Goal: Information Seeking & Learning: Compare options

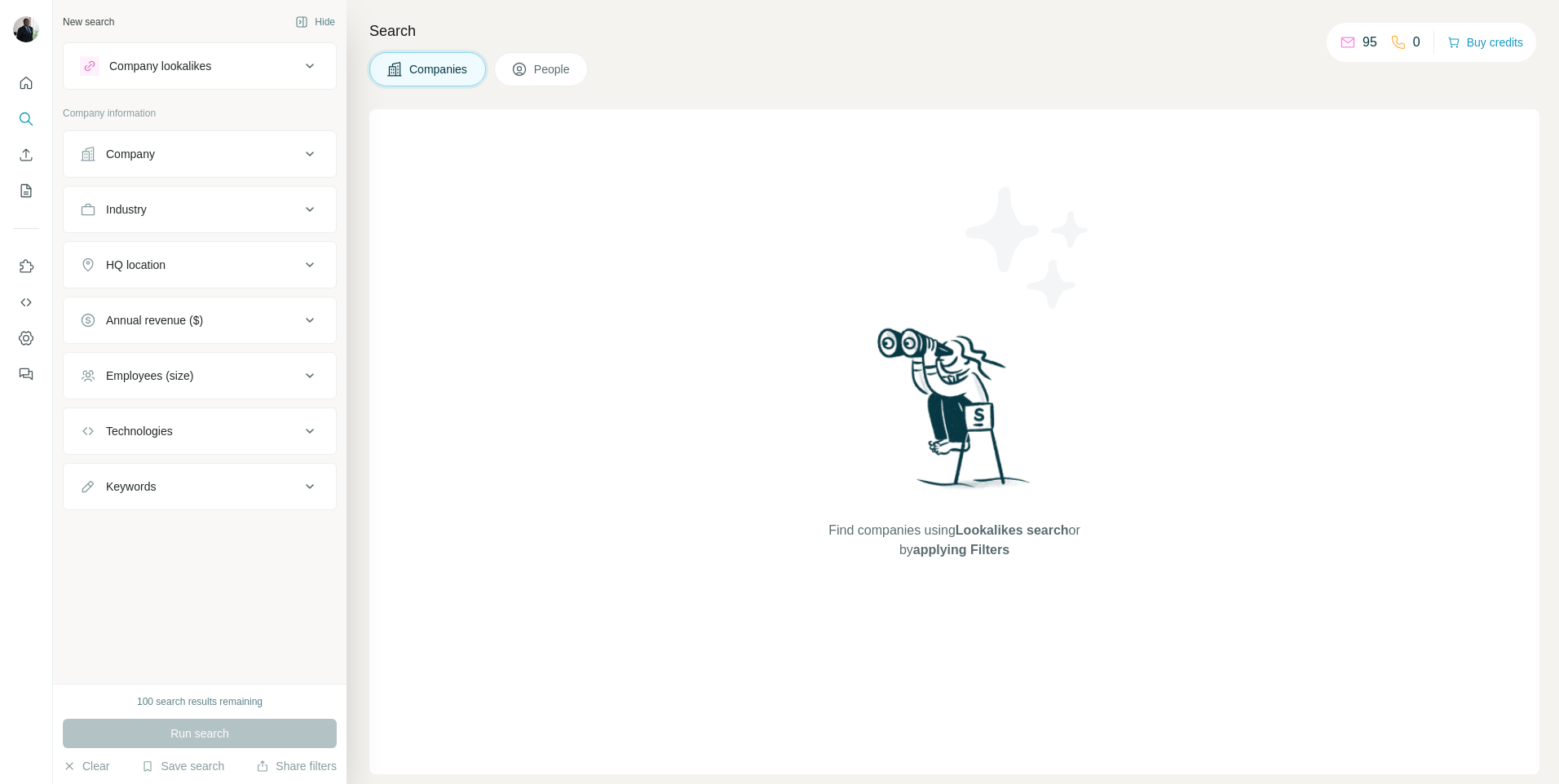
click at [1362, 46] on p "95" at bounding box center [1370, 42] width 15 height 20
click at [308, 67] on icon at bounding box center [310, 66] width 20 height 20
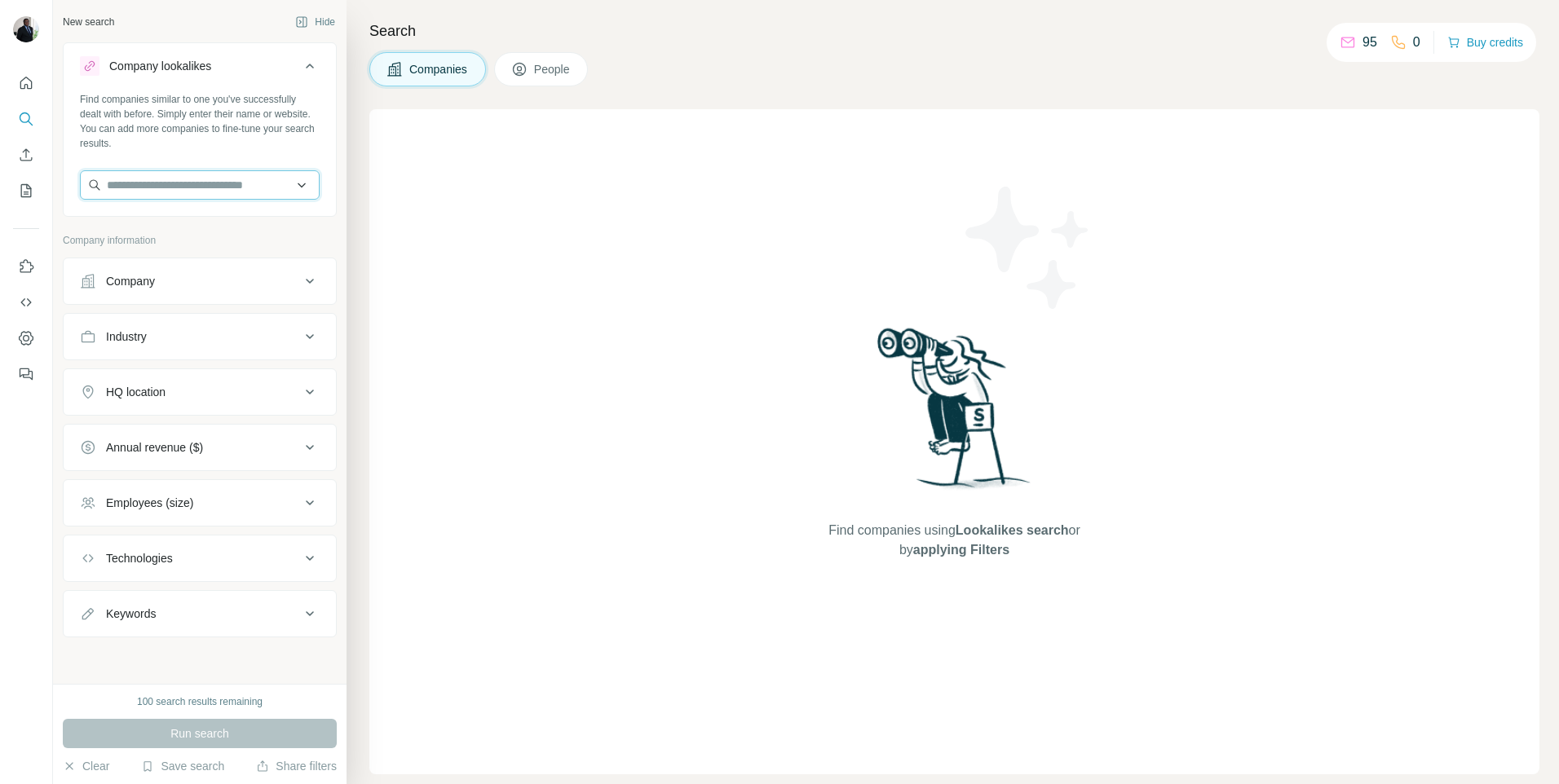
click at [200, 192] on input "text" at bounding box center [200, 185] width 240 height 29
type input "**********"
click at [144, 228] on p "Intellijel" at bounding box center [166, 222] width 78 height 16
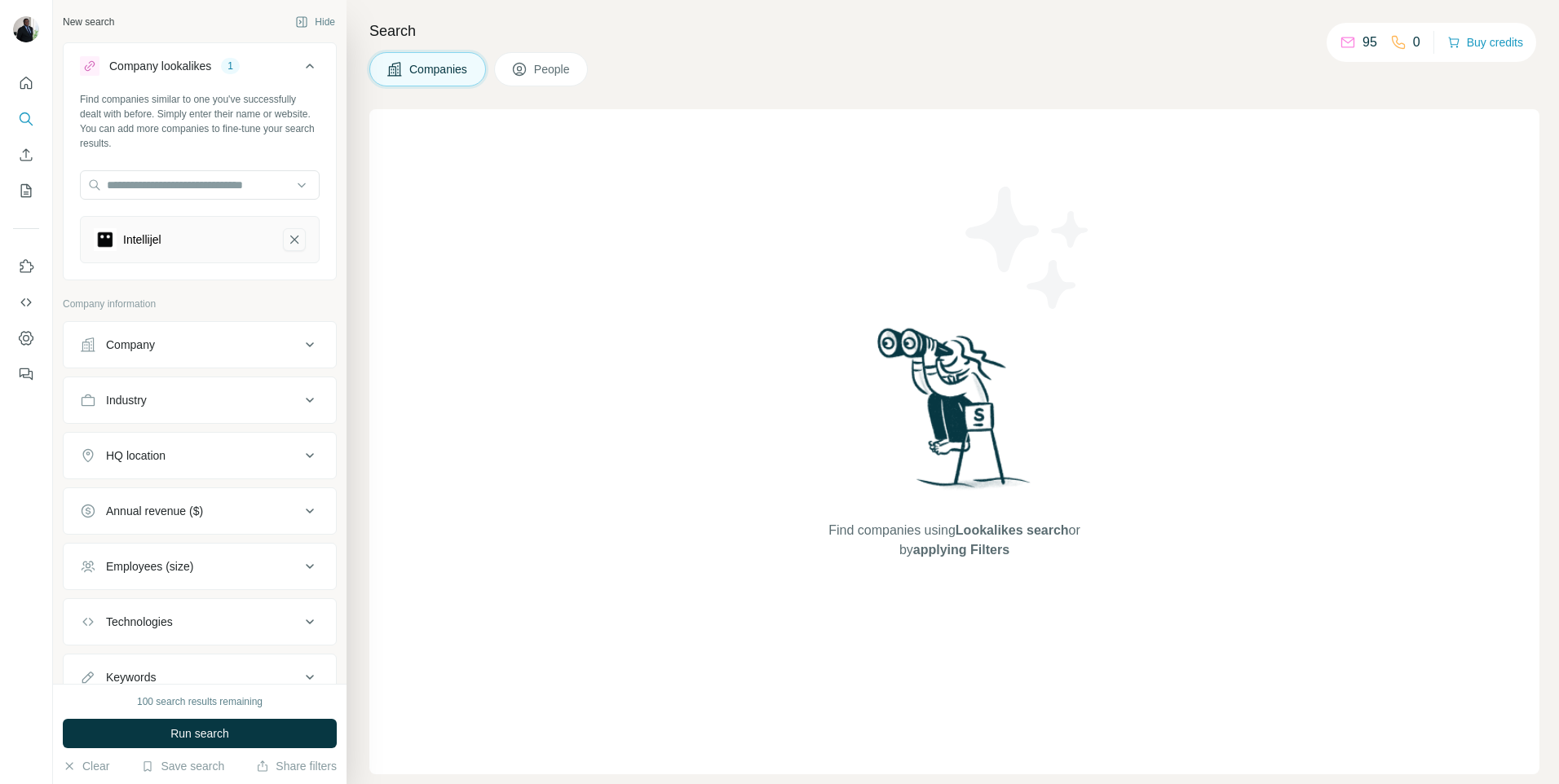
click at [291, 237] on icon "Intellijel-remove-button" at bounding box center [295, 240] width 8 height 8
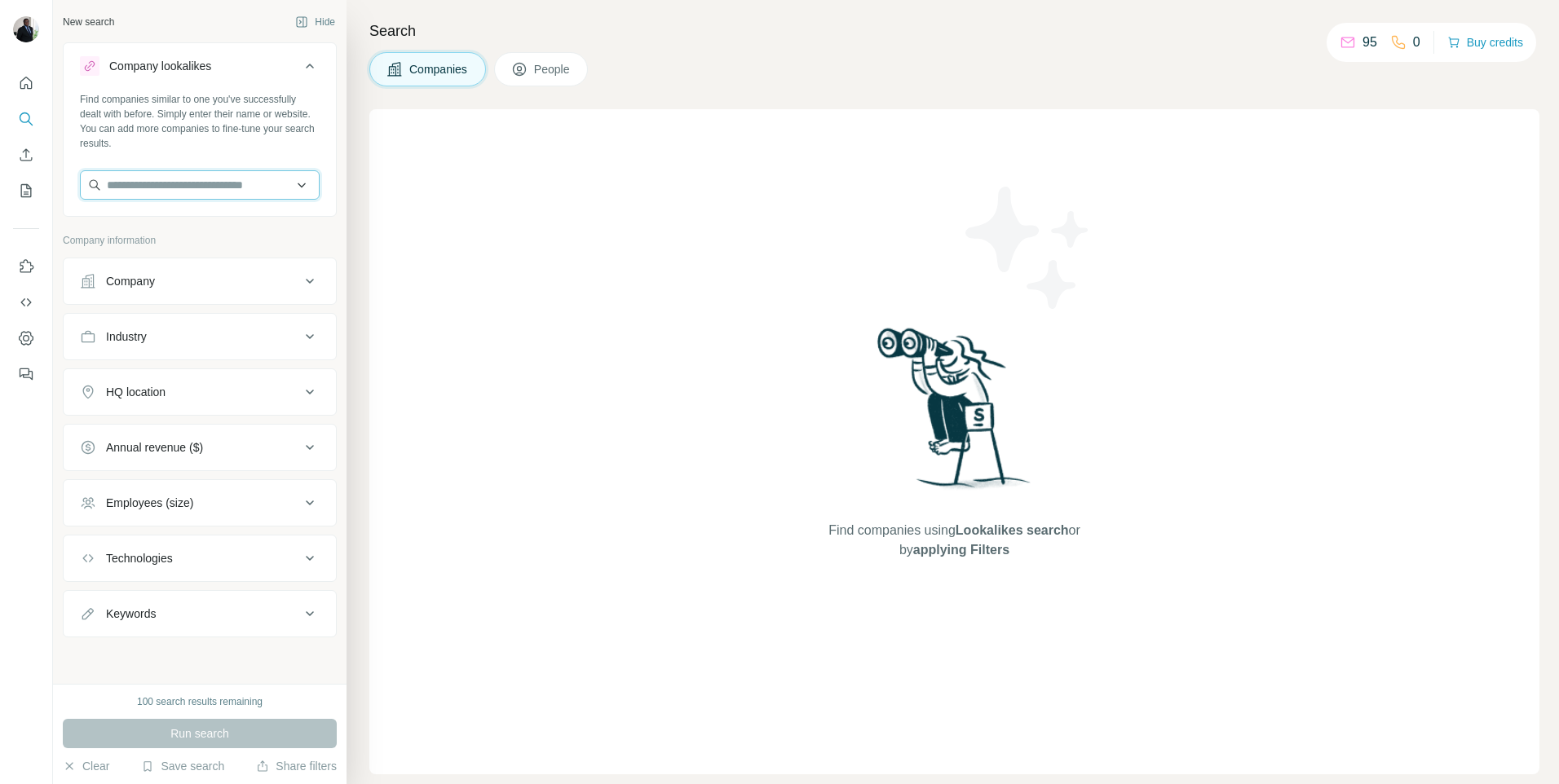
click at [128, 188] on input "text" at bounding box center [200, 185] width 240 height 29
paste input "**********"
type input "**********"
click at [189, 228] on p "Homecraft Saunas" at bounding box center [174, 222] width 95 height 16
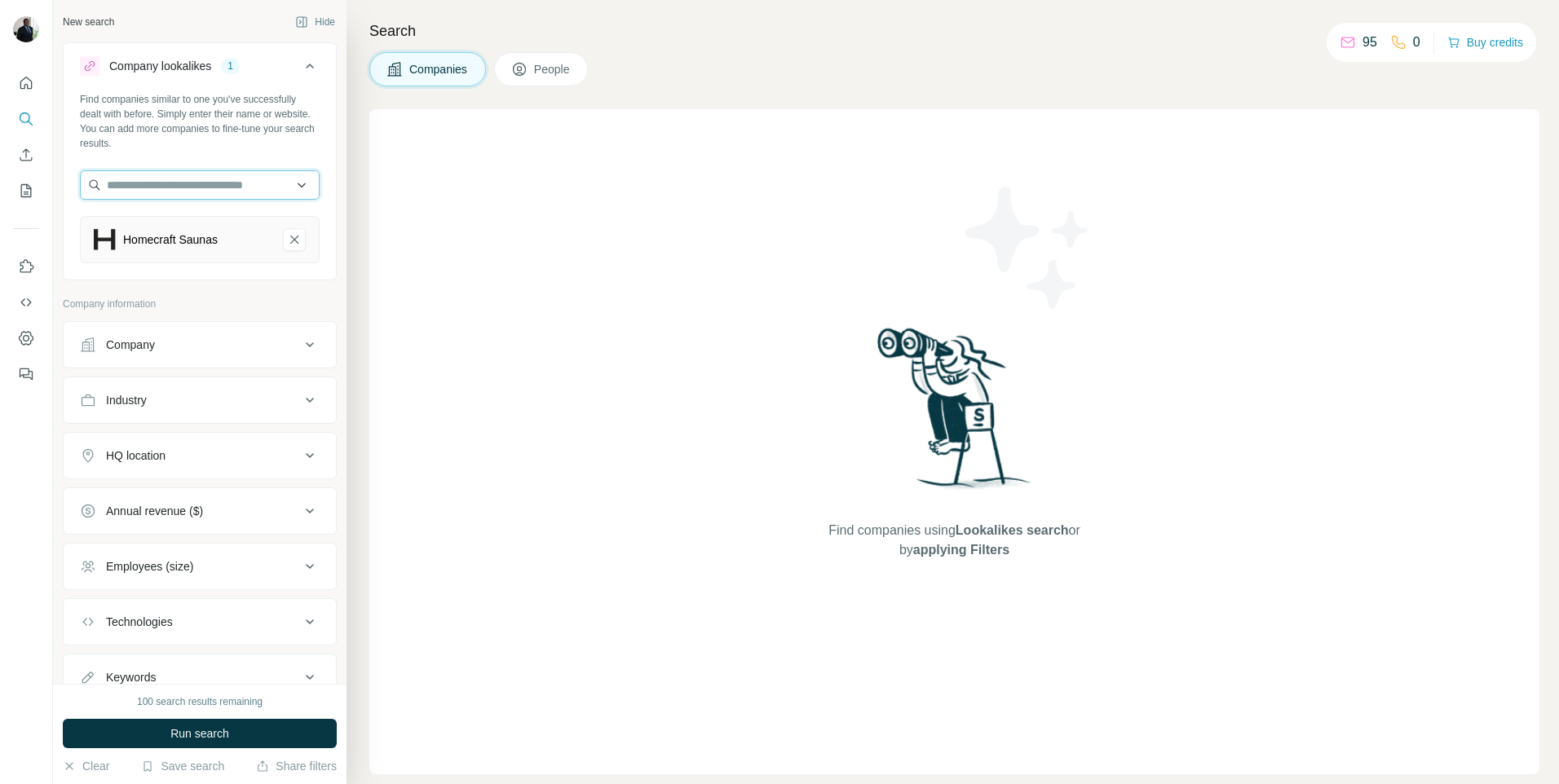
click at [196, 180] on input "text" at bounding box center [200, 185] width 240 height 29
click at [194, 186] on input "text" at bounding box center [200, 185] width 240 height 29
paste input "**********"
type input "**********"
click at [169, 232] on p "intellijel.com" at bounding box center [166, 237] width 78 height 15
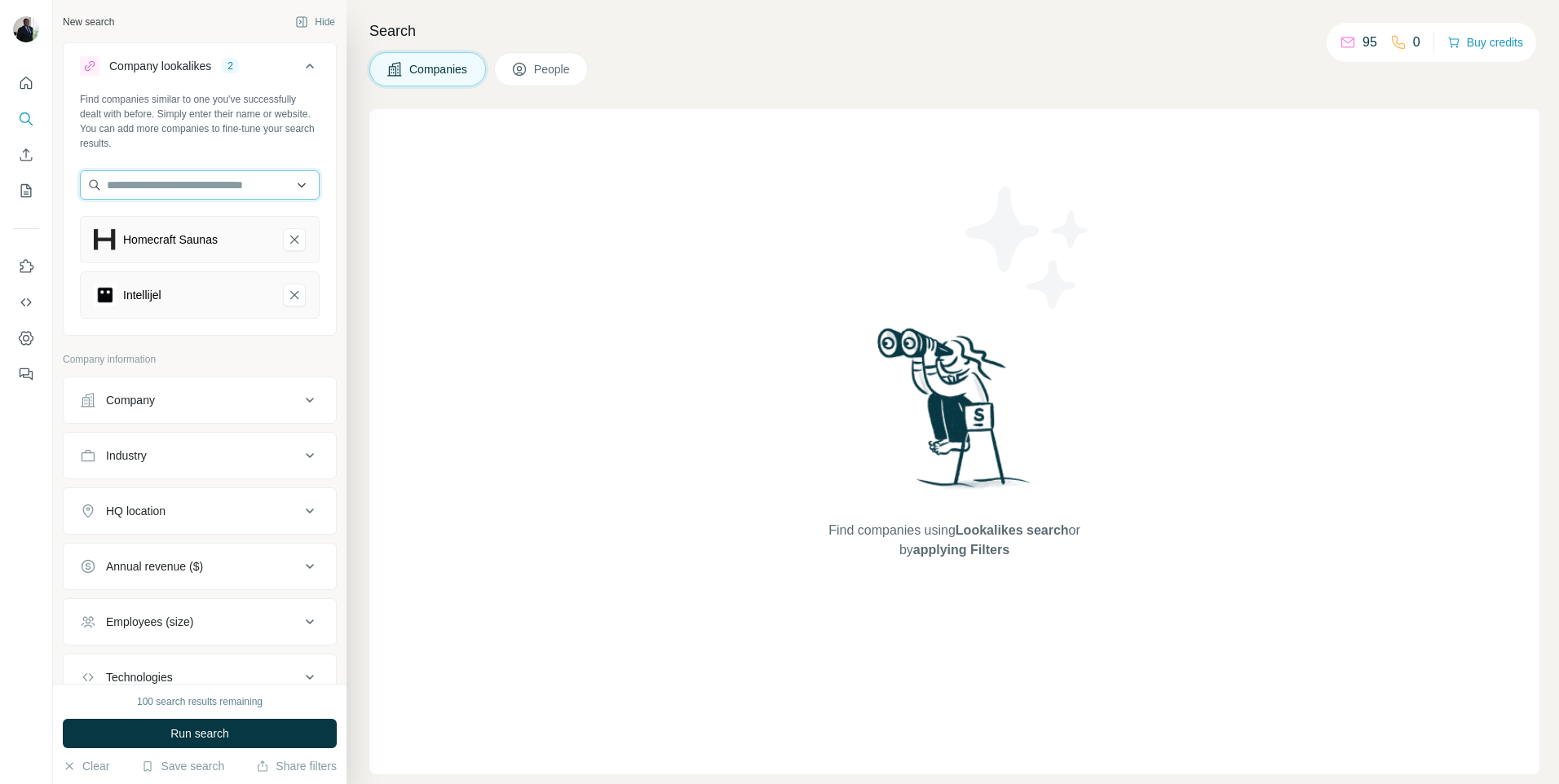
click at [244, 186] on input "text" at bounding box center [200, 185] width 240 height 29
click at [282, 189] on input "text" at bounding box center [200, 185] width 240 height 29
type input "*"
paste input "**********"
type input "**********"
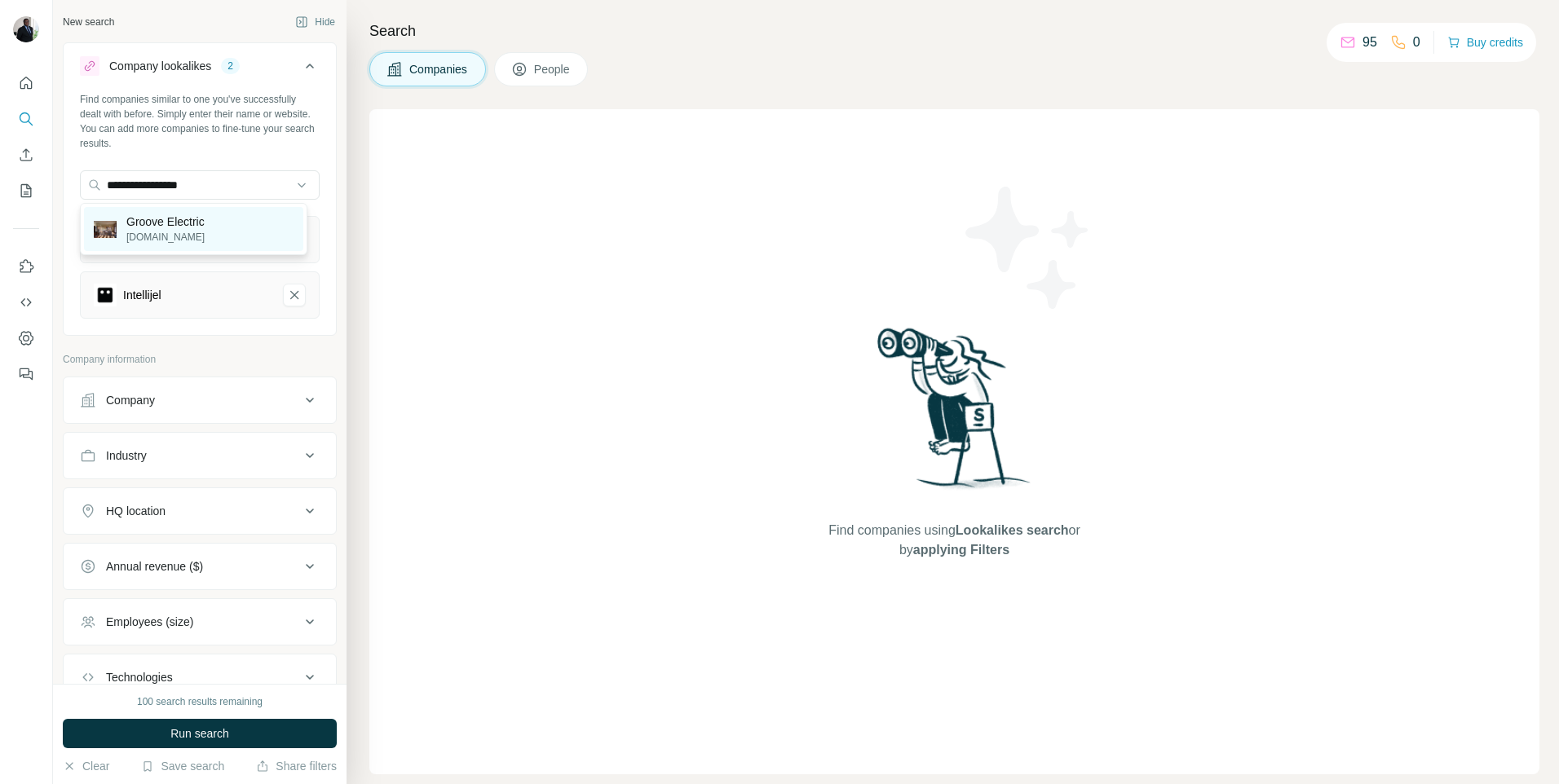
click at [179, 228] on p "Groove Electric" at bounding box center [166, 222] width 78 height 16
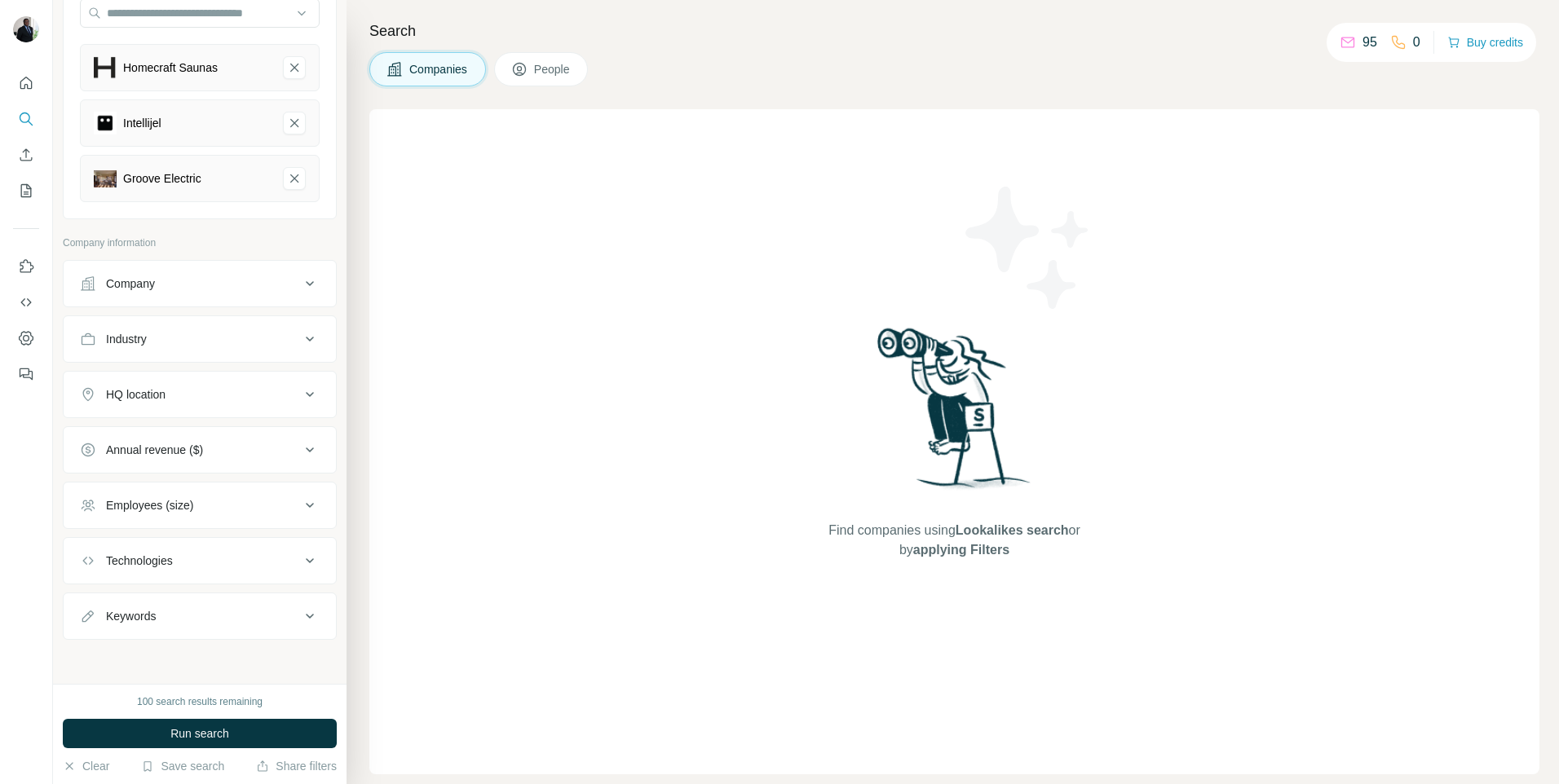
scroll to position [174, 0]
click at [300, 387] on icon at bounding box center [310, 392] width 20 height 20
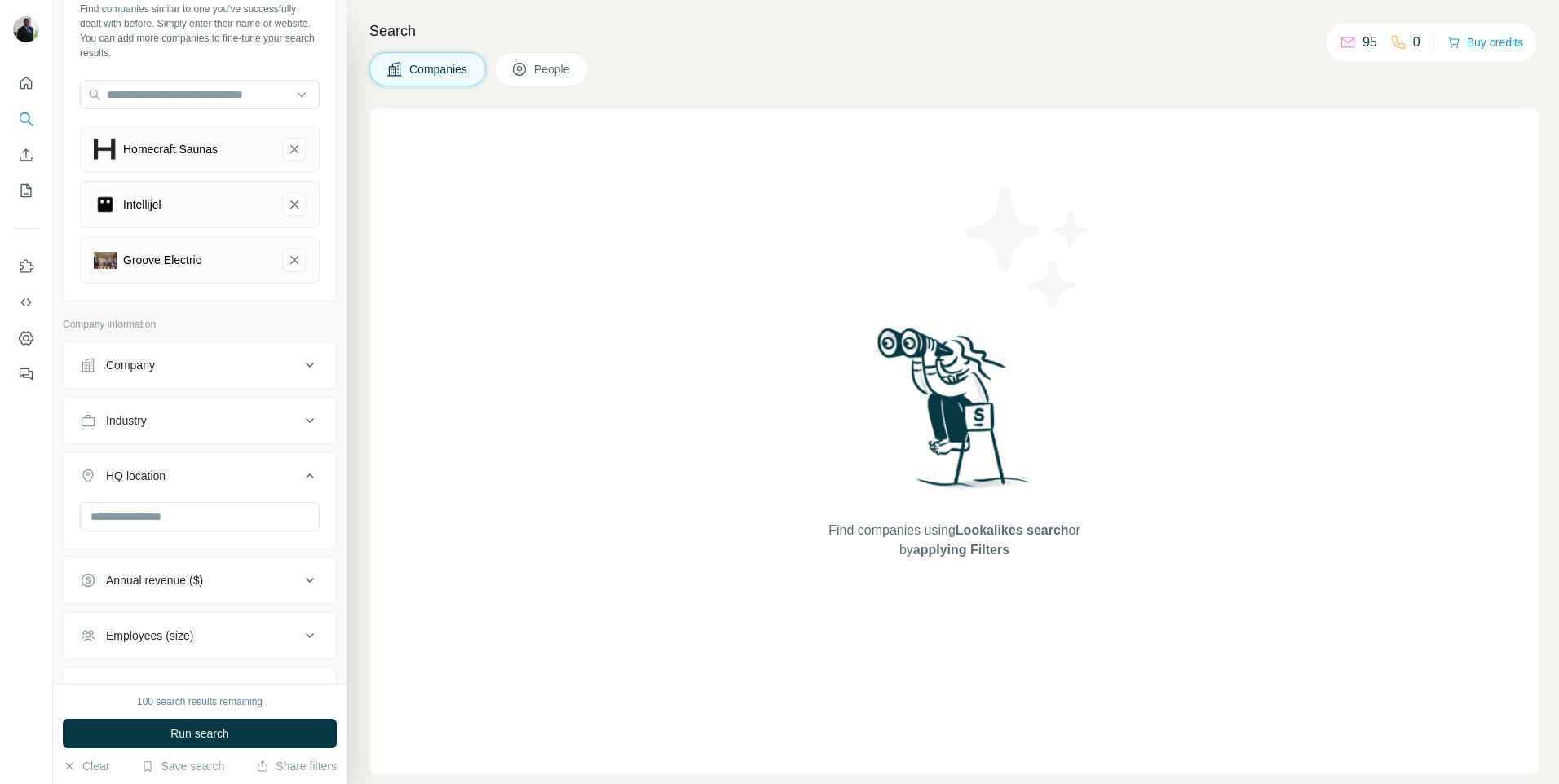
scroll to position [60, 0]
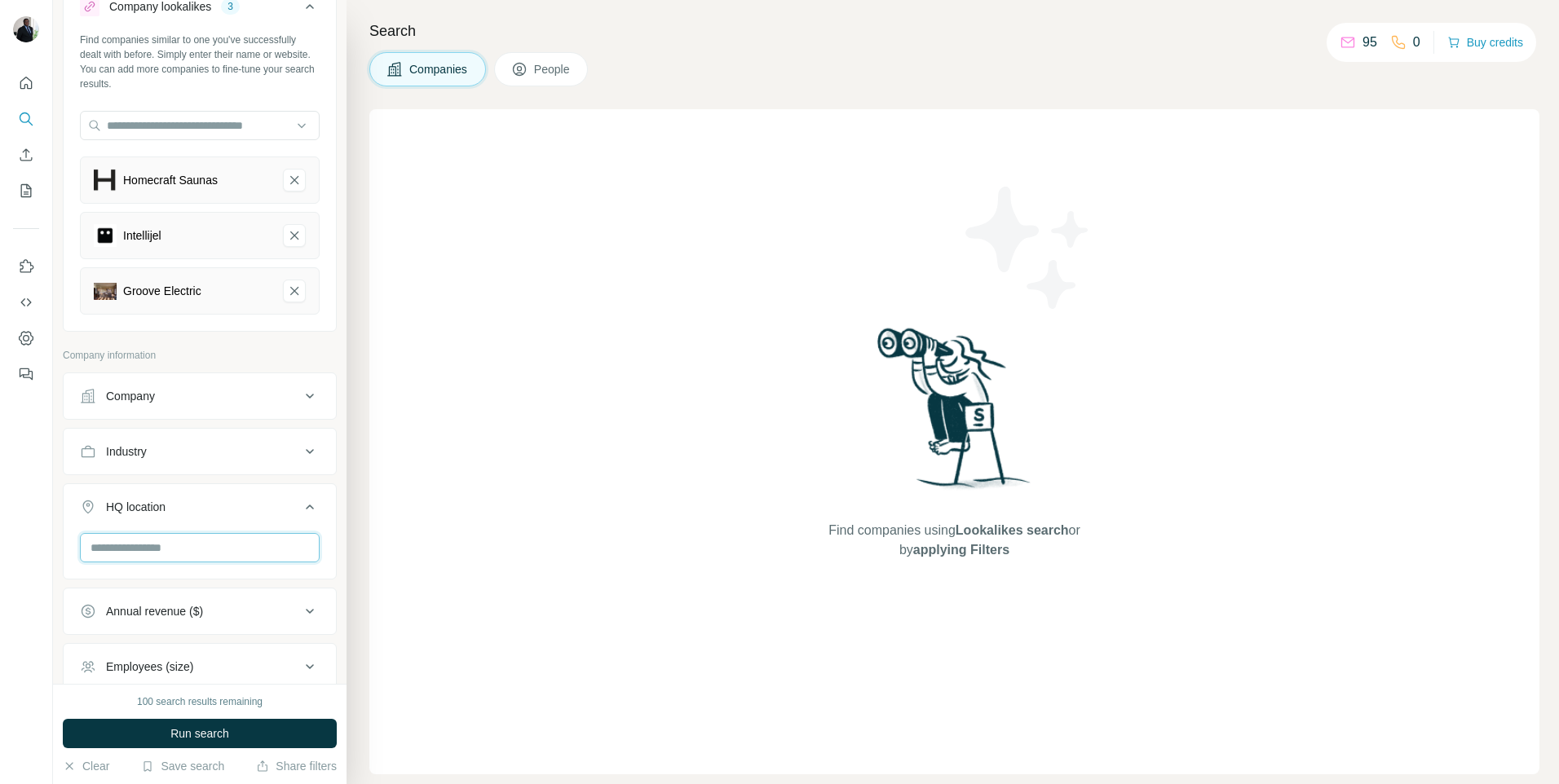
click at [143, 556] on input "text" at bounding box center [200, 547] width 240 height 29
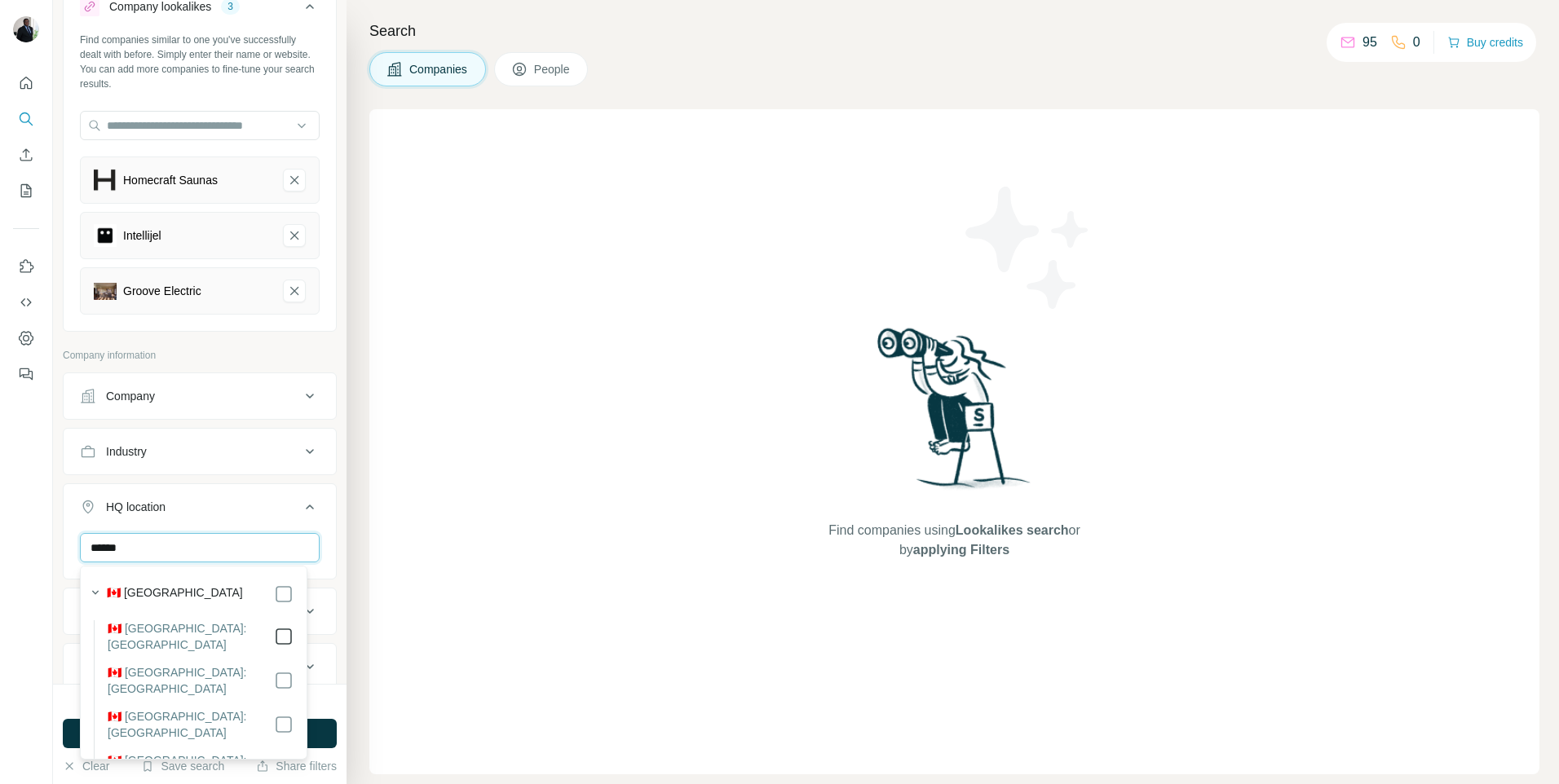
type input "******"
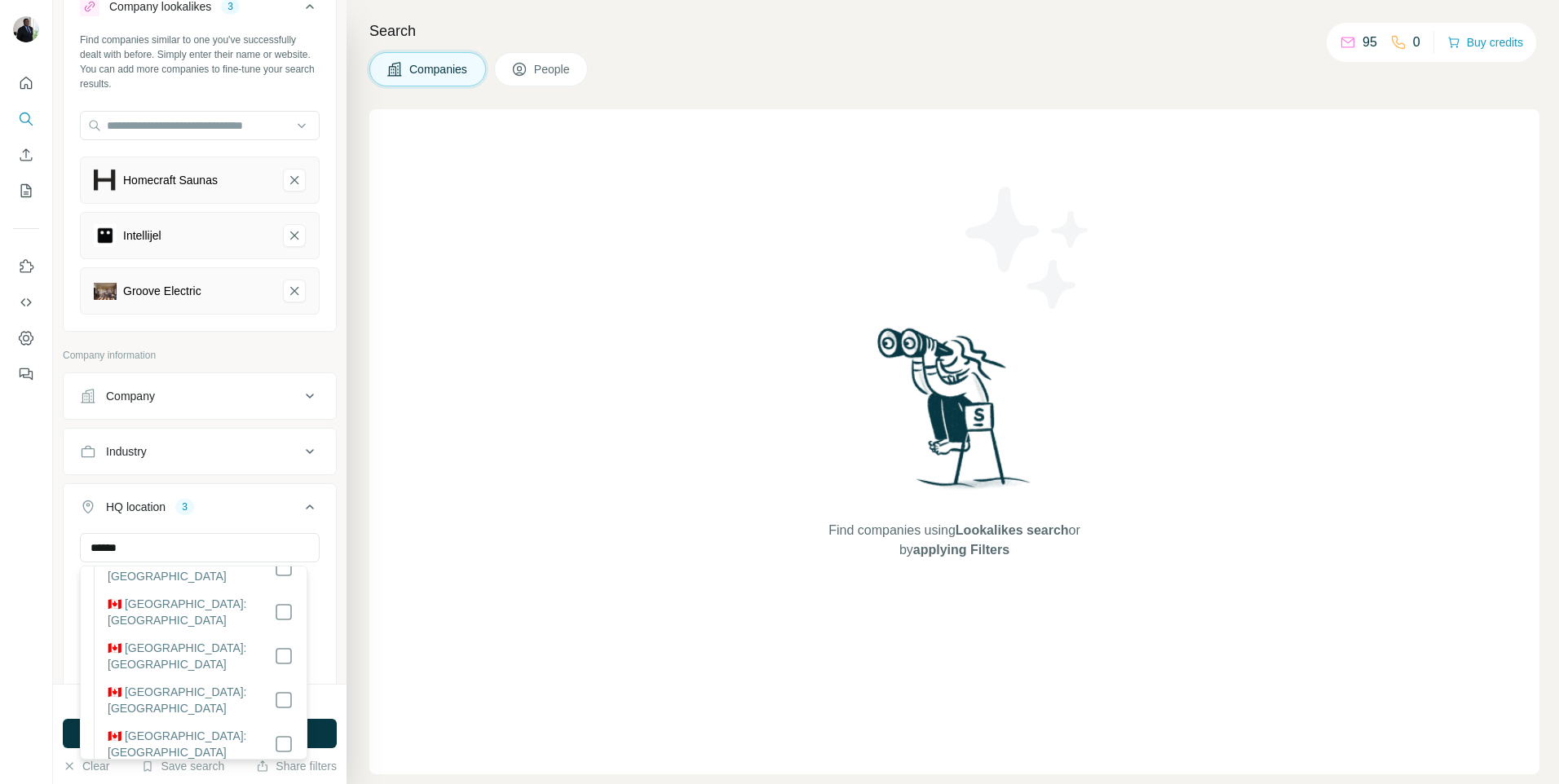
scroll to position [303, 0]
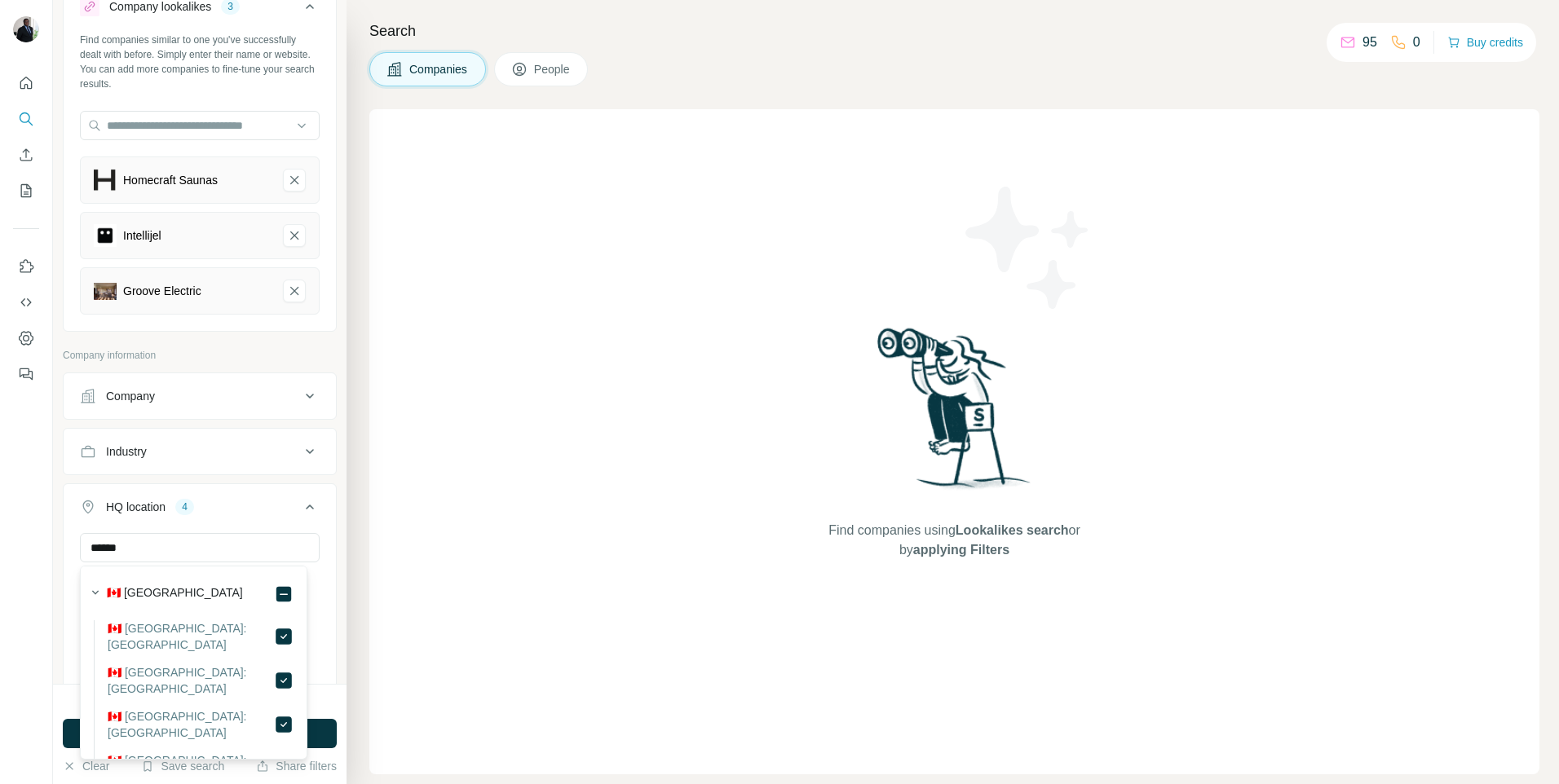
scroll to position [82, 0]
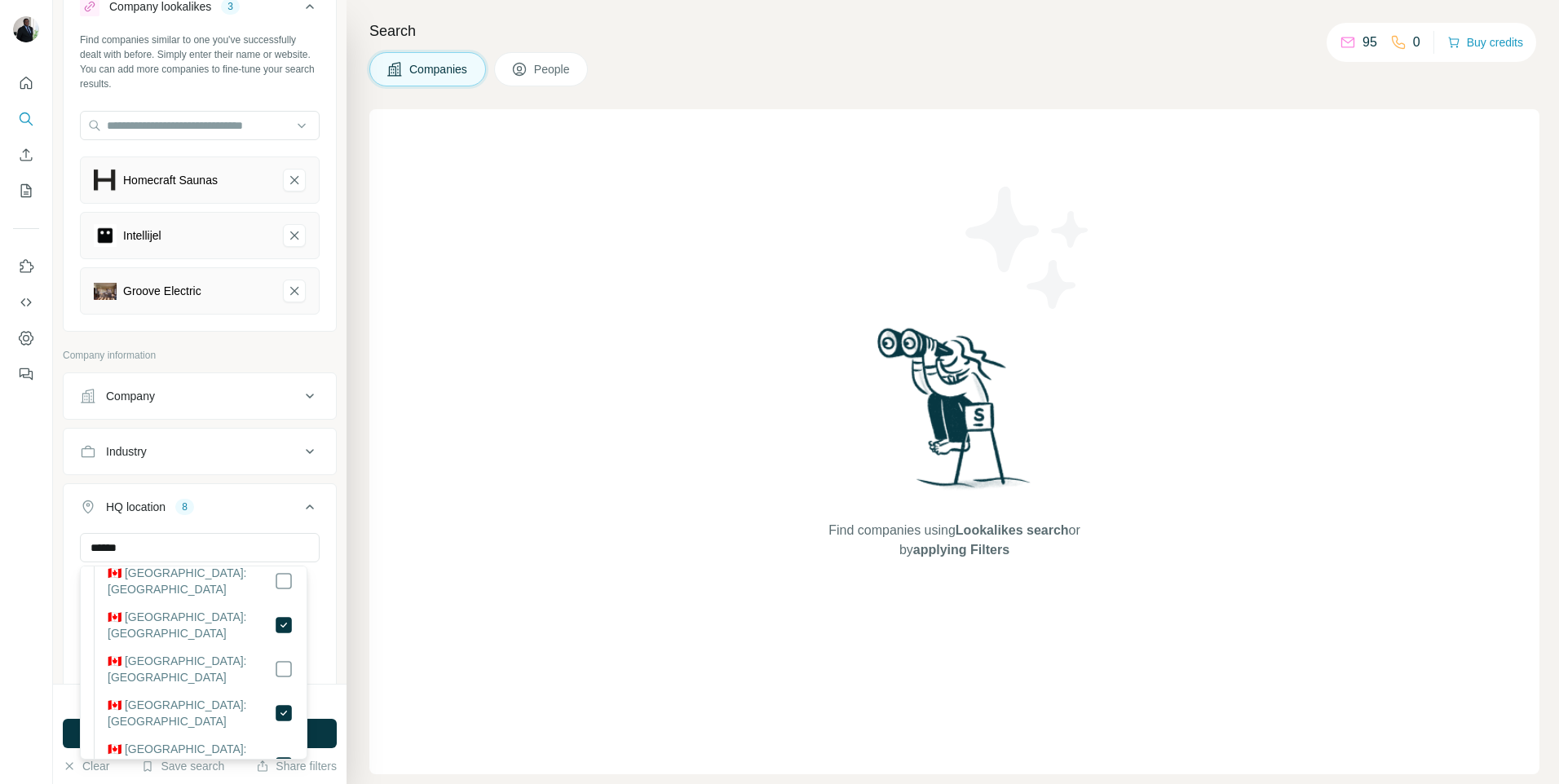
scroll to position [303, 0]
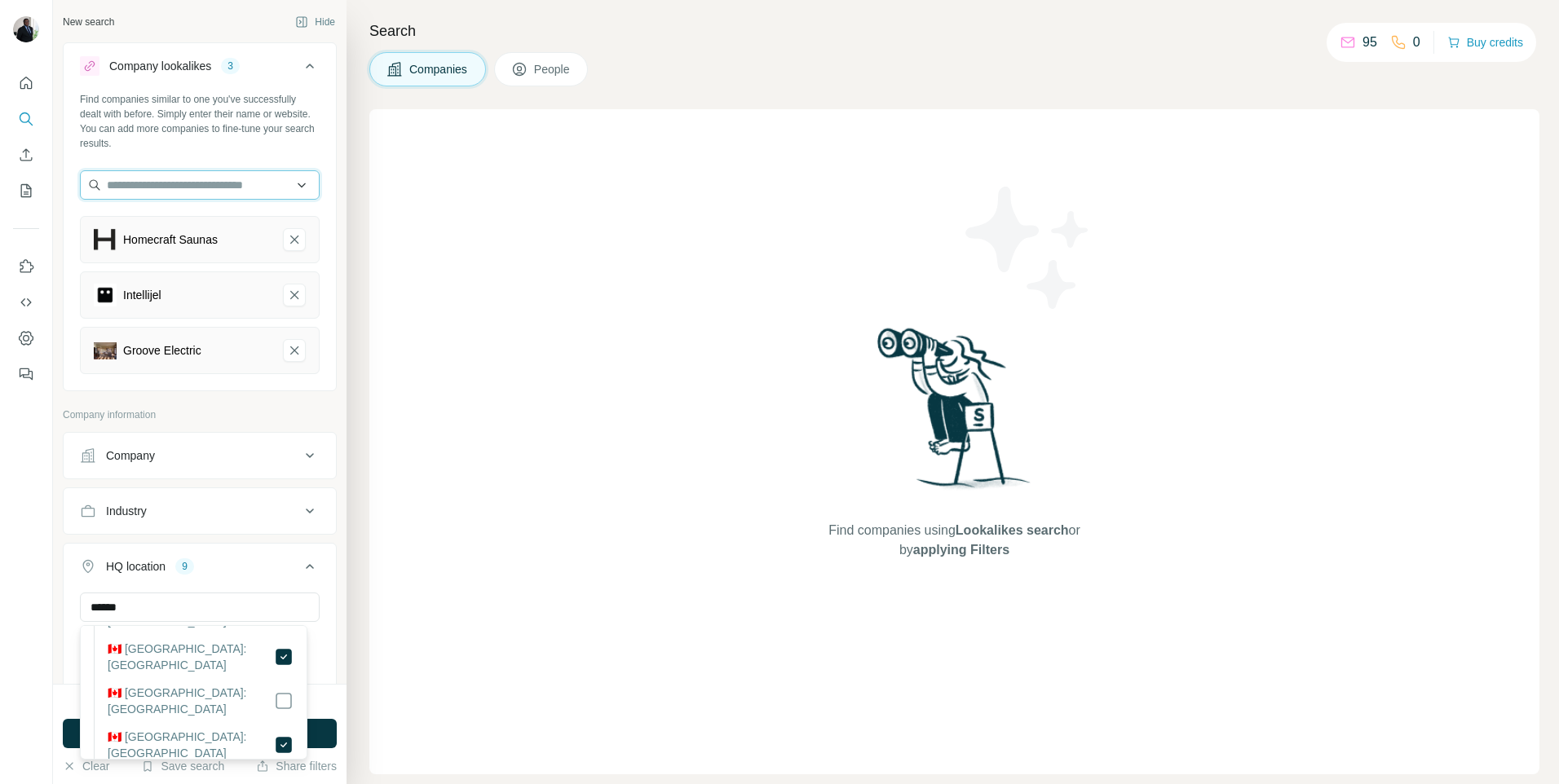
click at [174, 187] on input "text" at bounding box center [200, 185] width 240 height 29
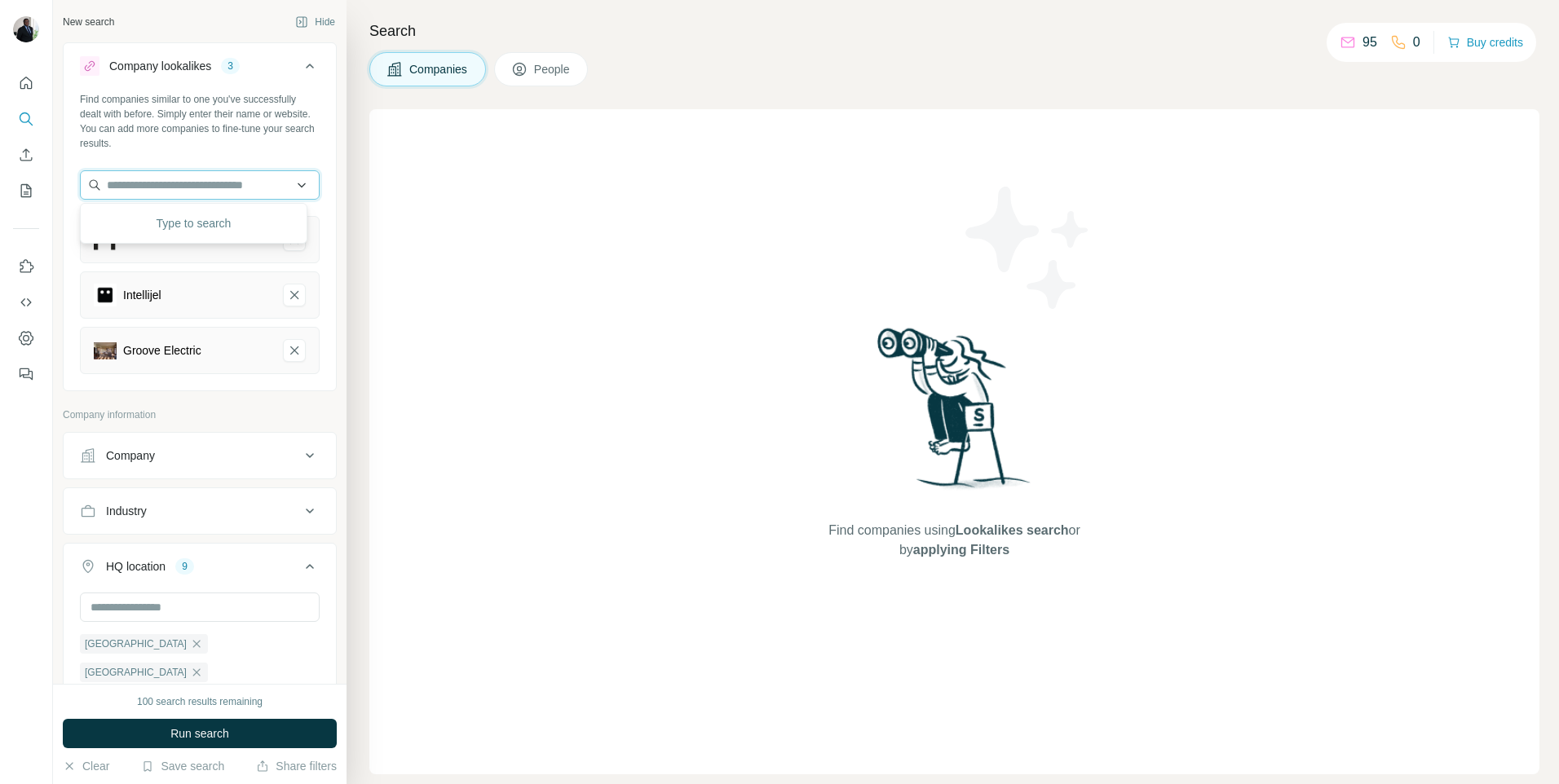
click at [153, 187] on input "text" at bounding box center [200, 185] width 240 height 29
click at [171, 183] on input "text" at bounding box center [200, 185] width 240 height 29
paste input "**********"
click at [131, 184] on input "**********" at bounding box center [200, 185] width 240 height 29
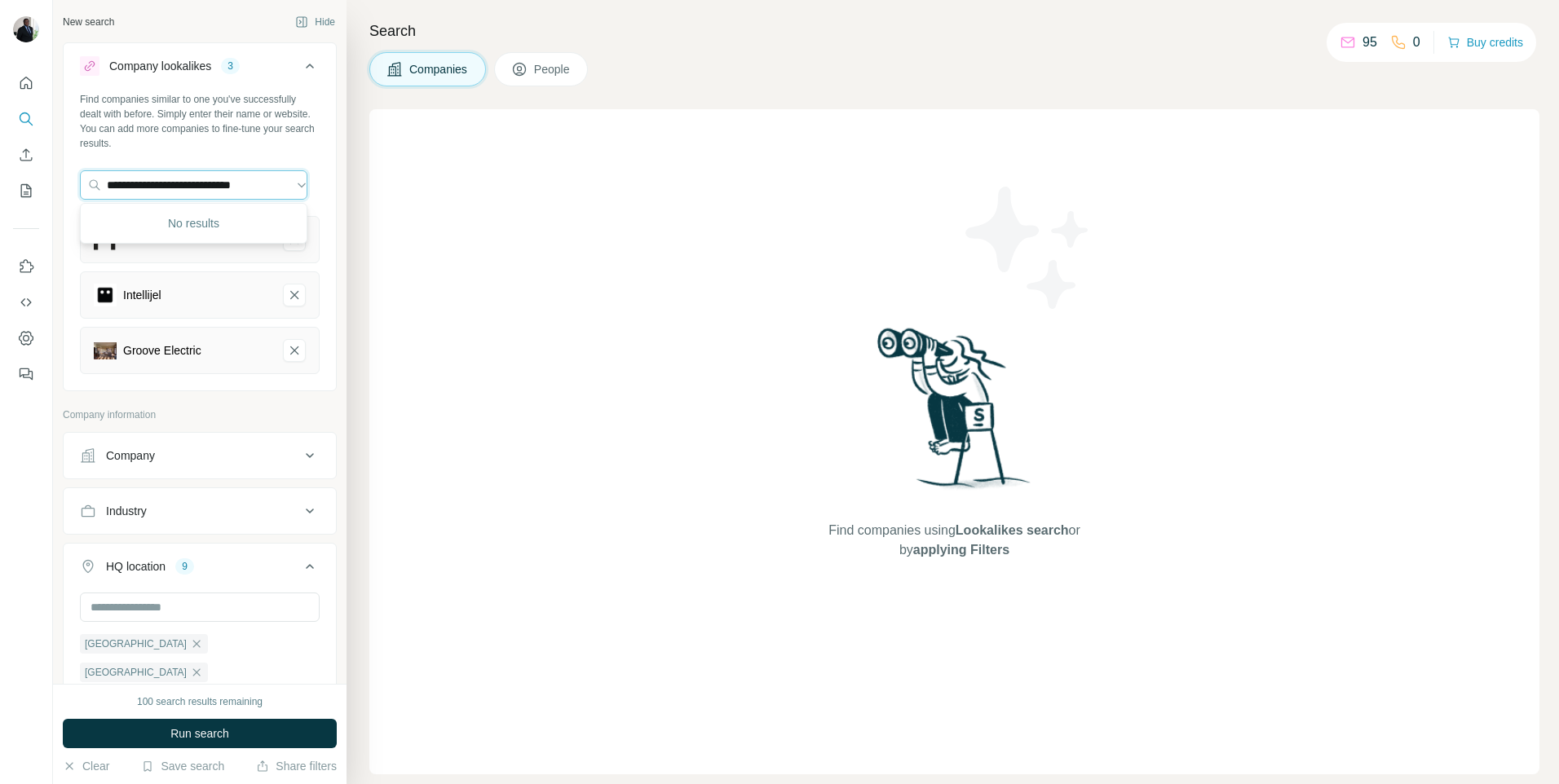
drag, startPoint x: 215, startPoint y: 191, endPoint x: 396, endPoint y: 163, distance: 183.2
click at [392, 191] on div "**********" at bounding box center [806, 392] width 1506 height 784
type input "*"
click at [255, 185] on input "text" at bounding box center [193, 185] width 228 height 29
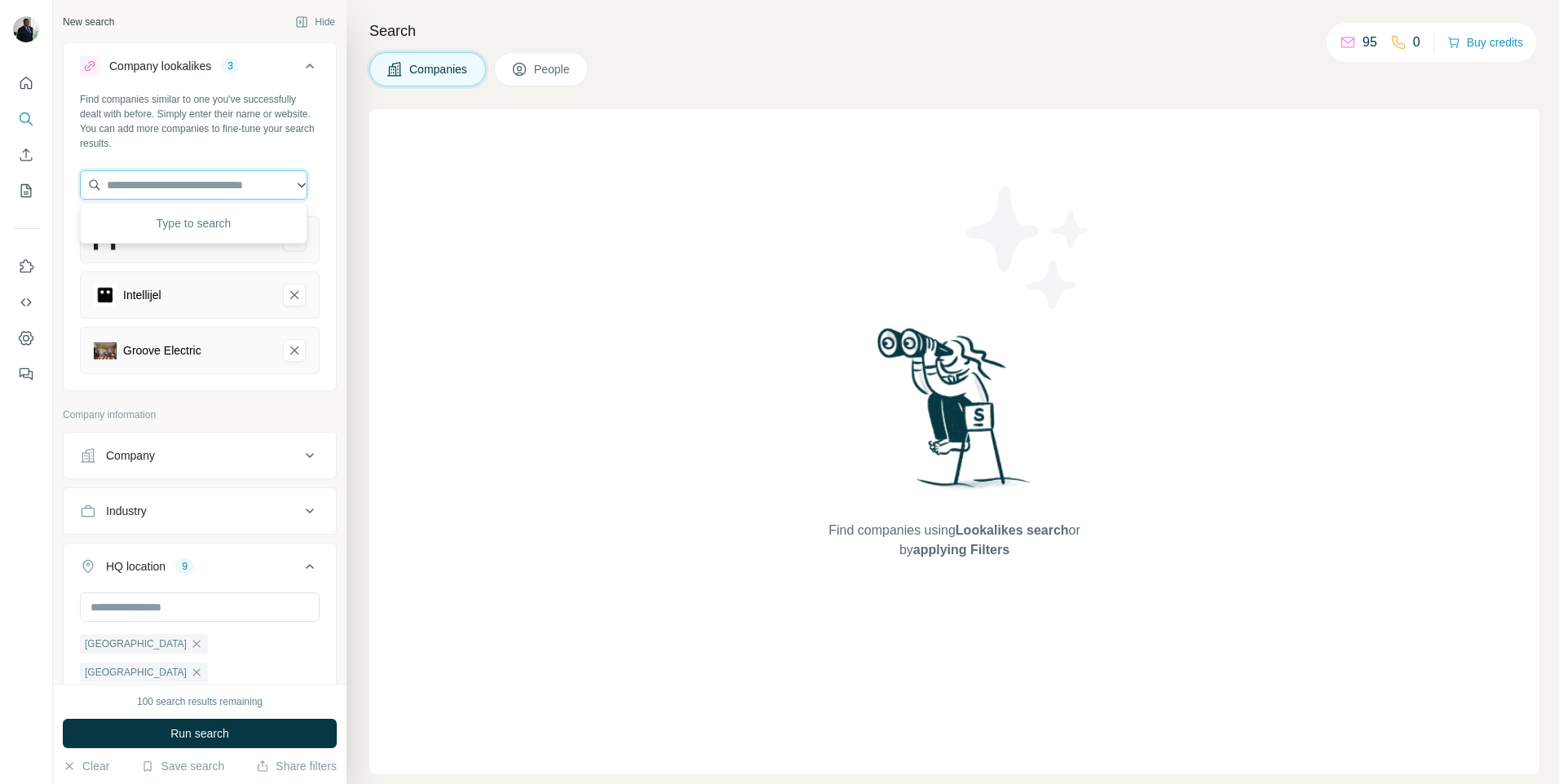
paste input "*******"
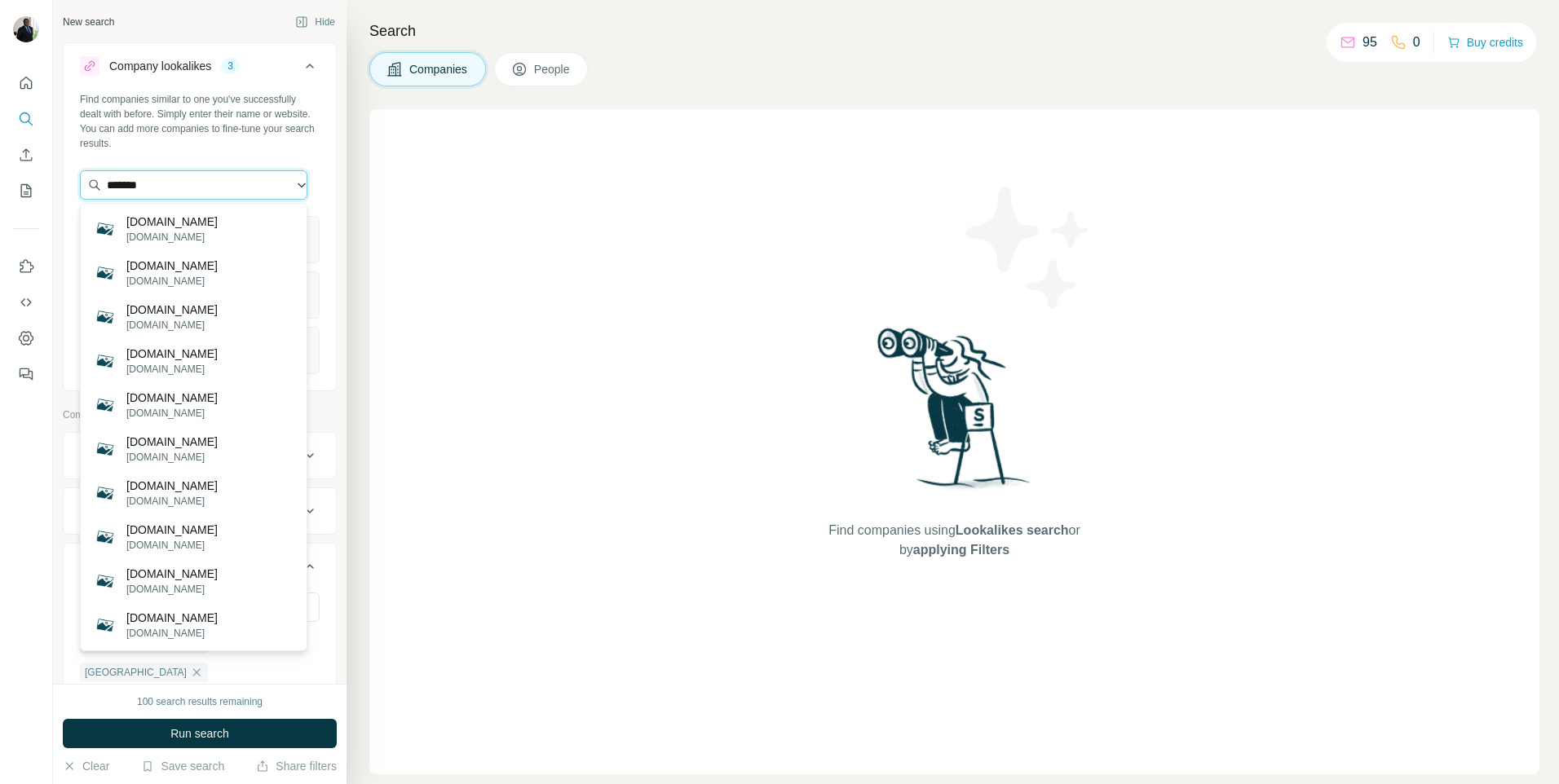
drag, startPoint x: 184, startPoint y: 184, endPoint x: 92, endPoint y: 189, distance: 92.1
click at [92, 189] on input "*******" at bounding box center [193, 185] width 228 height 29
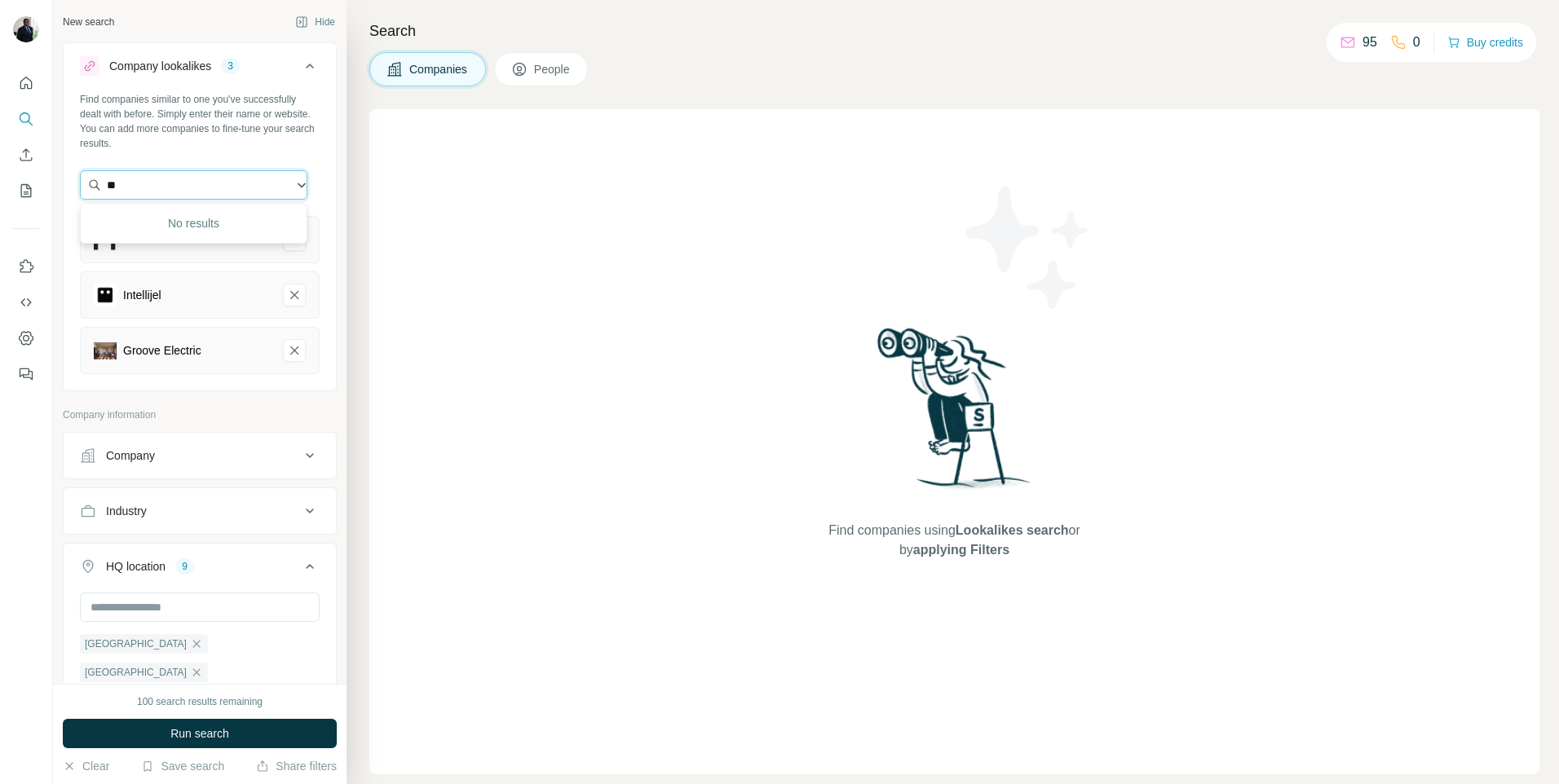
type input "*"
click at [212, 187] on input "text" at bounding box center [193, 185] width 228 height 29
paste input "**********"
type input "**********"
click at [215, 237] on p "greenlightinnovation.com" at bounding box center [180, 237] width 109 height 15
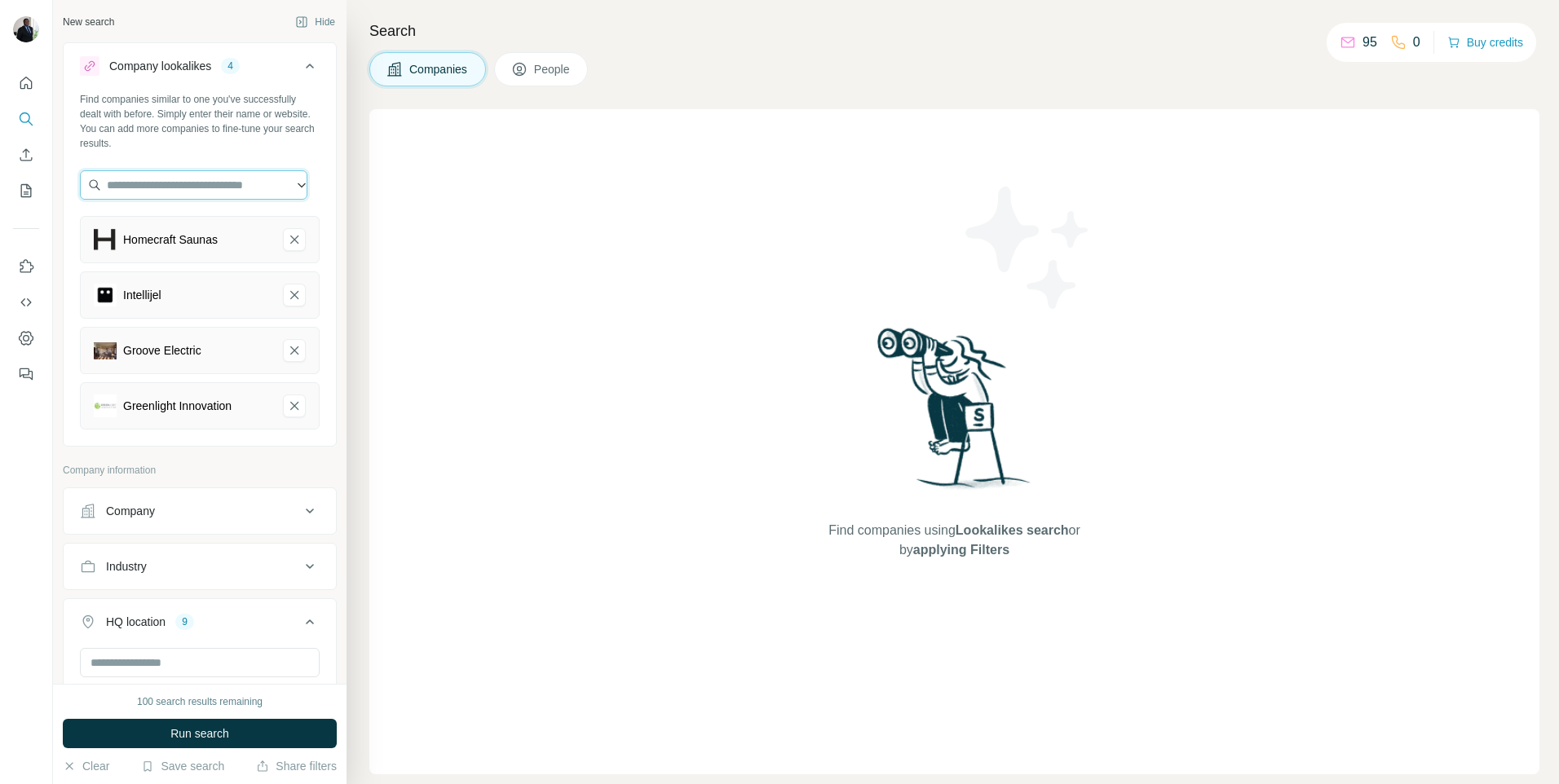
click at [209, 179] on input "text" at bounding box center [193, 185] width 228 height 29
paste input "**********"
type input "**********"
click at [180, 228] on p "Ekona Power" at bounding box center [166, 222] width 78 height 16
click at [153, 190] on input "text" at bounding box center [193, 185] width 228 height 29
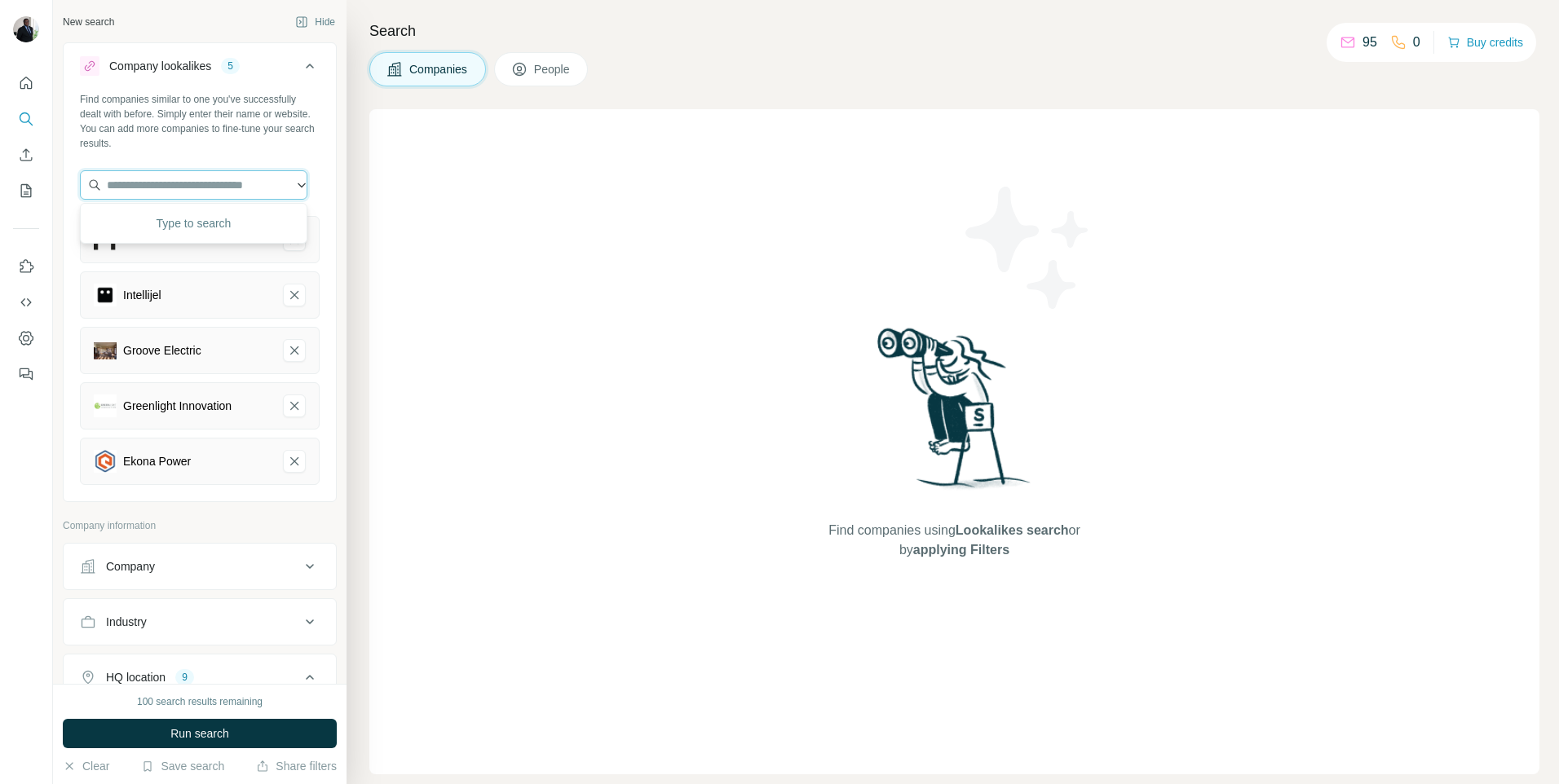
type input "*"
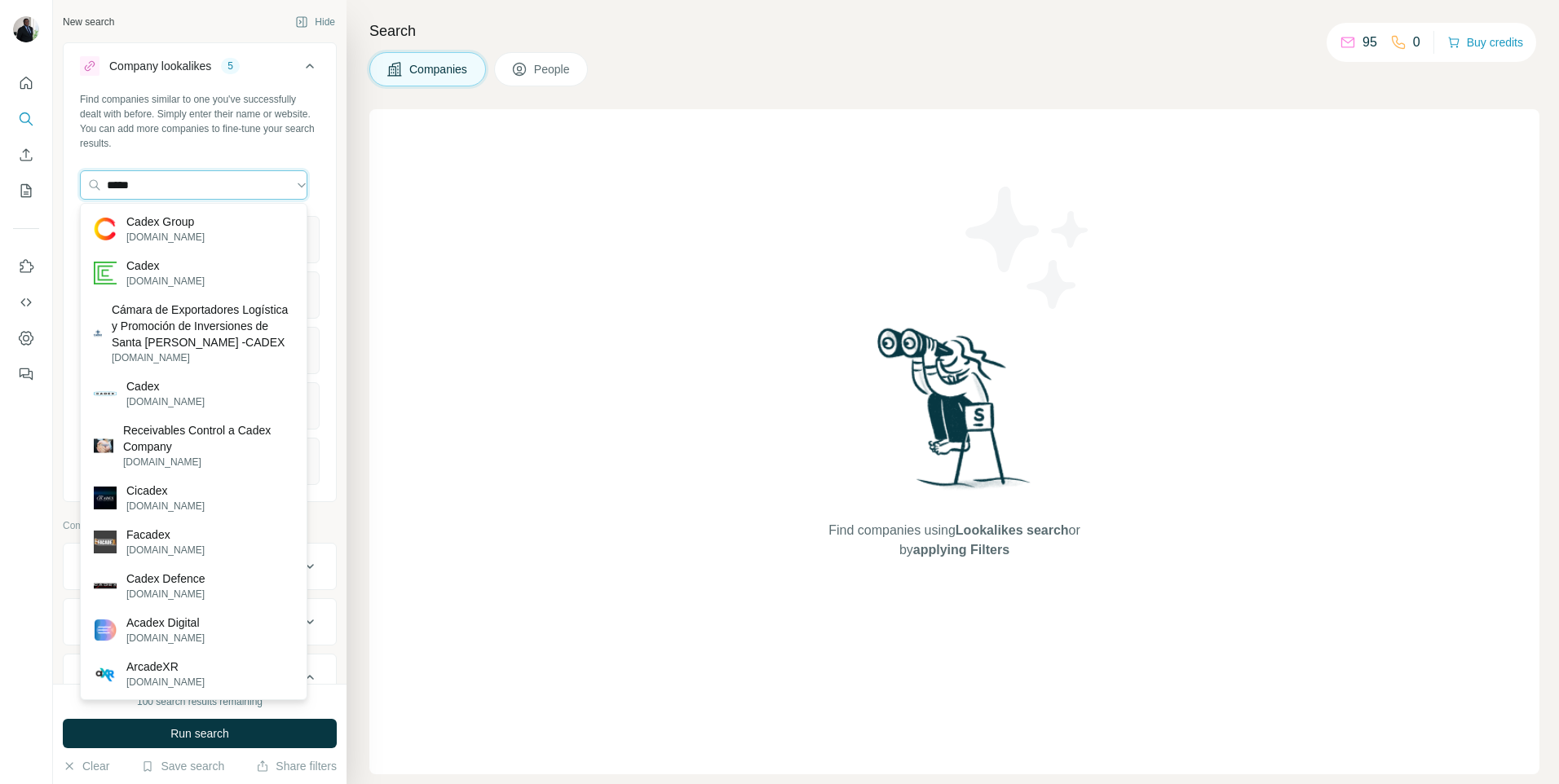
type input "*****"
click at [167, 407] on div "Cadex cadex.com" at bounding box center [166, 393] width 78 height 31
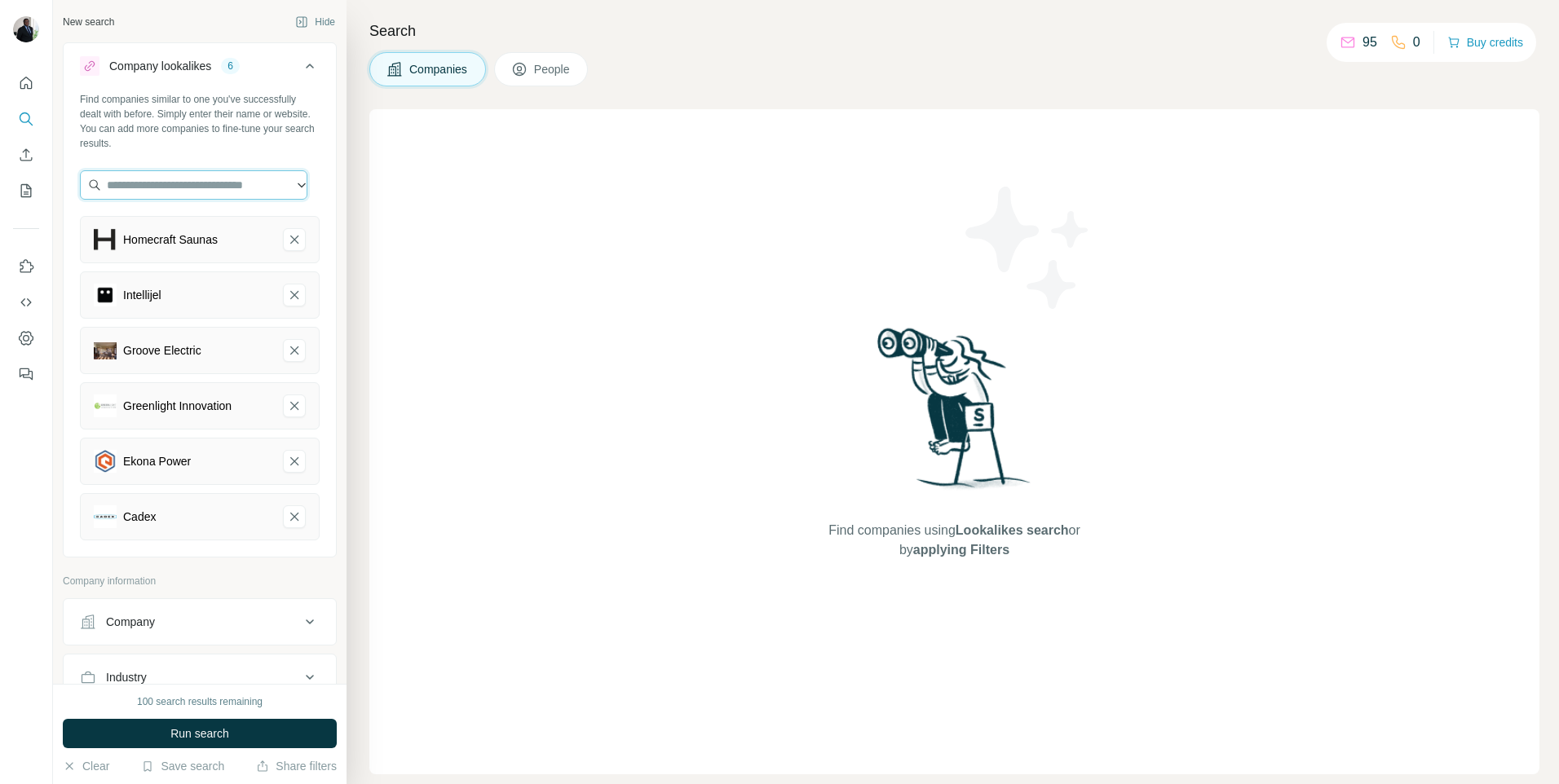
click at [127, 191] on input "text" at bounding box center [193, 185] width 228 height 29
paste input "**********"
type input "**********"
click at [165, 224] on p "GridGear Solutions" at bounding box center [175, 222] width 97 height 16
click at [225, 728] on span "Run search" at bounding box center [200, 733] width 59 height 16
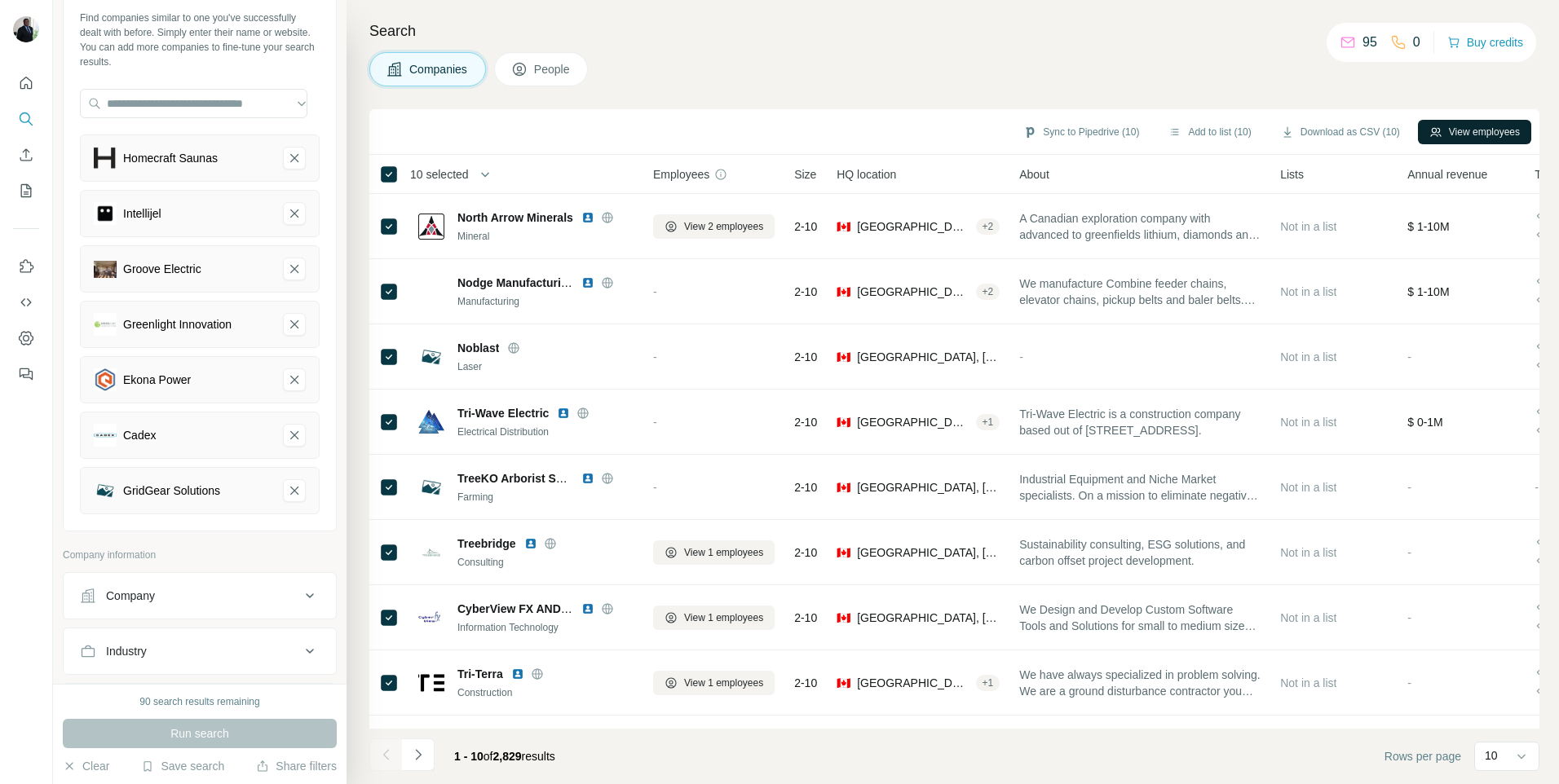
click at [1486, 128] on button "View employees" at bounding box center [1474, 132] width 113 height 24
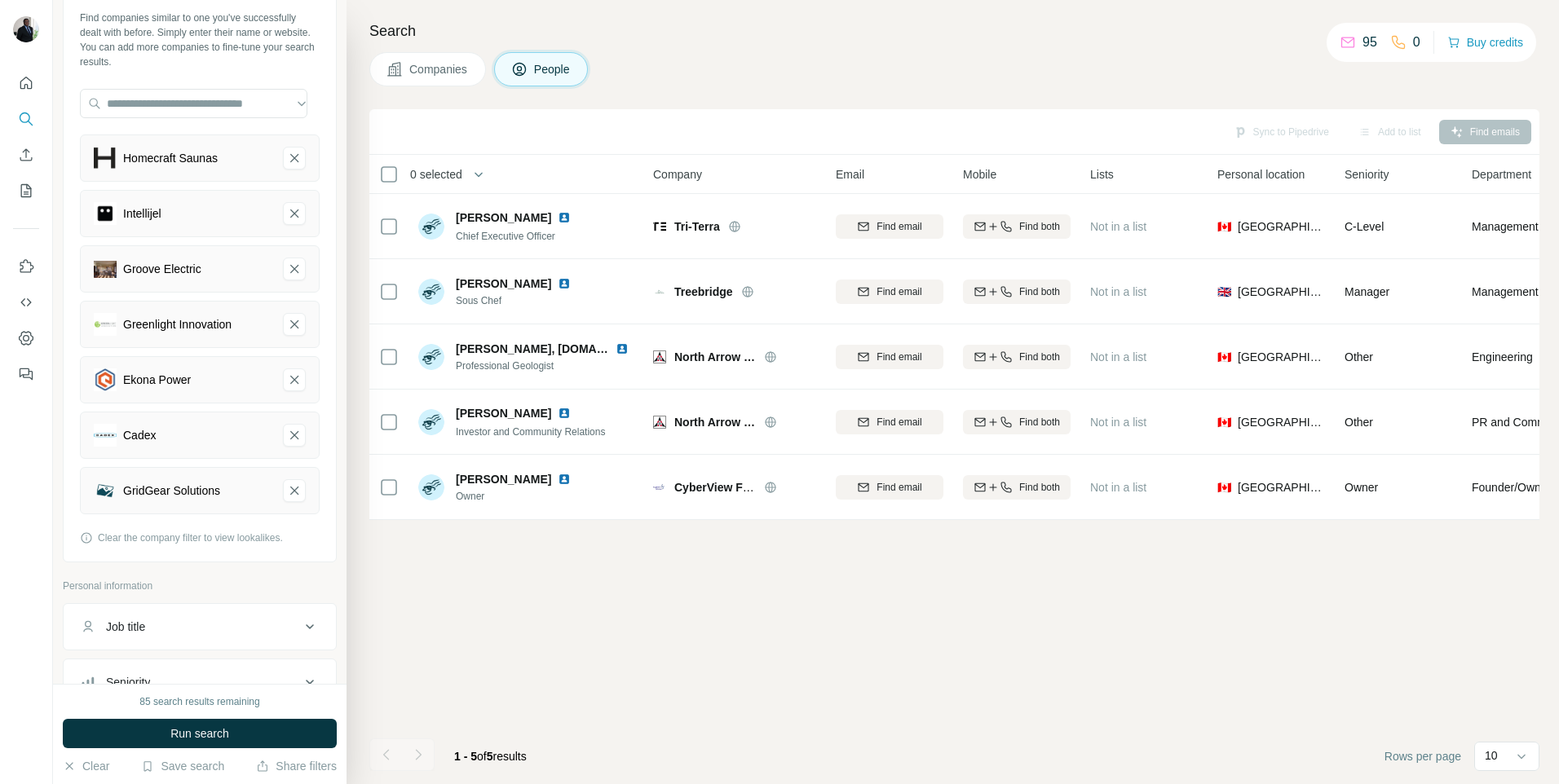
click at [447, 70] on span "Companies" at bounding box center [438, 69] width 60 height 16
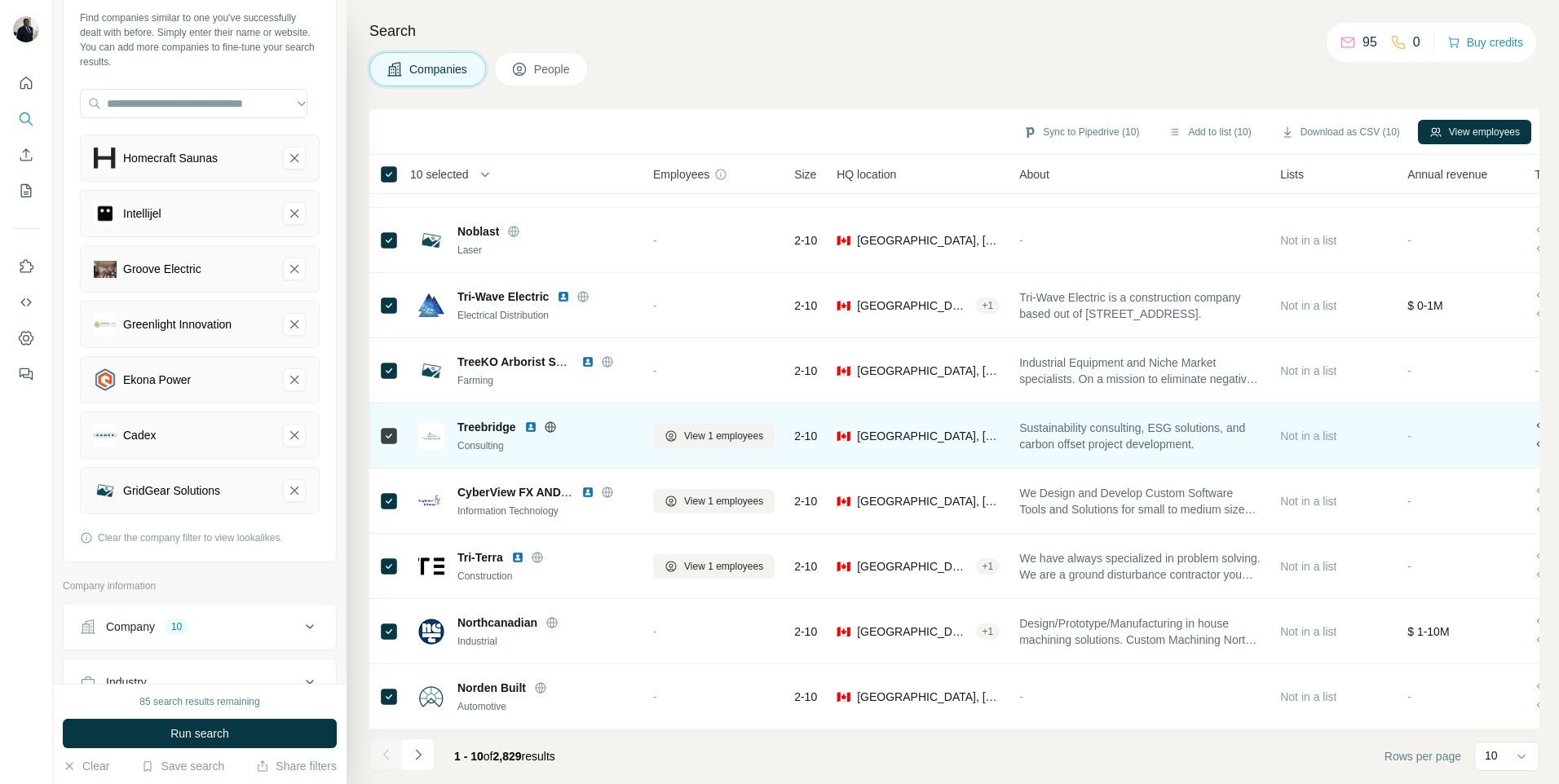
scroll to position [126, 0]
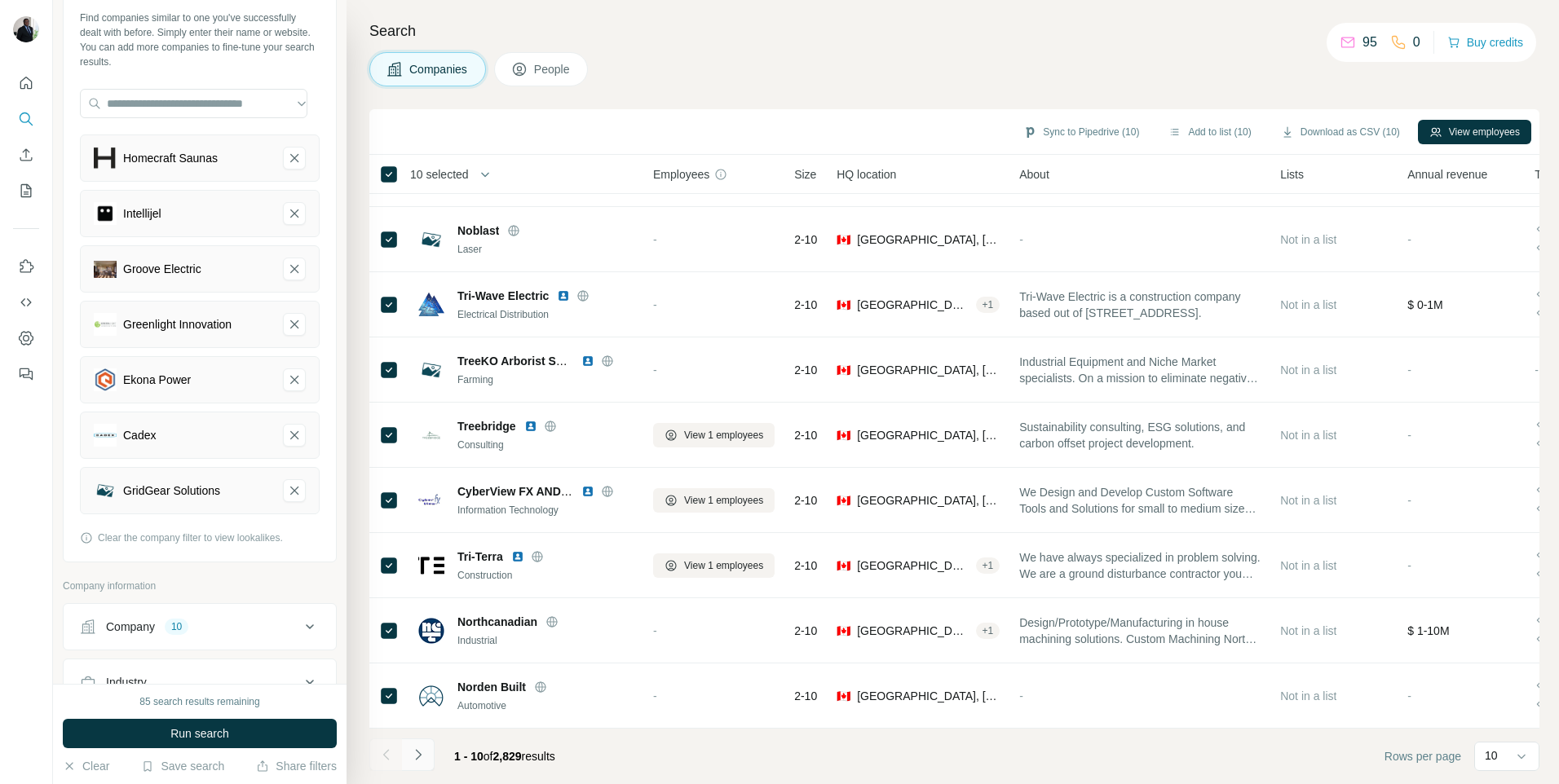
click at [416, 755] on icon "Navigate to next page" at bounding box center [418, 755] width 16 height 16
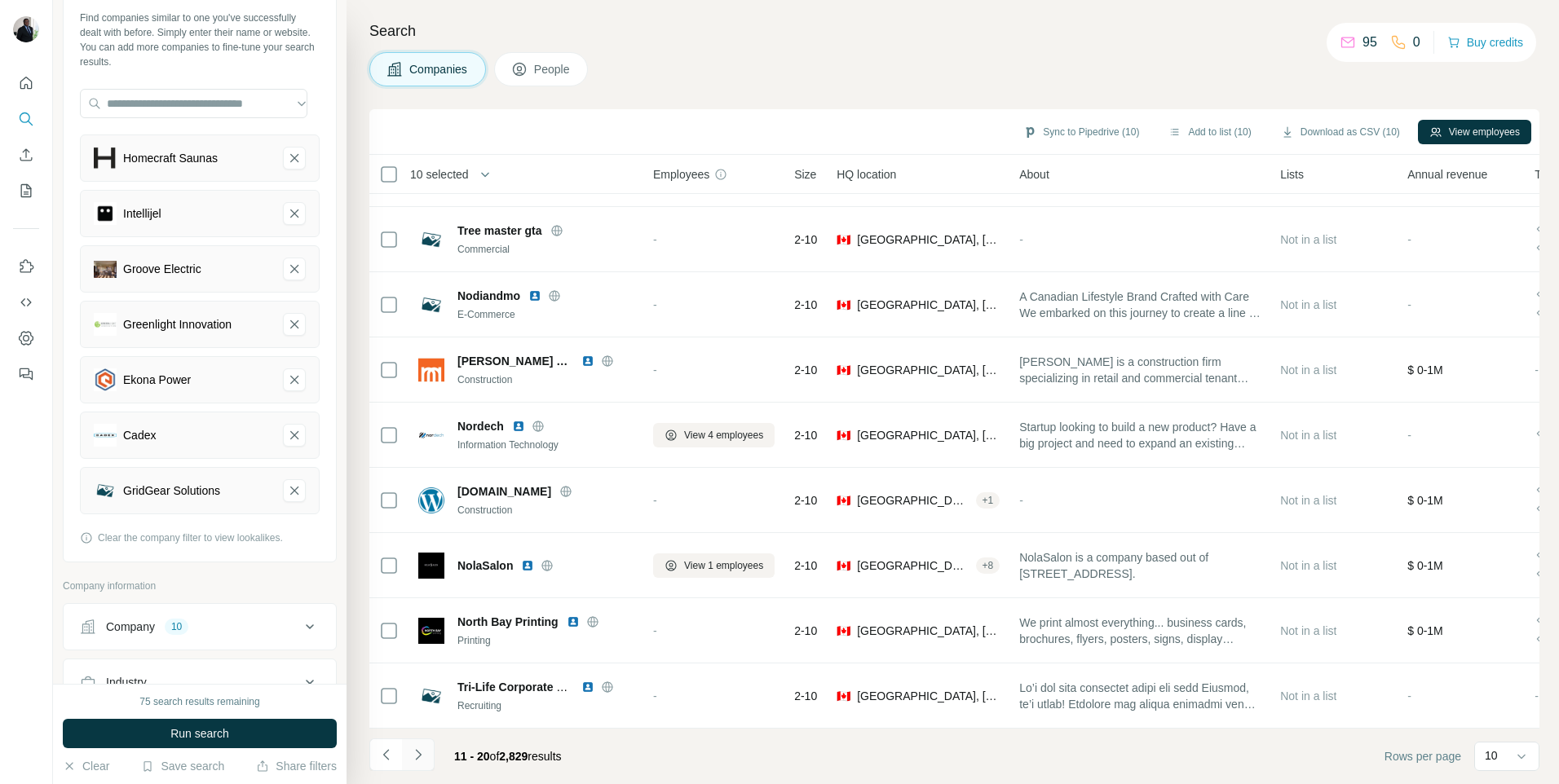
click at [420, 755] on icon "Navigate to next page" at bounding box center [417, 754] width 6 height 11
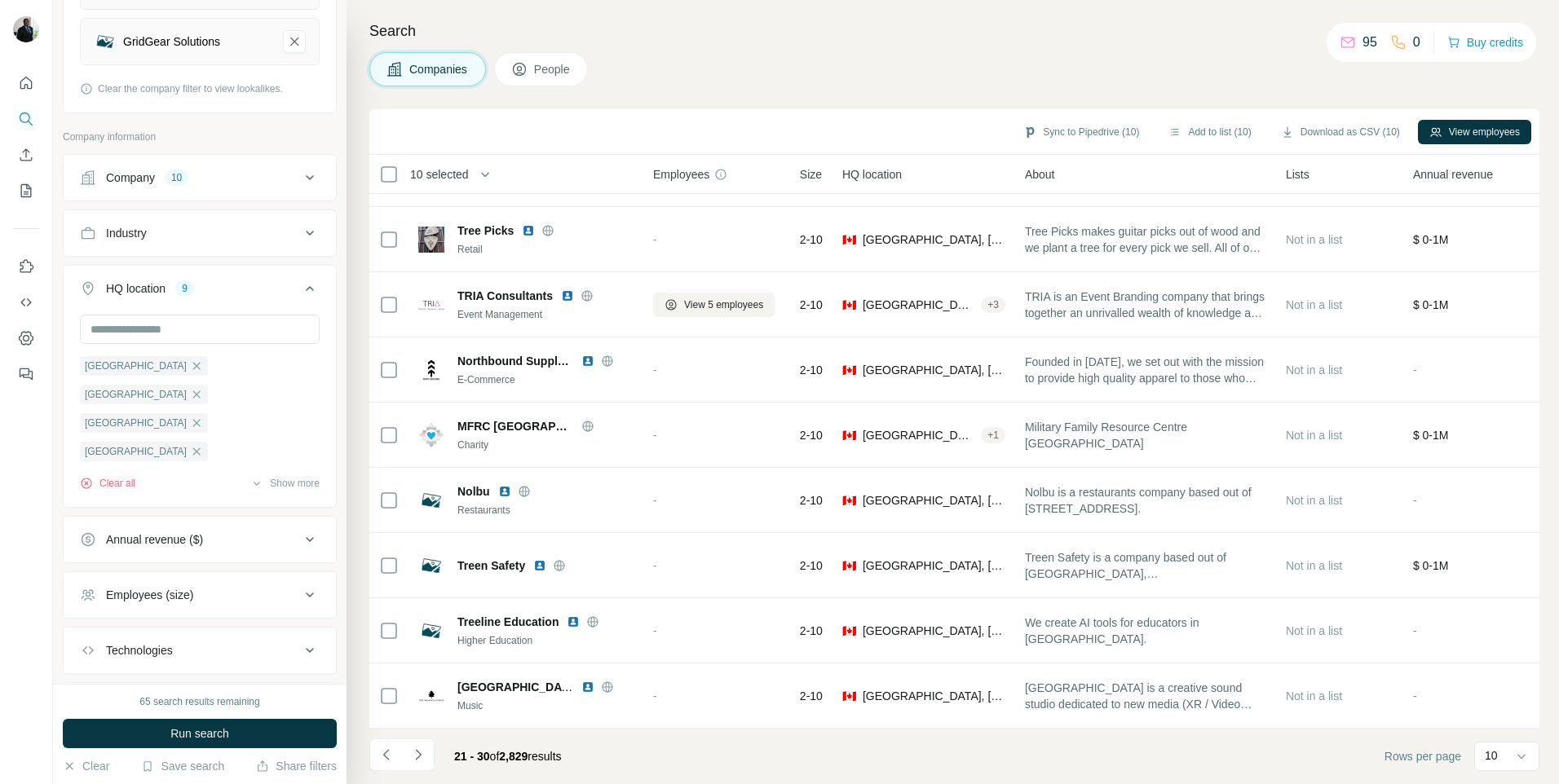
scroll to position [534, 0]
click at [300, 288] on icon at bounding box center [310, 286] width 20 height 20
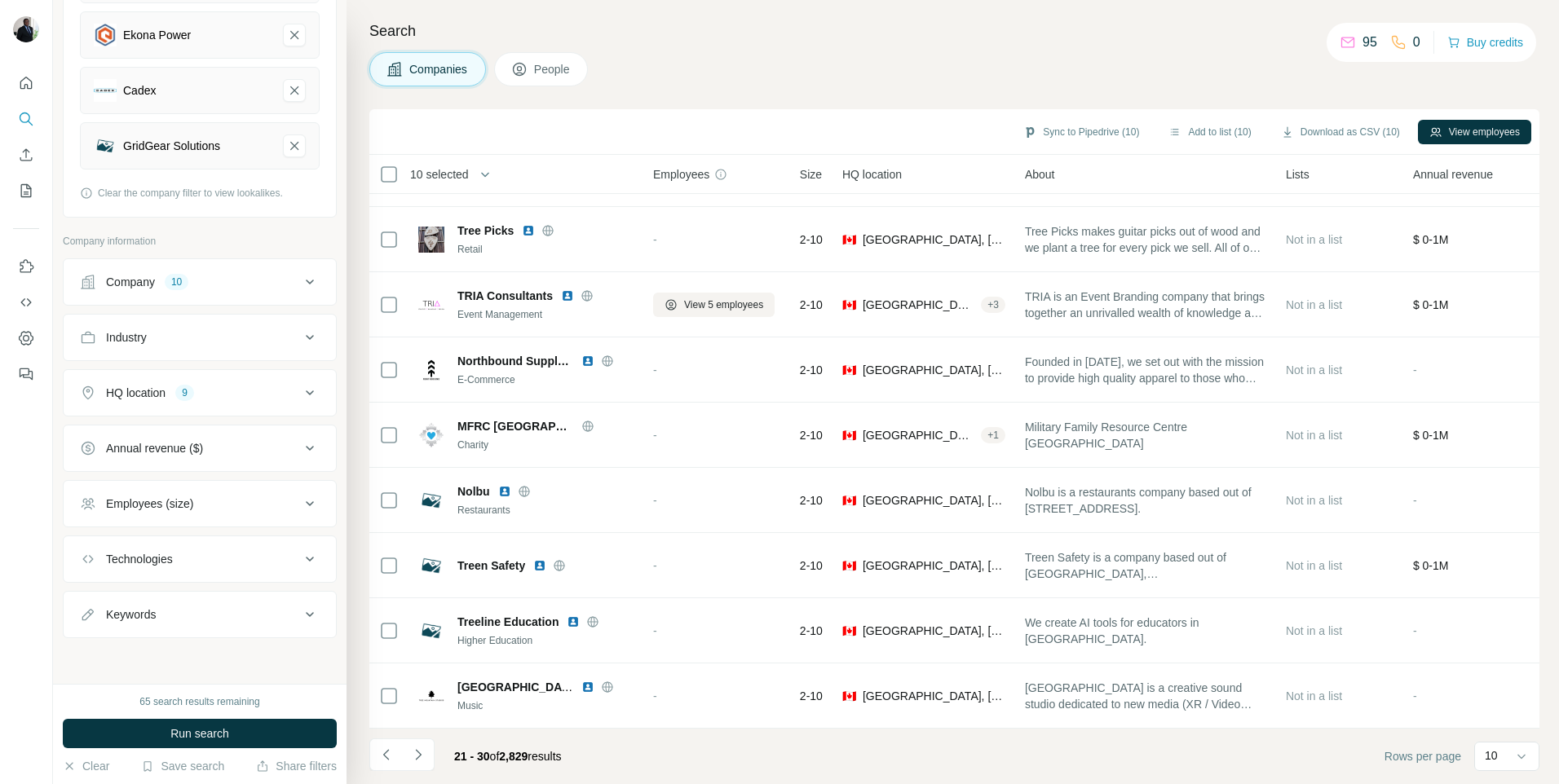
click at [300, 333] on icon at bounding box center [310, 337] width 20 height 20
click at [294, 377] on icon at bounding box center [302, 378] width 16 height 16
click at [327, 359] on div "New search Hide Company lookalikes 7 Find companies similar to one you've succe…" at bounding box center [200, 342] width 294 height 684
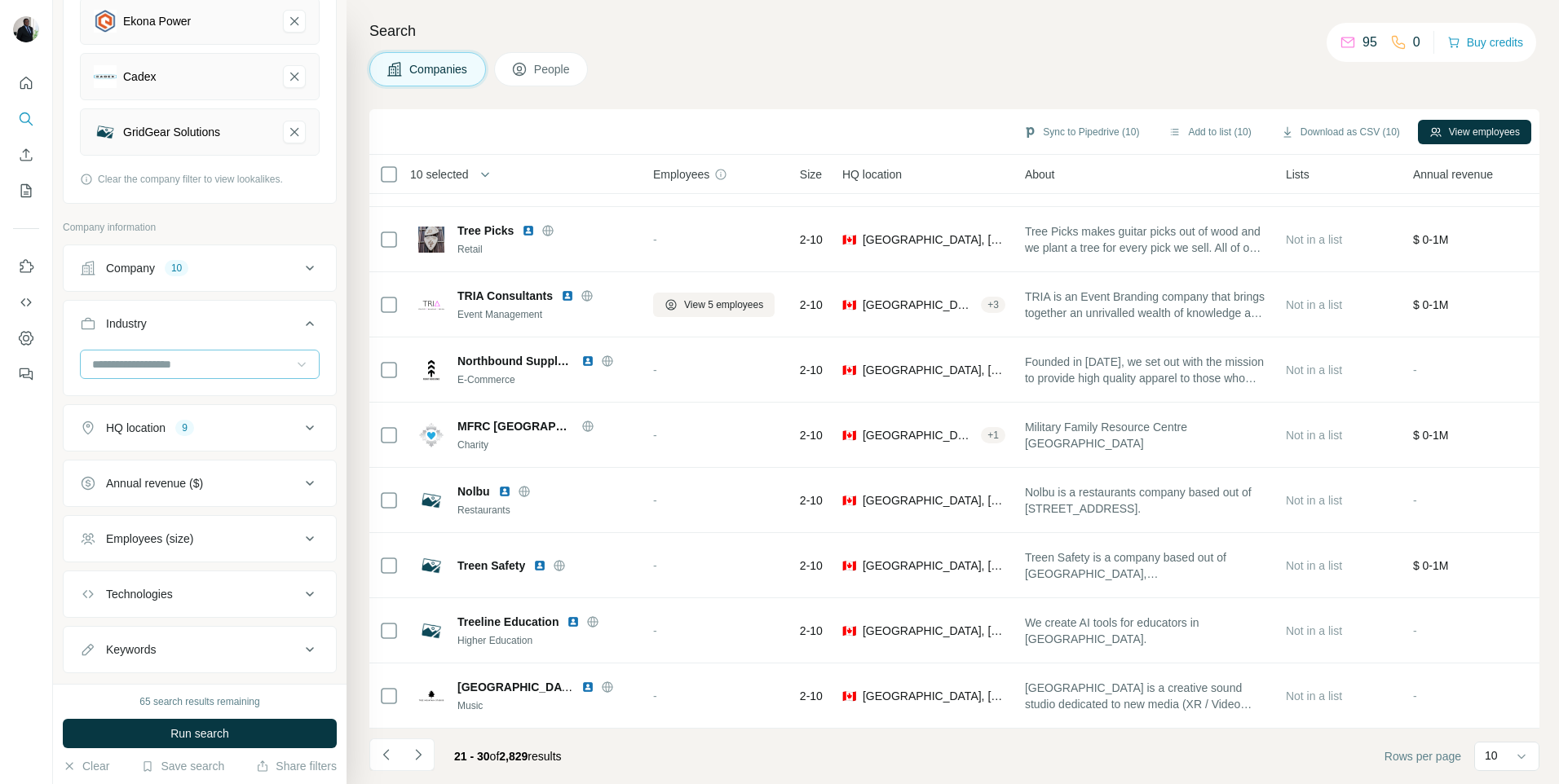
scroll to position [475, 0]
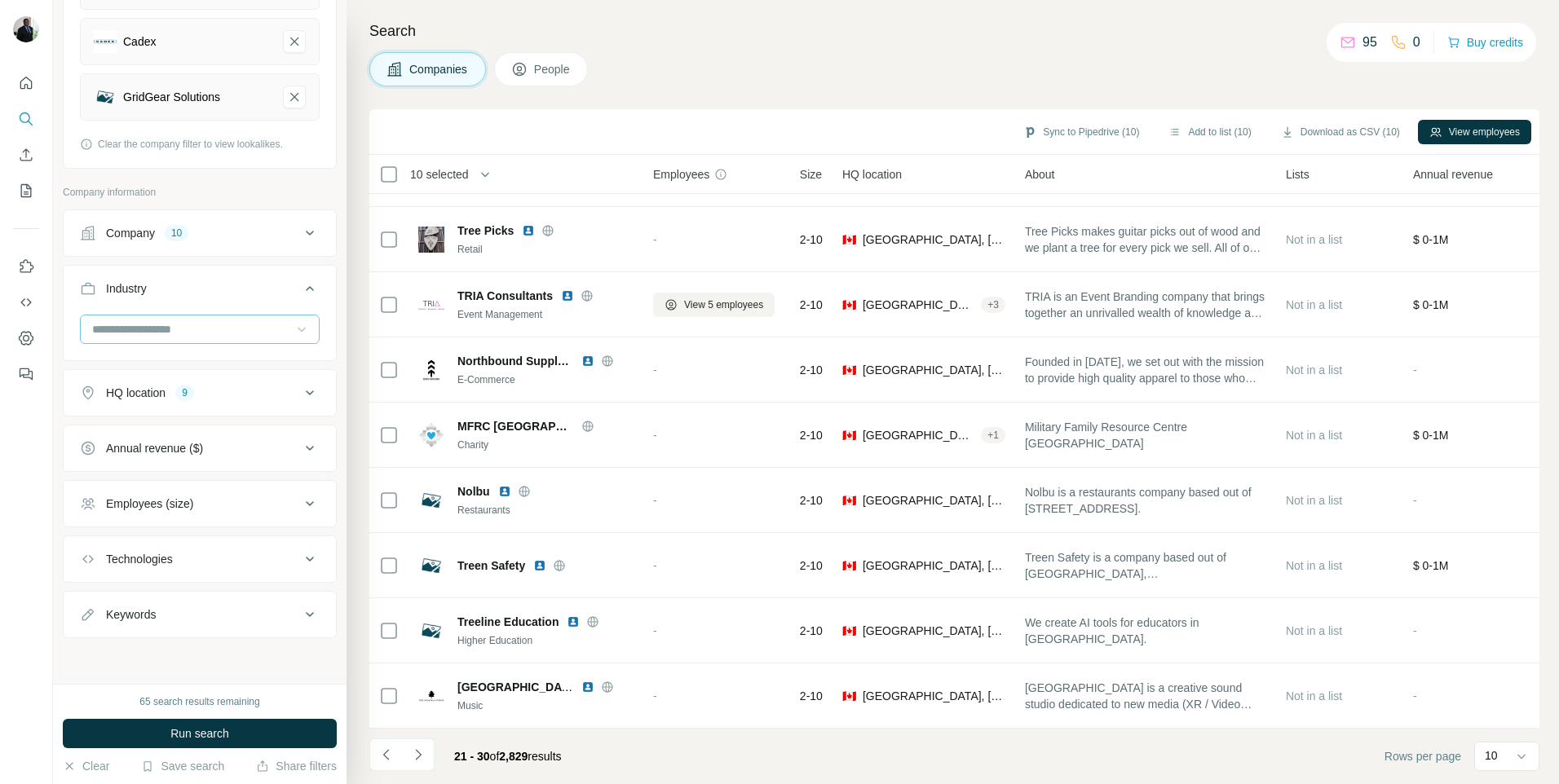
click at [300, 556] on icon at bounding box center [310, 559] width 20 height 20
click at [287, 602] on input "text" at bounding box center [200, 600] width 240 height 29
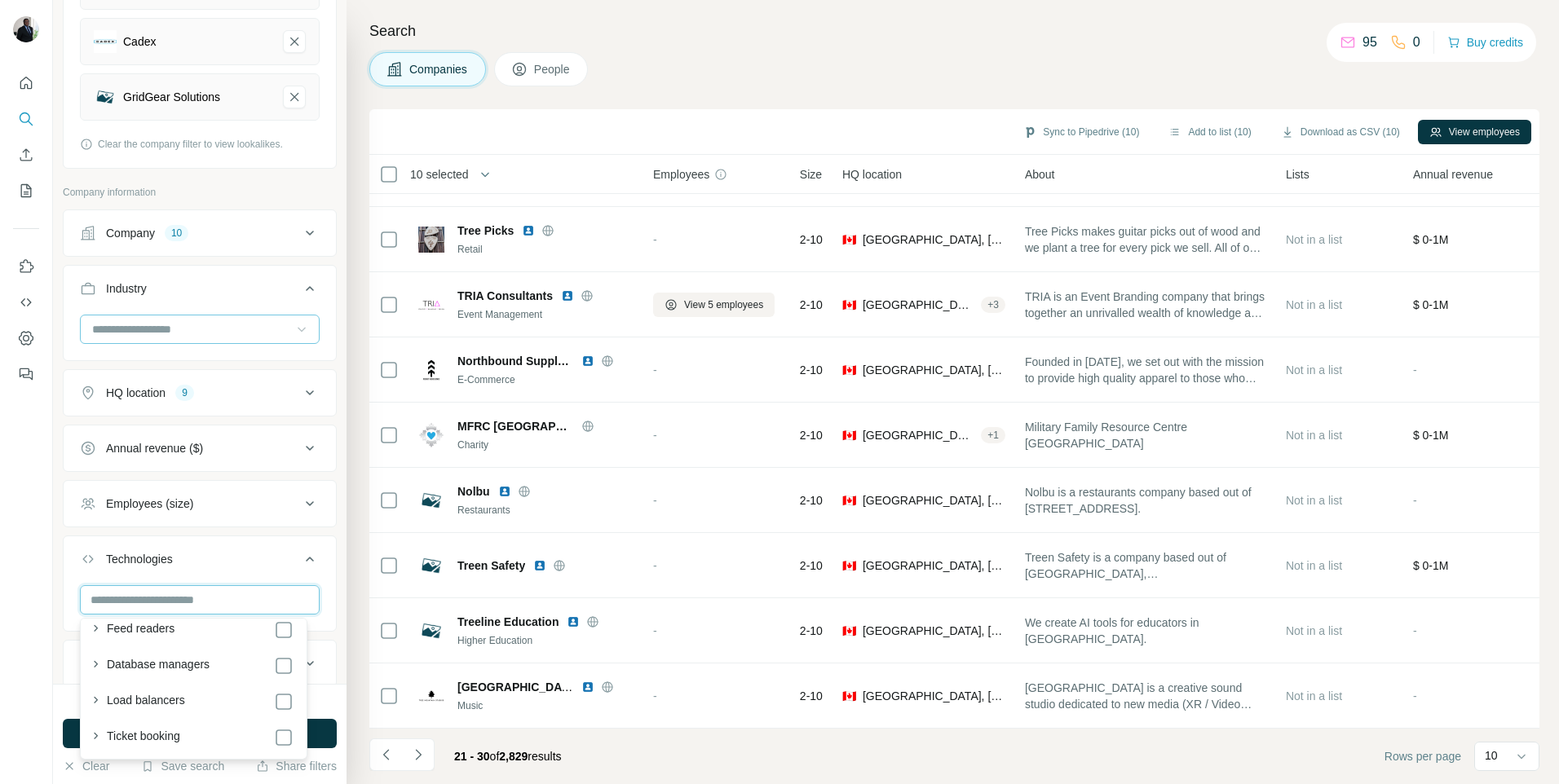
scroll to position [3426, 0]
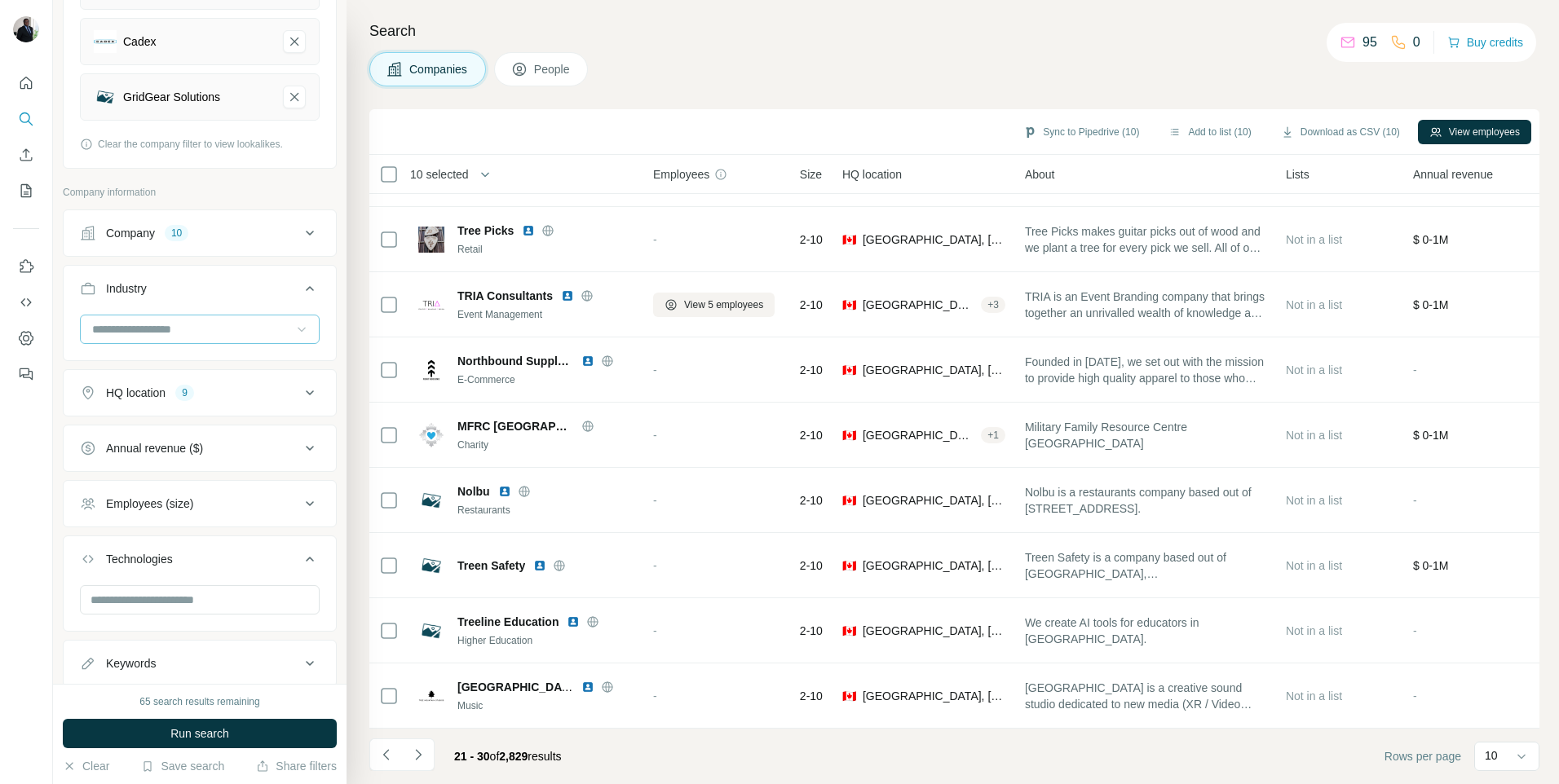
click at [318, 631] on ul "Company 10 Industry HQ location 9 Annual revenue ($) Employees (size) Technolog…" at bounding box center [200, 448] width 274 height 477
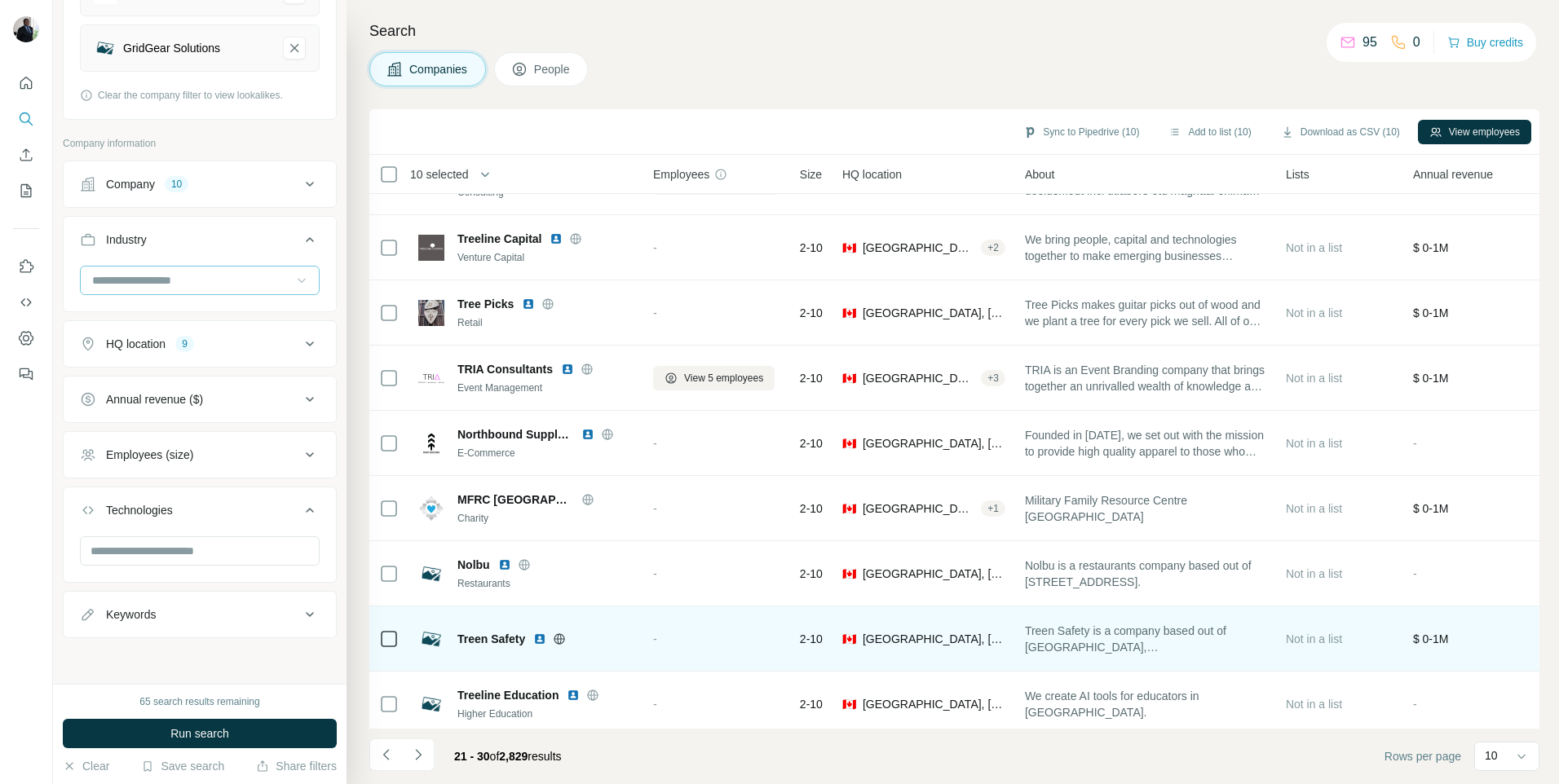
scroll to position [0, 0]
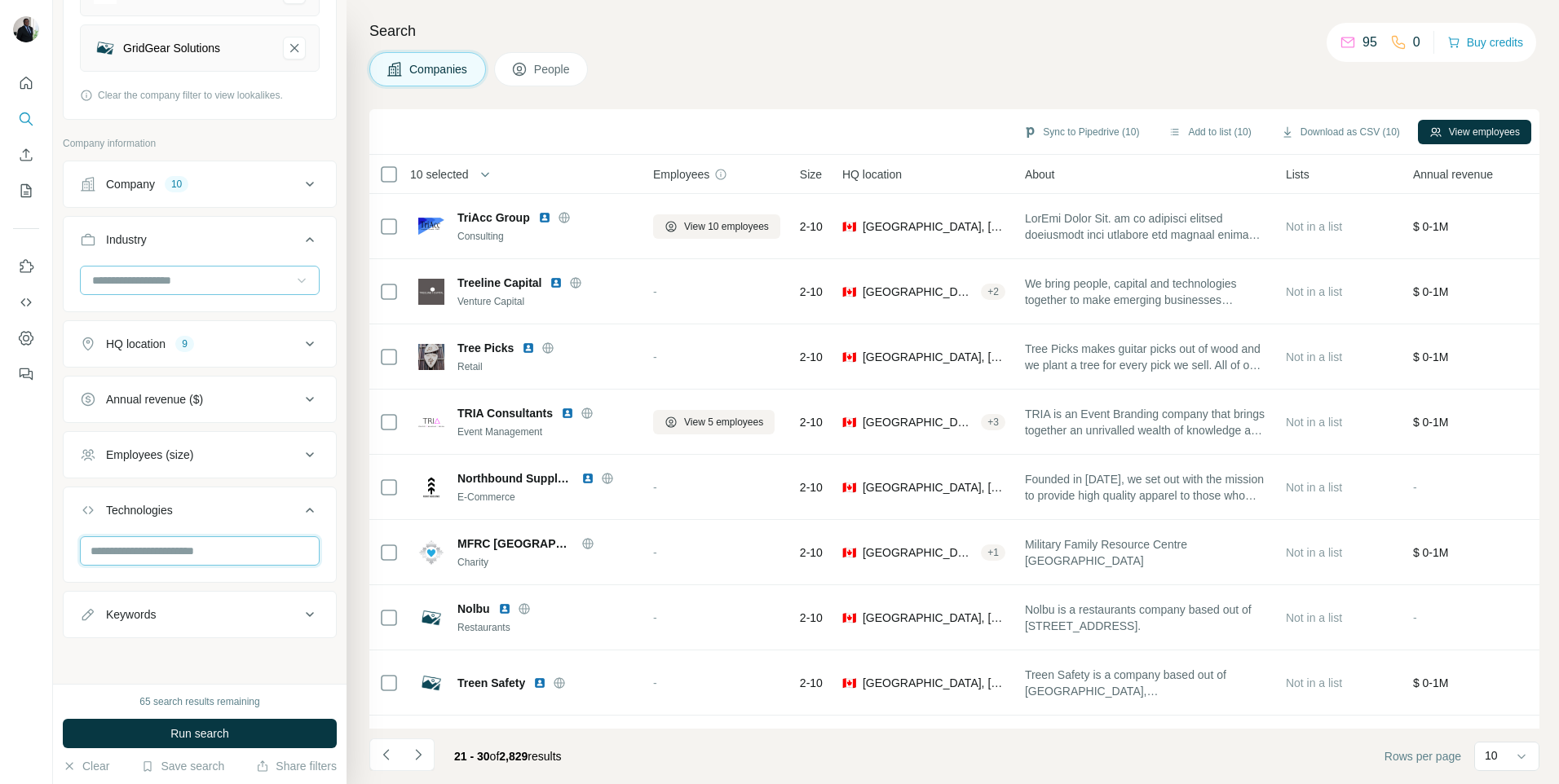
click at [277, 551] on input "text" at bounding box center [200, 551] width 240 height 29
click at [314, 495] on button "Technologies" at bounding box center [200, 513] width 273 height 46
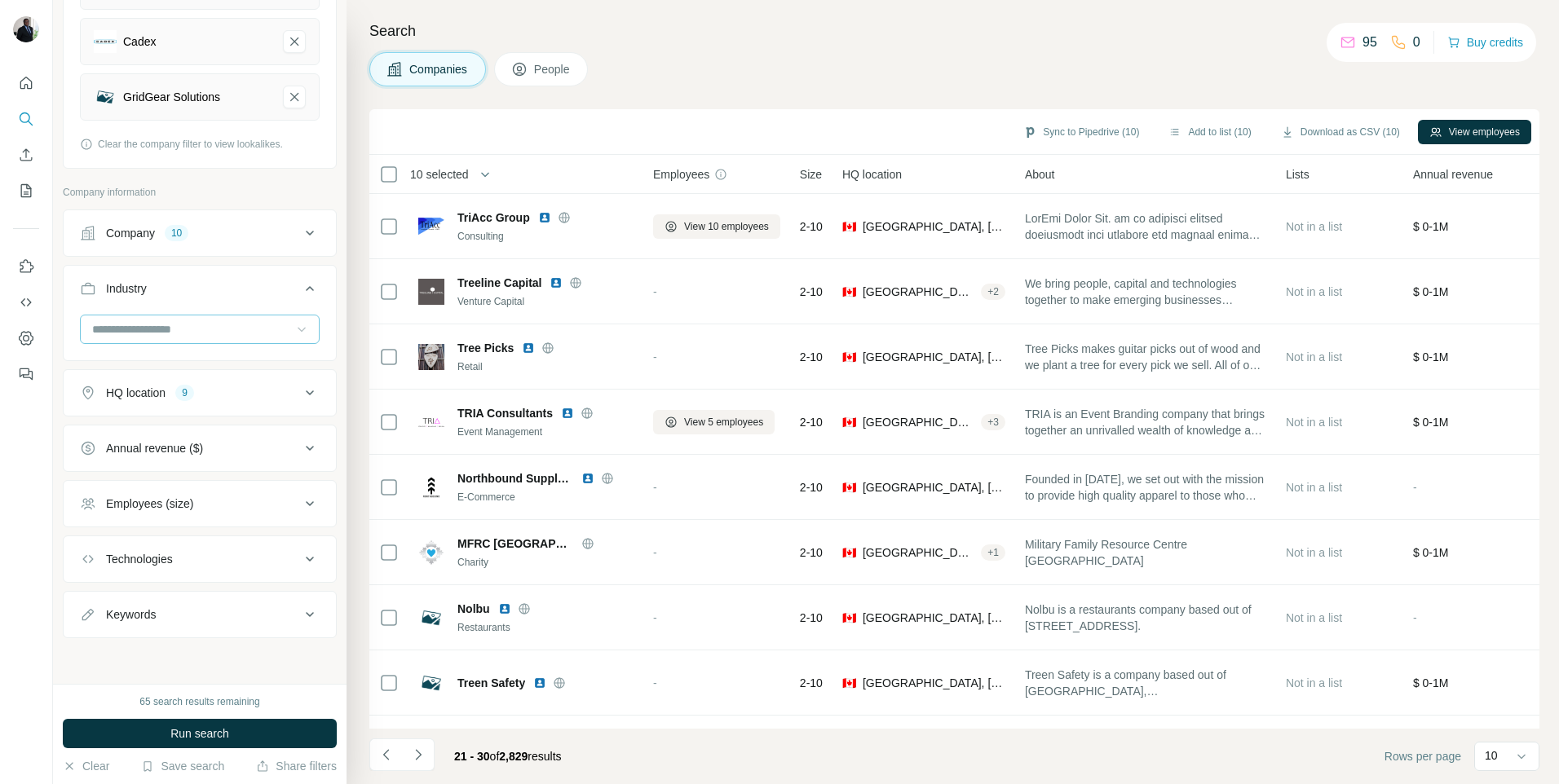
scroll to position [393, 0]
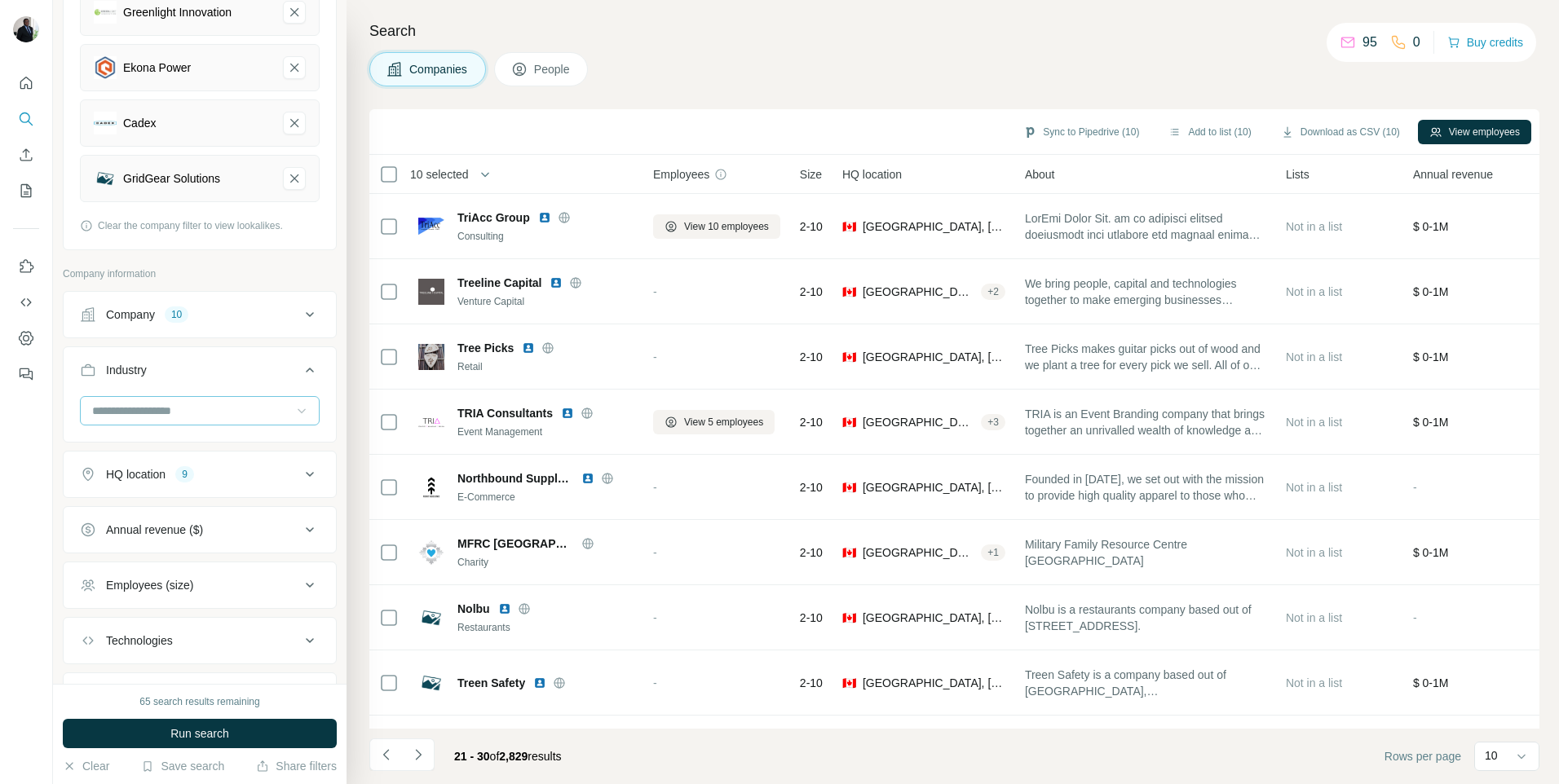
click at [294, 415] on icon at bounding box center [302, 410] width 16 height 16
click at [131, 426] on p "Wired Telecommunications" at bounding box center [162, 418] width 136 height 16
click at [294, 410] on icon at bounding box center [302, 410] width 16 height 16
click at [127, 455] on p "Wireless" at bounding box center [116, 447] width 44 height 16
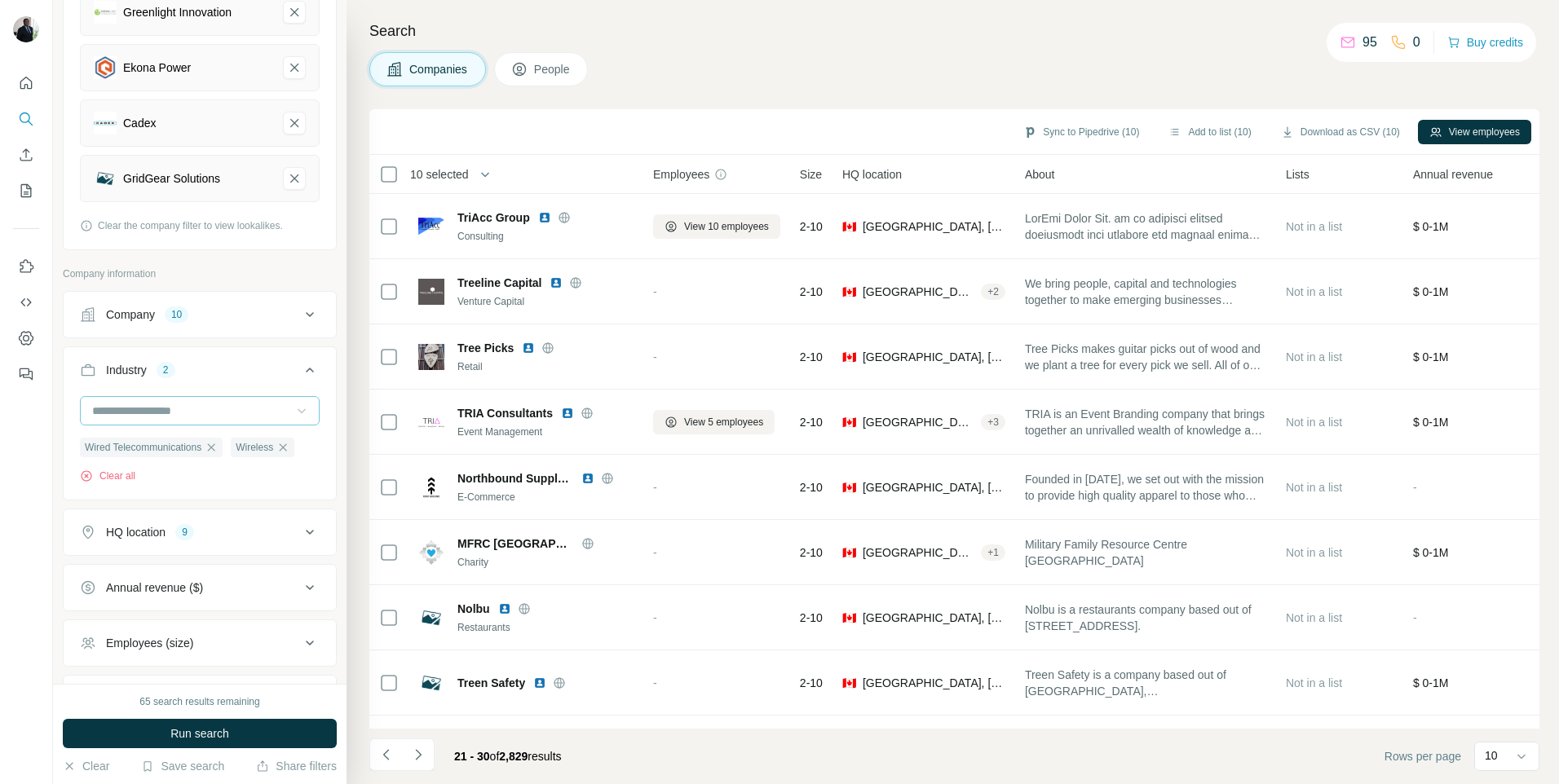
click at [294, 411] on icon at bounding box center [302, 410] width 16 height 16
click at [140, 447] on p "Aerospace" at bounding box center [121, 447] width 55 height 16
click at [294, 405] on icon at bounding box center [302, 410] width 16 height 16
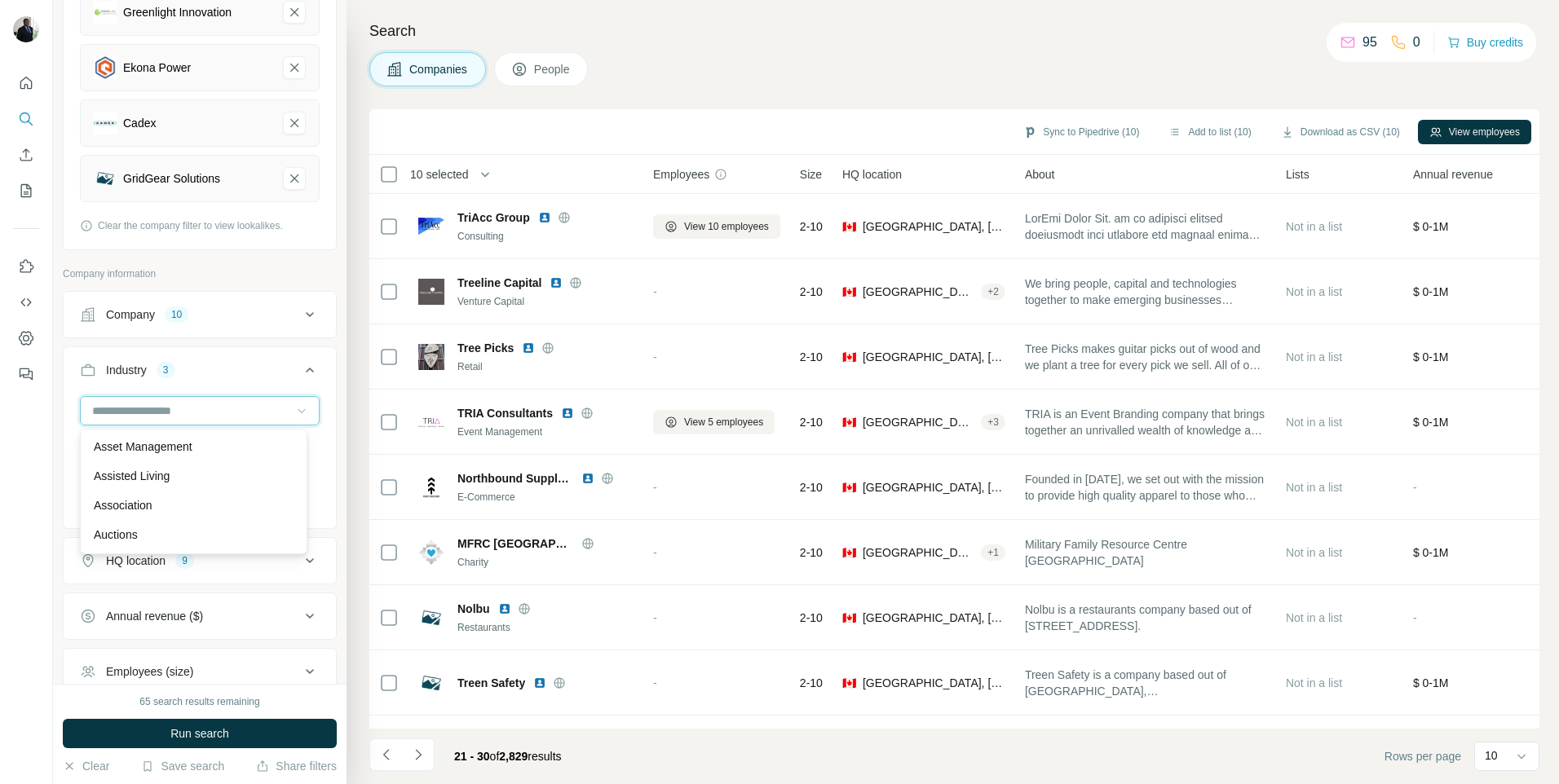
scroll to position [880, 0]
click at [179, 455] on p "Asset Management" at bounding box center [143, 447] width 99 height 16
click at [294, 410] on icon at bounding box center [302, 410] width 16 height 16
click at [141, 462] on p "Automotive" at bounding box center [122, 454] width 57 height 16
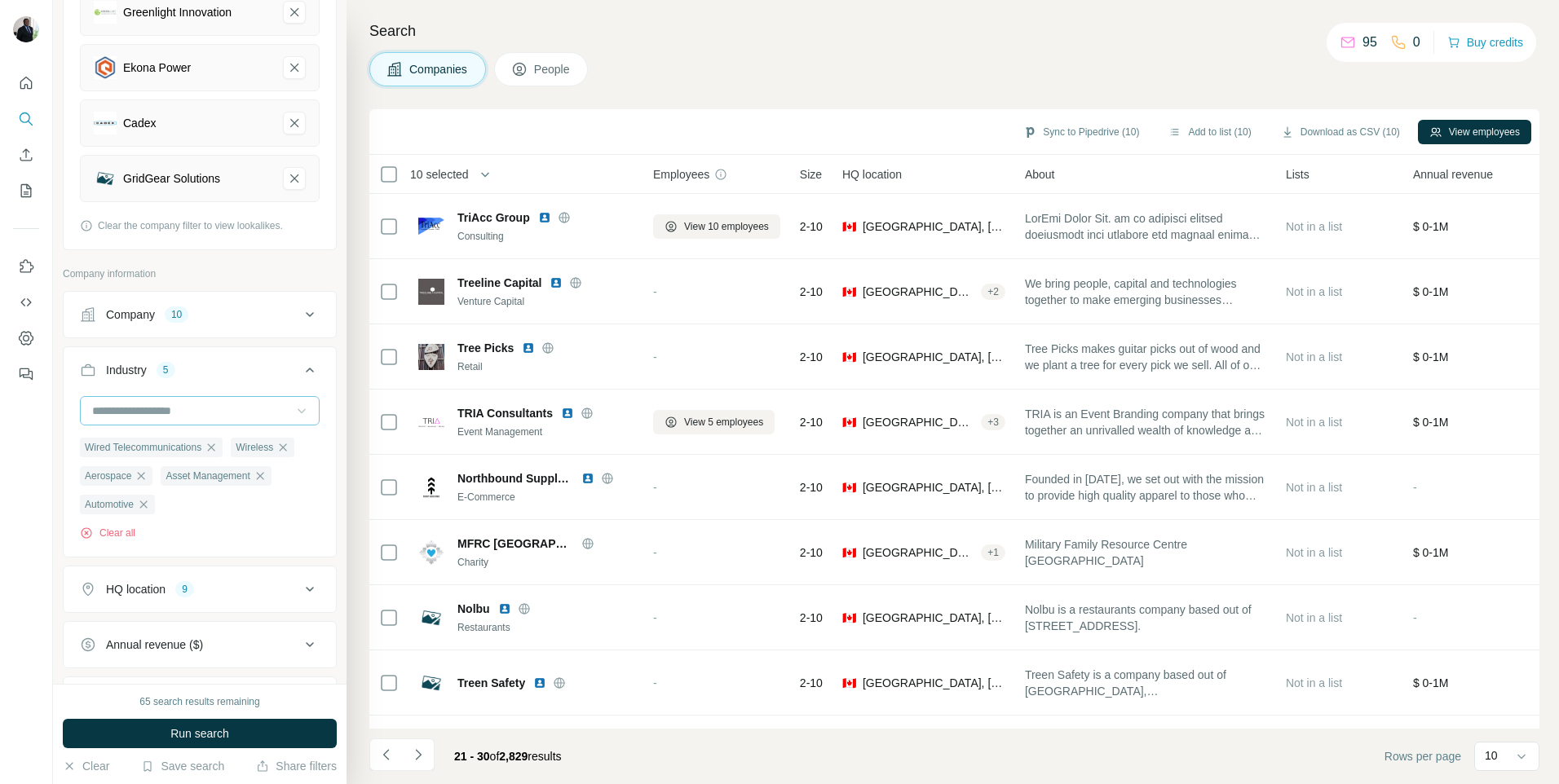
click at [294, 412] on icon at bounding box center [302, 410] width 16 height 16
click at [202, 491] on p "Autonomous Vehicles" at bounding box center [149, 483] width 110 height 16
click at [294, 405] on icon at bounding box center [302, 410] width 16 height 16
click at [157, 472] on p "Clean Energy" at bounding box center [128, 463] width 69 height 16
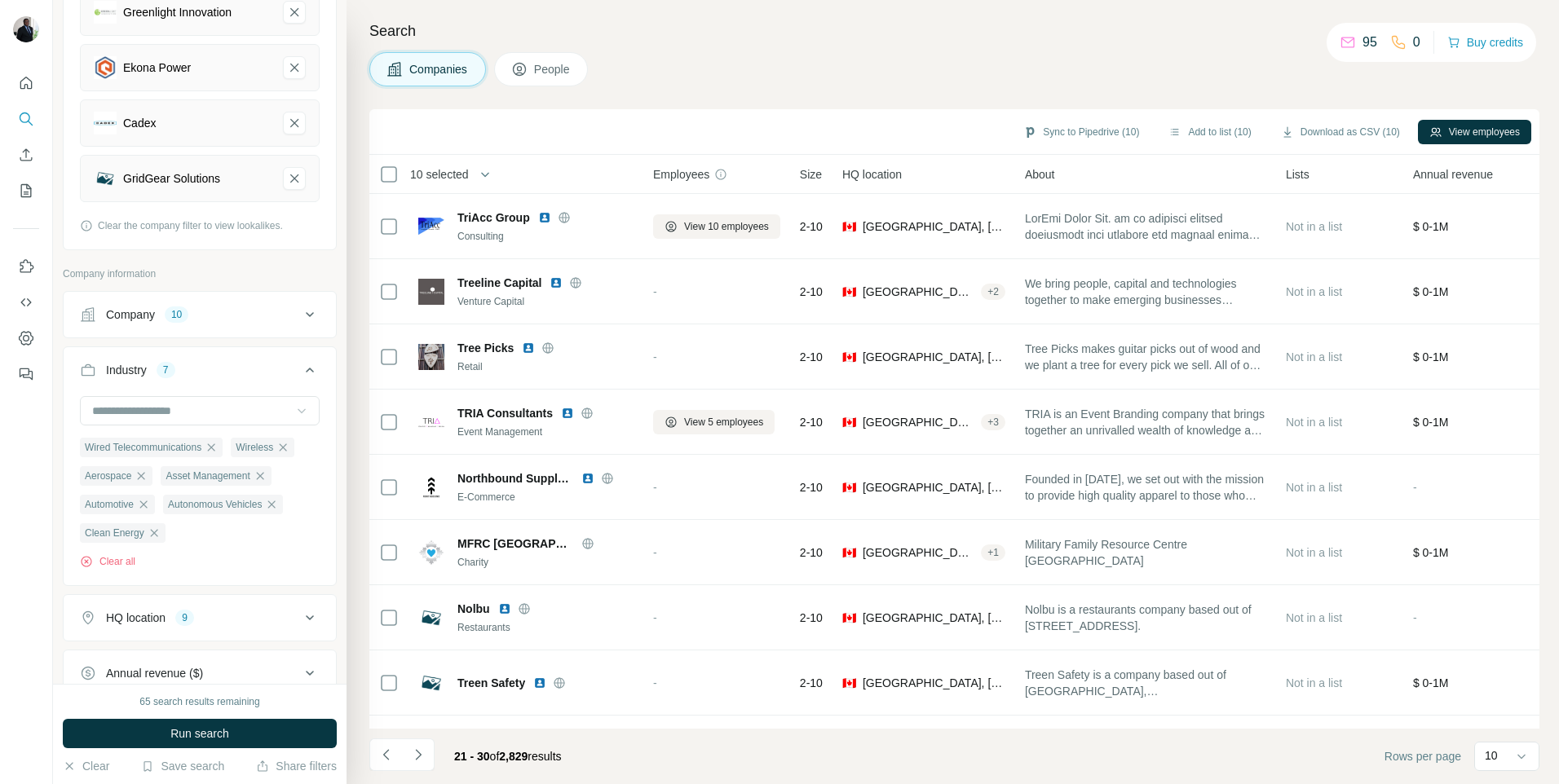
click at [294, 414] on icon at bounding box center [302, 410] width 16 height 16
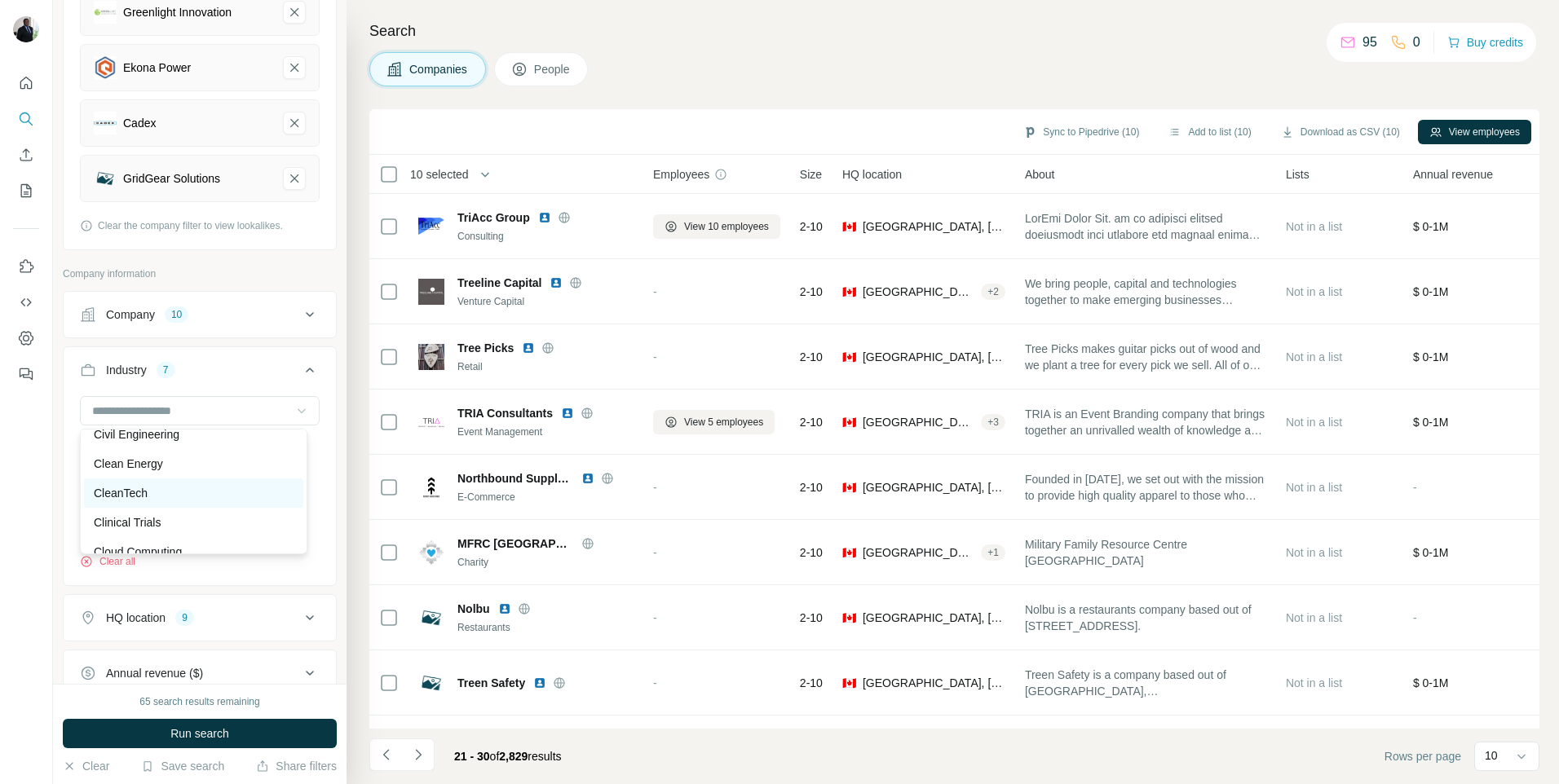
click at [131, 501] on p "CleanTech" at bounding box center [121, 493] width 54 height 16
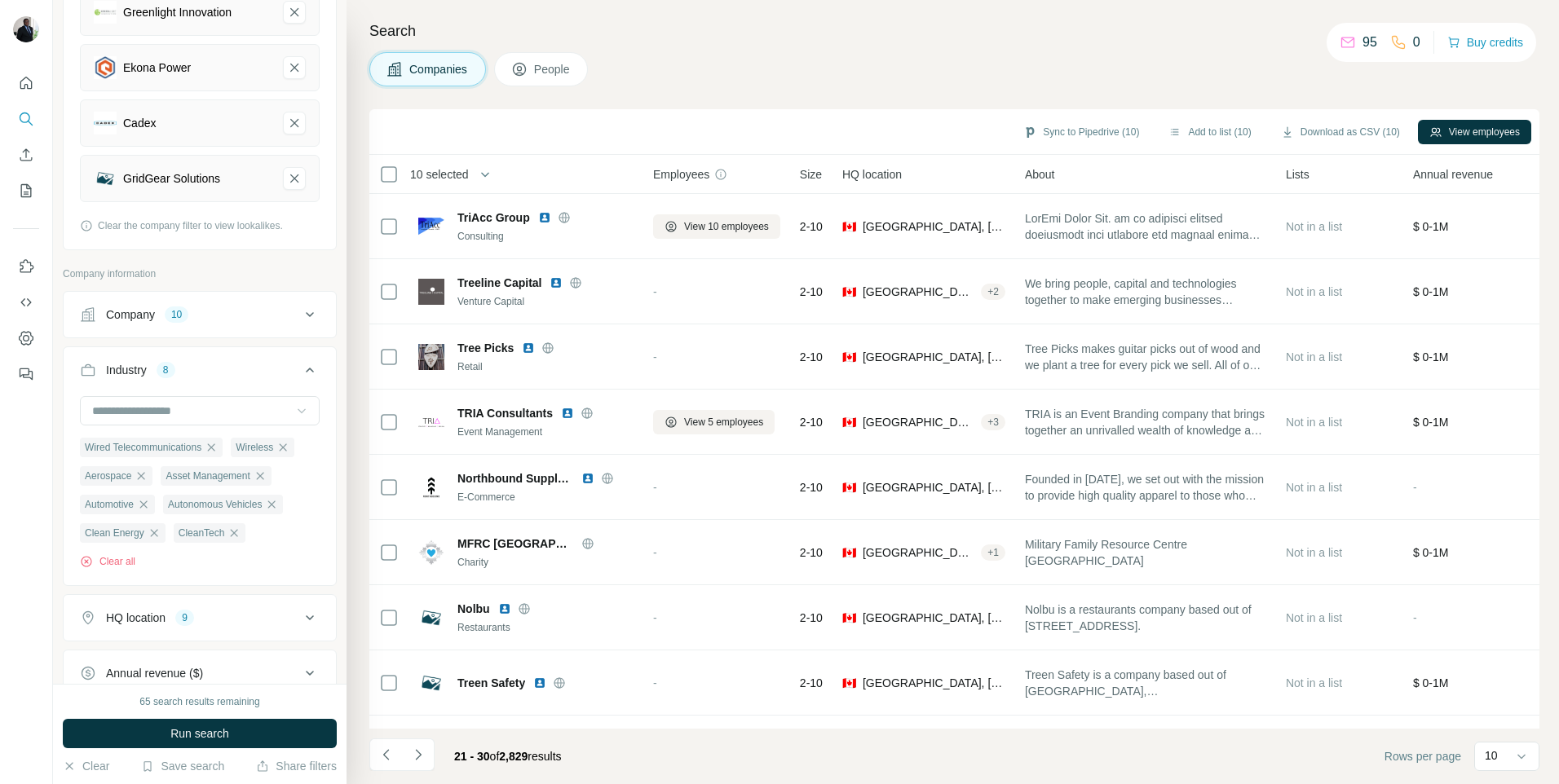
click at [294, 408] on icon at bounding box center [302, 410] width 16 height 16
click at [211, 445] on p "Communication Hardware" at bounding box center [160, 437] width 132 height 16
click at [298, 411] on icon at bounding box center [302, 411] width 8 height 5
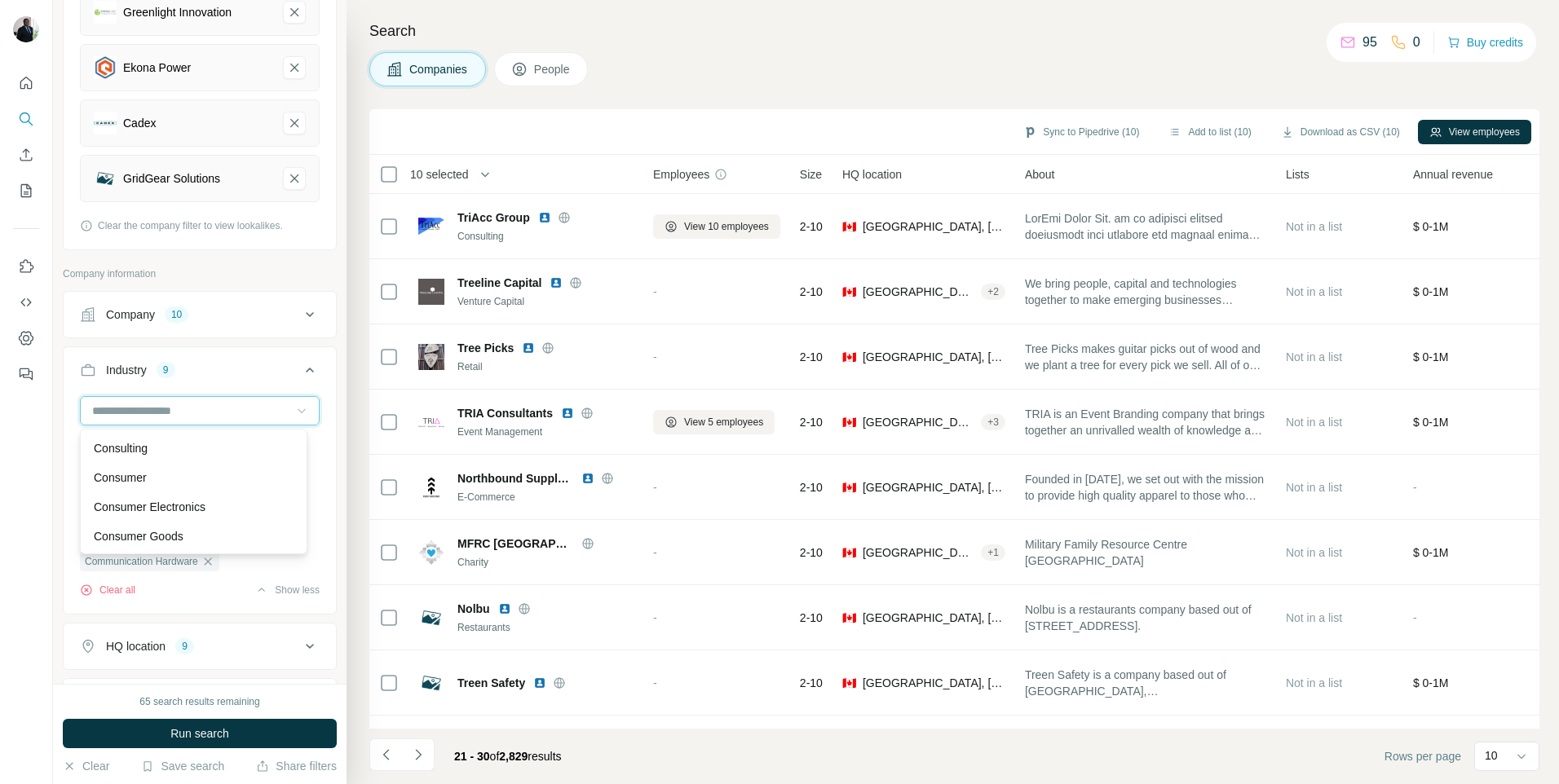
scroll to position [3324, 0]
click at [158, 504] on p "Consumer Electronics" at bounding box center [149, 496] width 112 height 16
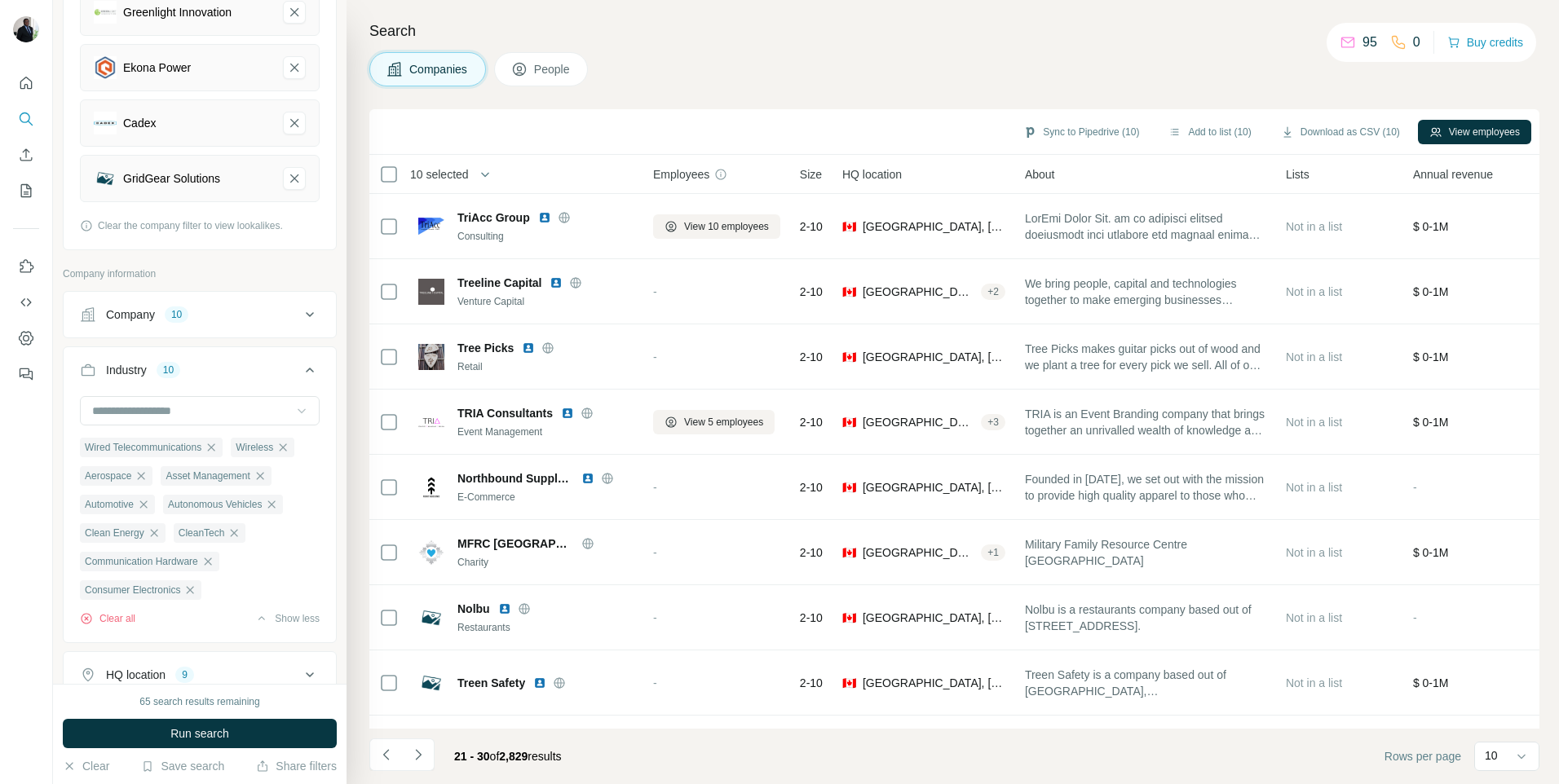
click at [294, 412] on icon at bounding box center [302, 410] width 16 height 16
click at [189, 465] on p "Data Center Automation" at bounding box center [154, 457] width 122 height 16
click at [294, 411] on icon at bounding box center [302, 410] width 16 height 16
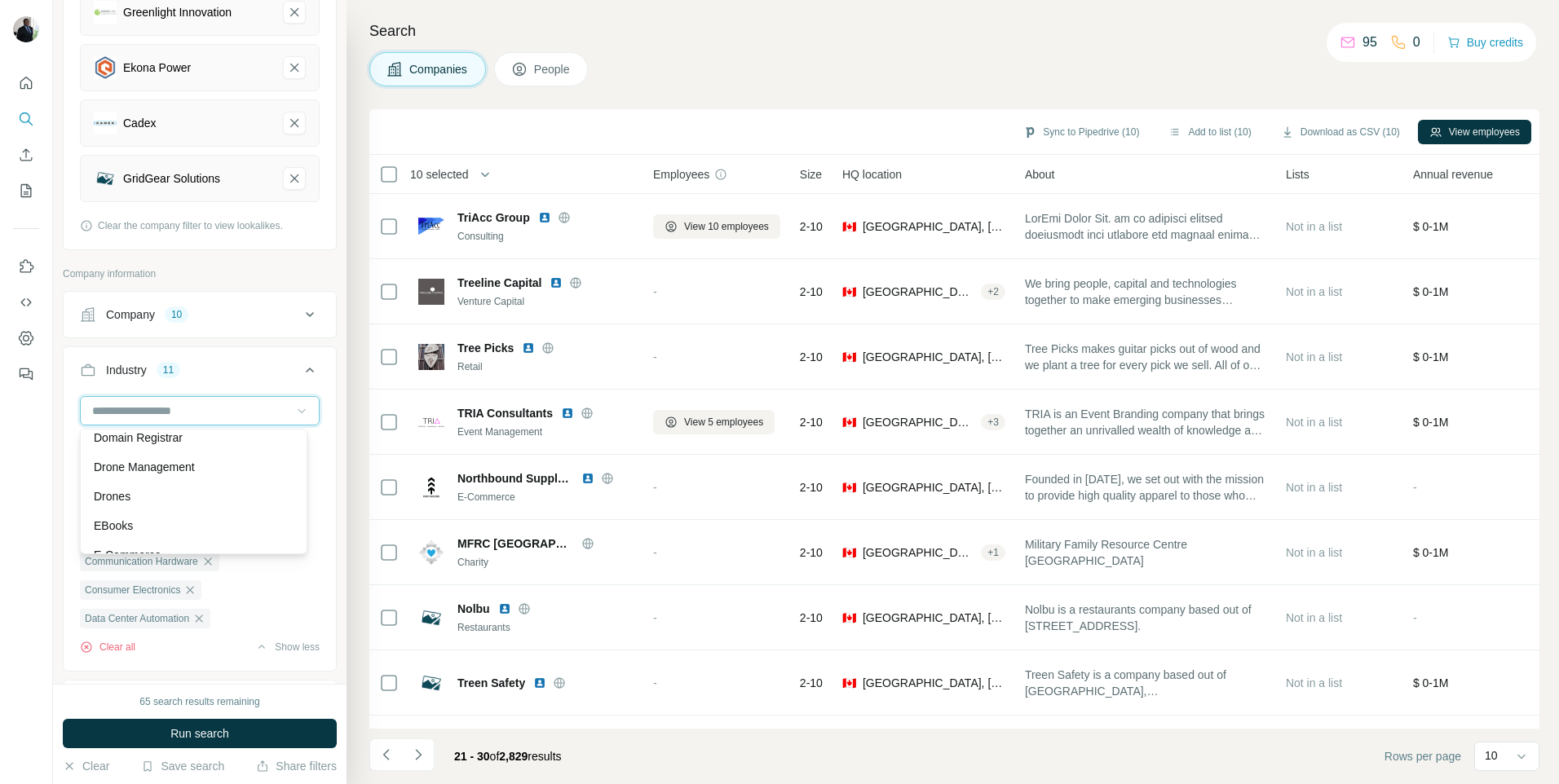
scroll to position [5117, 0]
click at [162, 442] on p "Drone Management" at bounding box center [144, 434] width 101 height 16
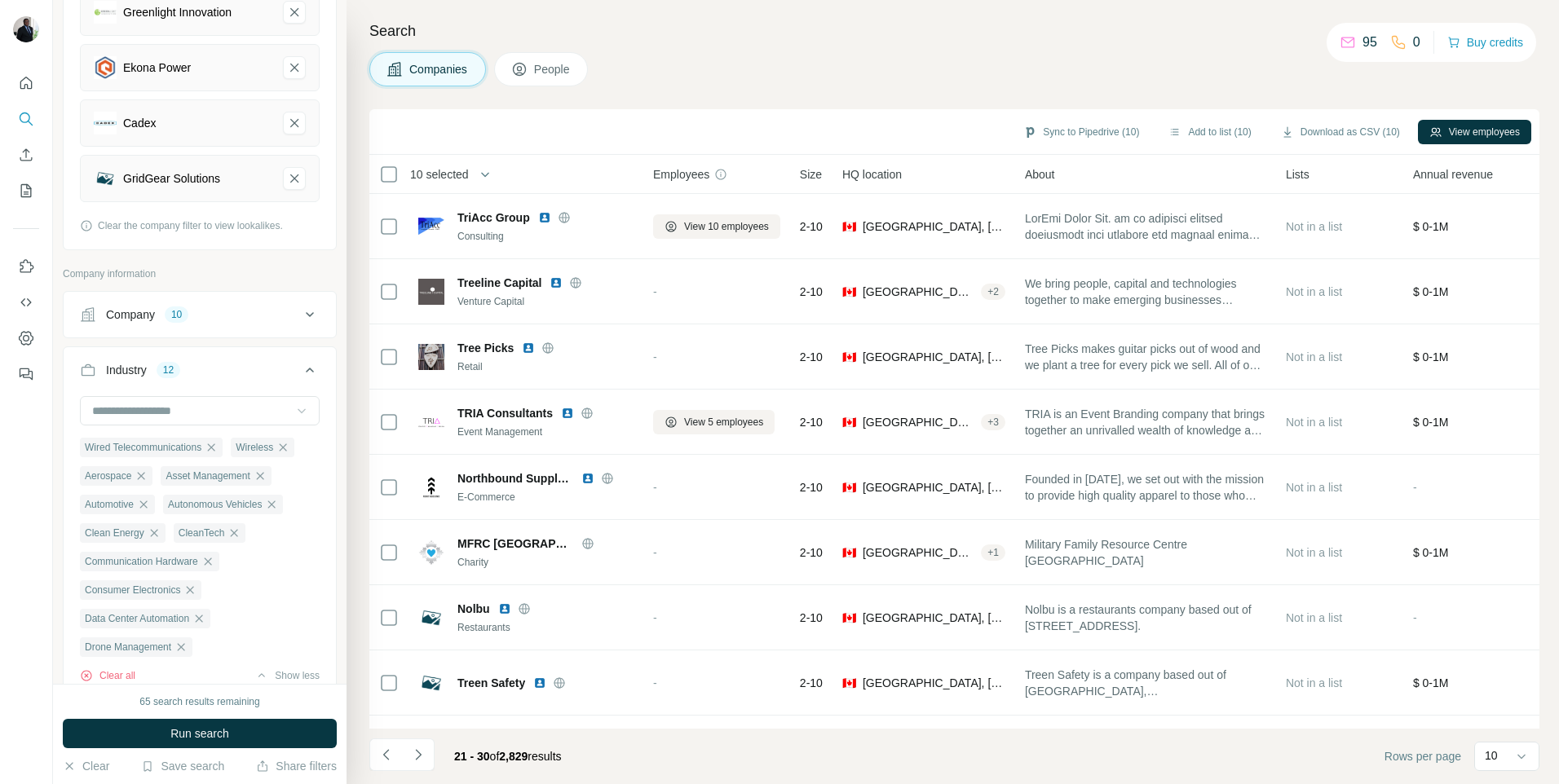
click at [294, 410] on icon at bounding box center [302, 410] width 16 height 16
click at [121, 472] on p "Drones" at bounding box center [112, 463] width 37 height 16
click at [294, 409] on icon at bounding box center [302, 410] width 16 height 16
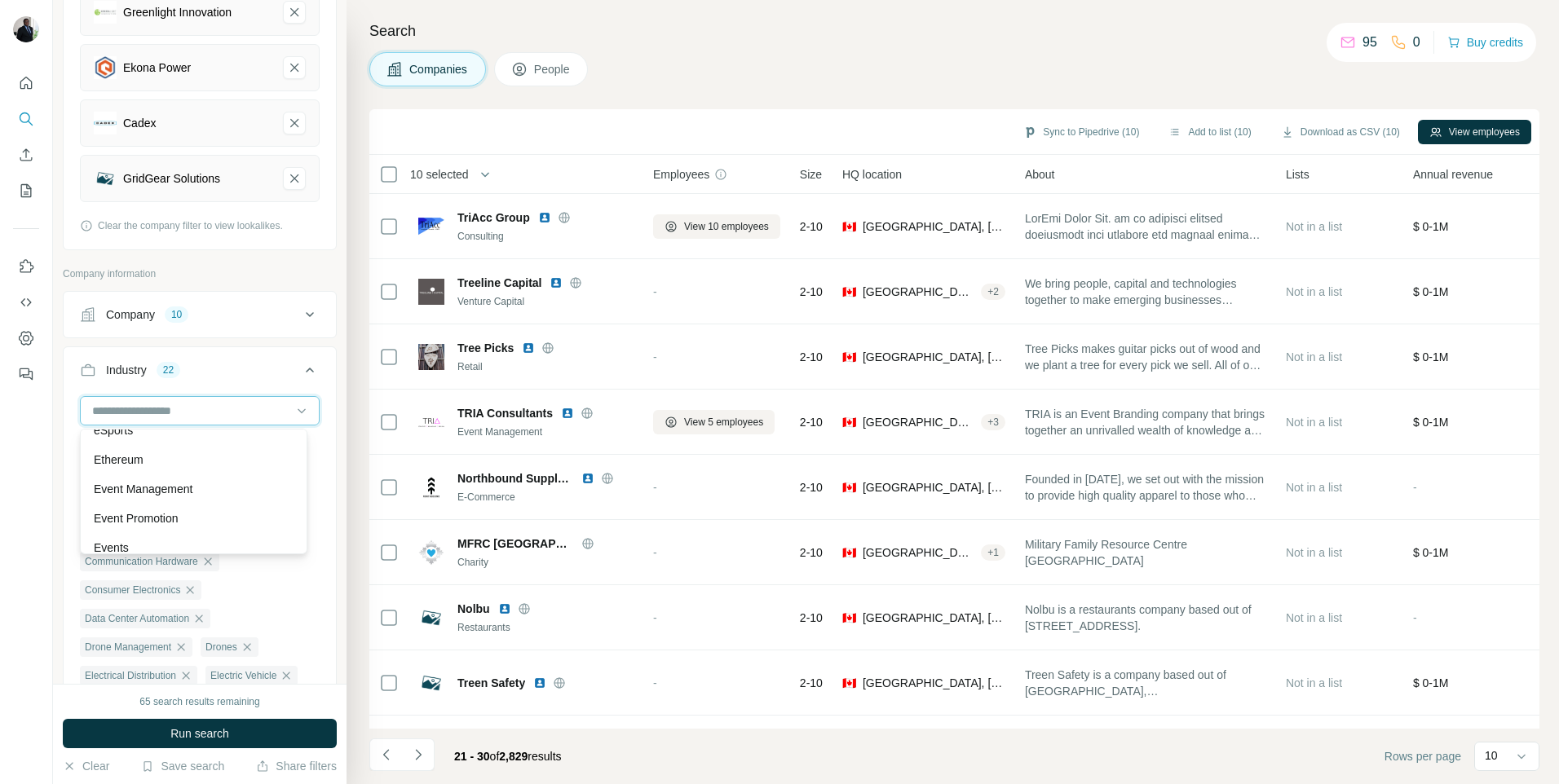
scroll to position [6062, 0]
click at [193, 406] on p "Environmental Engineering" at bounding box center [162, 398] width 137 height 16
click at [294, 411] on icon at bounding box center [302, 410] width 16 height 16
click at [131, 436] on p "Hardware" at bounding box center [118, 427] width 50 height 16
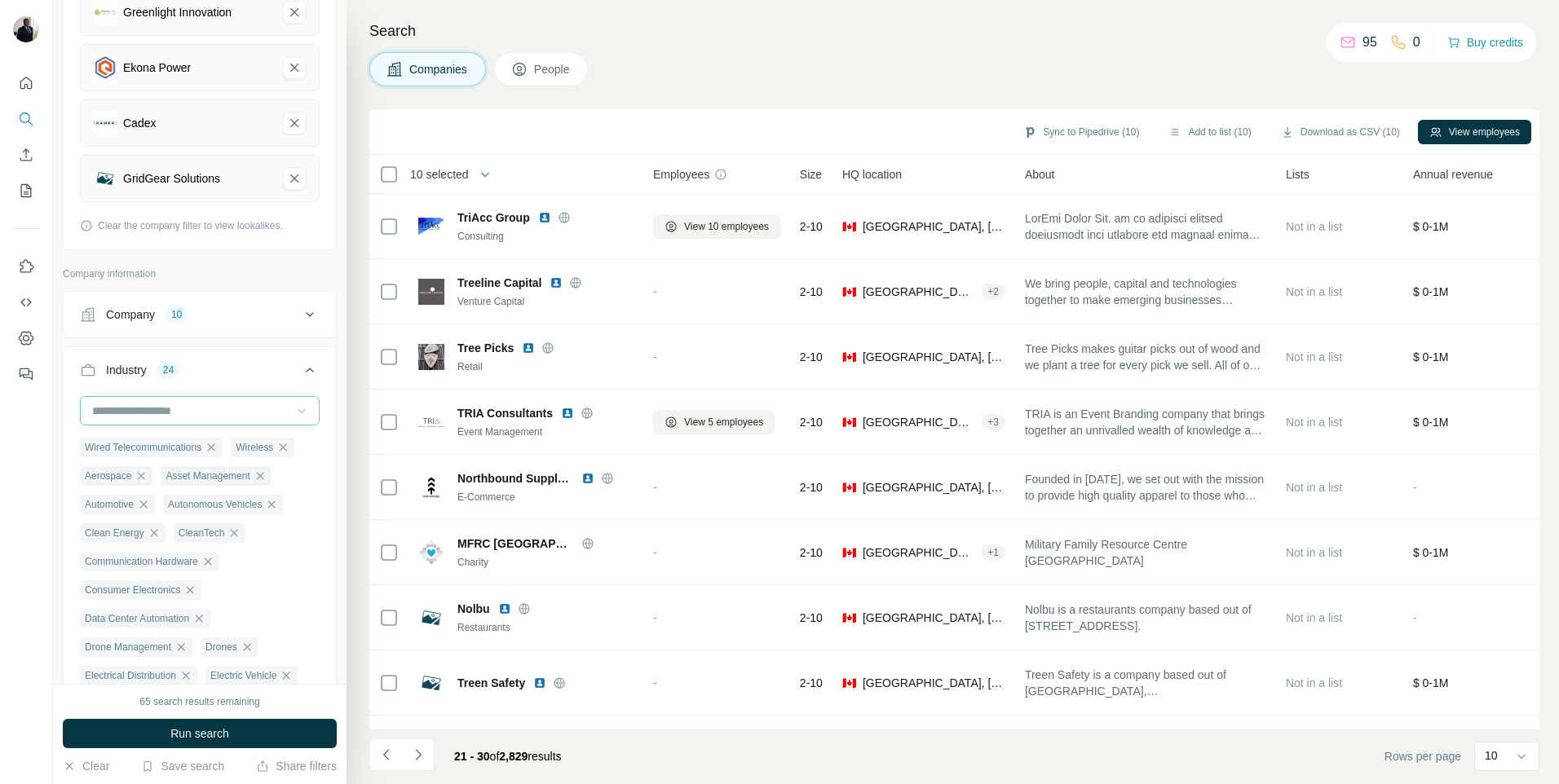
click at [294, 411] on icon at bounding box center [302, 410] width 16 height 16
click at [153, 494] on p "Health Diagnostics" at bounding box center [141, 486] width 95 height 16
click at [298, 411] on icon at bounding box center [302, 411] width 8 height 5
click at [311, 545] on div "Wired Telecommunications Wireless Aerospace Asset Management Automotive Autonom…" at bounding box center [200, 645] width 273 height 499
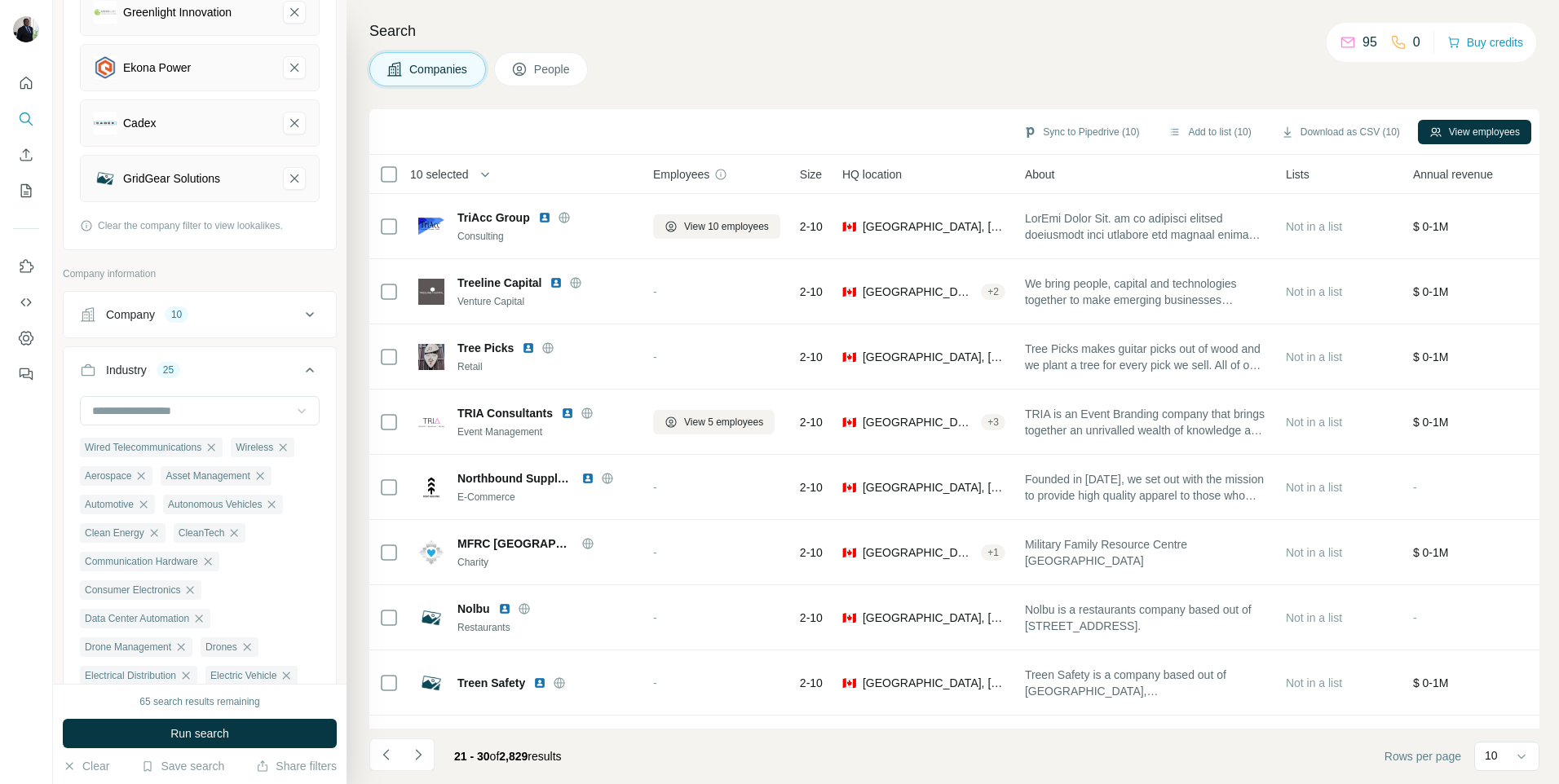
click at [295, 412] on icon at bounding box center [302, 410] width 16 height 16
click at [151, 426] on p "Industrial Engineering" at bounding box center [149, 418] width 110 height 16
click at [294, 408] on icon at bounding box center [302, 410] width 16 height 16
click at [166, 455] on p "Industrial Manufacturing" at bounding box center [154, 447] width 122 height 16
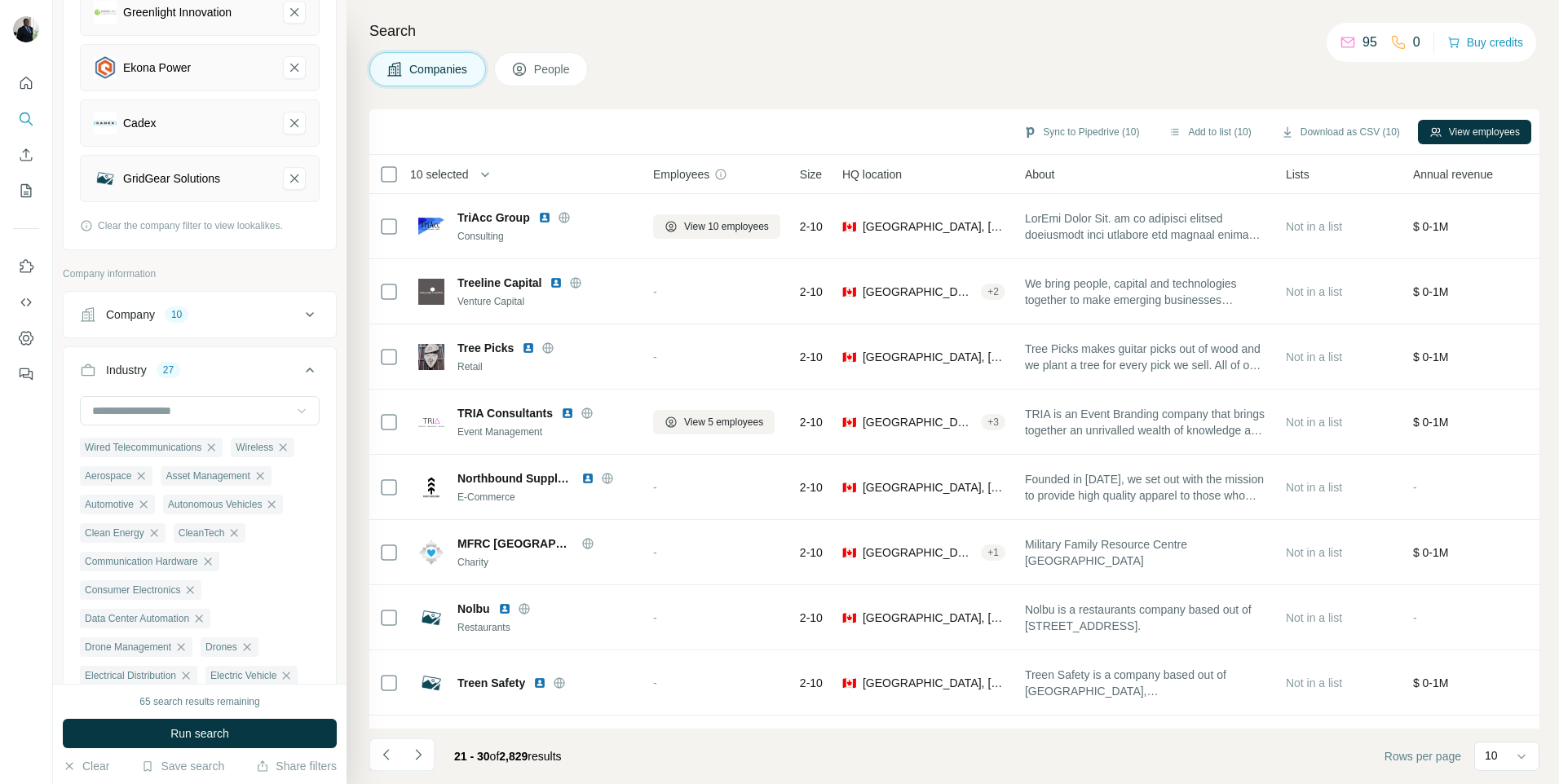
click at [298, 411] on icon at bounding box center [302, 411] width 8 height 5
click at [190, 442] on p "Intelligent Systems" at bounding box center [142, 434] width 96 height 16
click at [131, 445] on p "Lighting" at bounding box center [113, 437] width 40 height 16
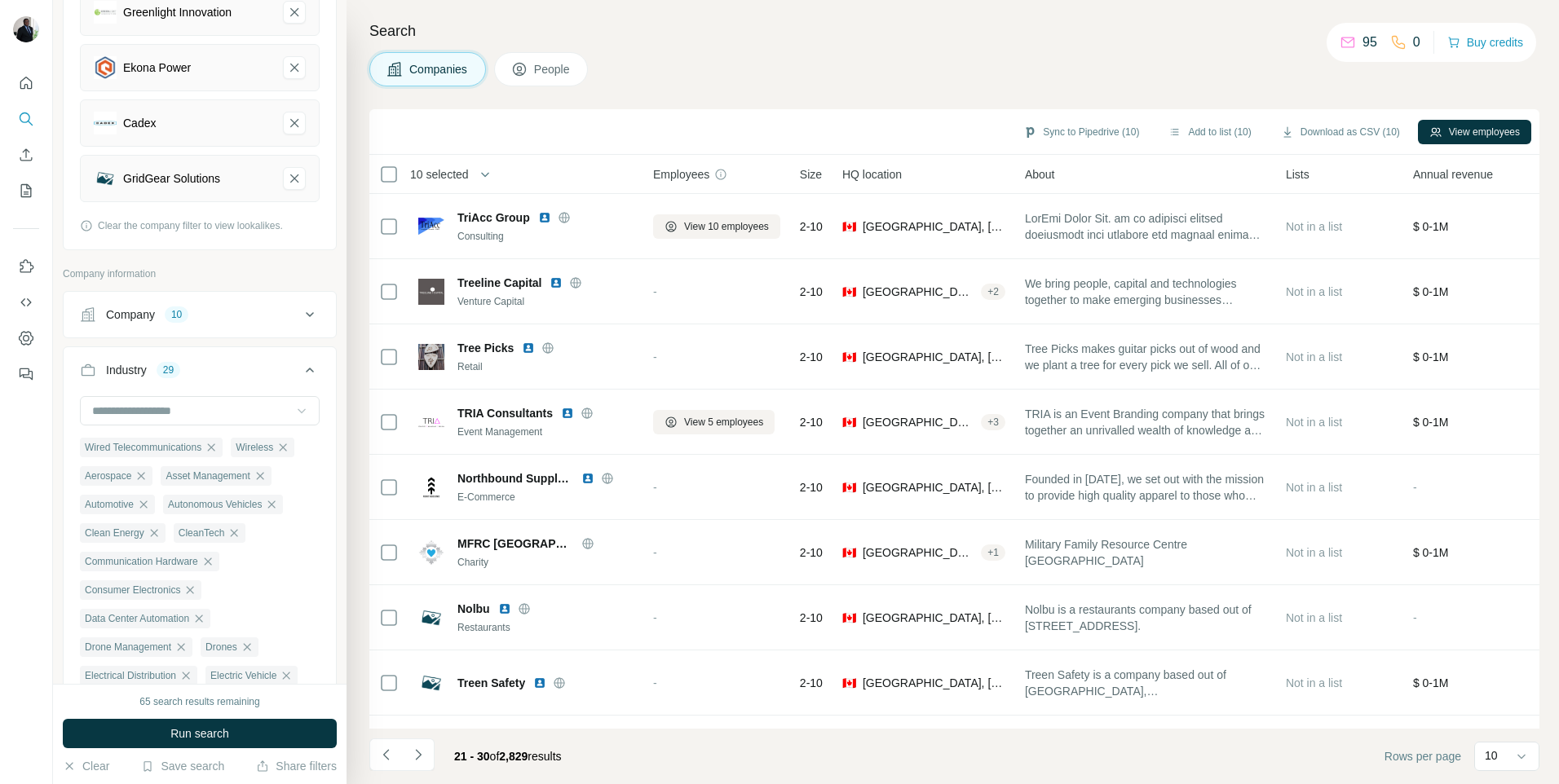
click at [294, 409] on icon at bounding box center [302, 410] width 16 height 16
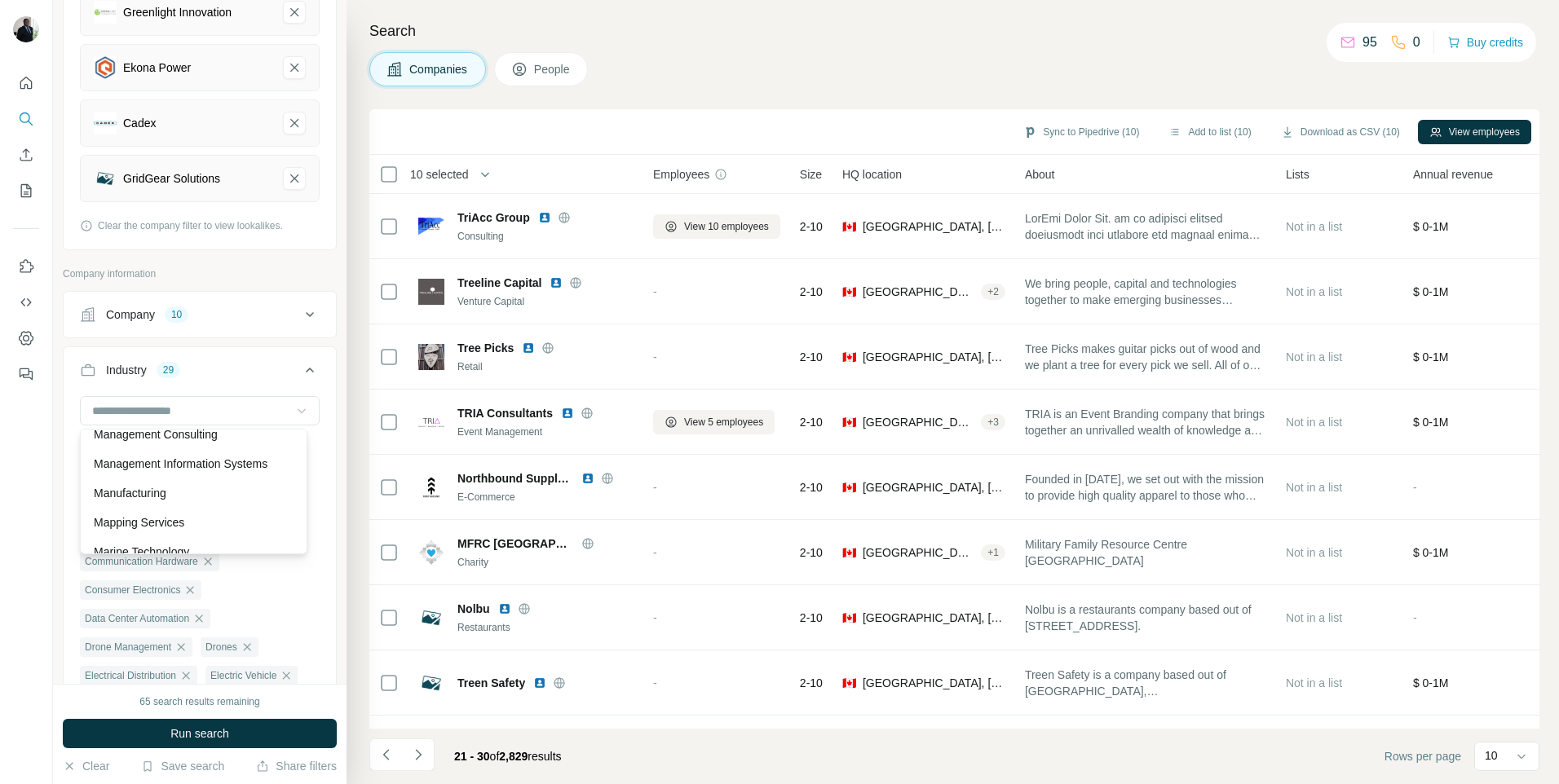
click at [160, 413] on p "Machinery Manufacturing" at bounding box center [158, 405] width 128 height 16
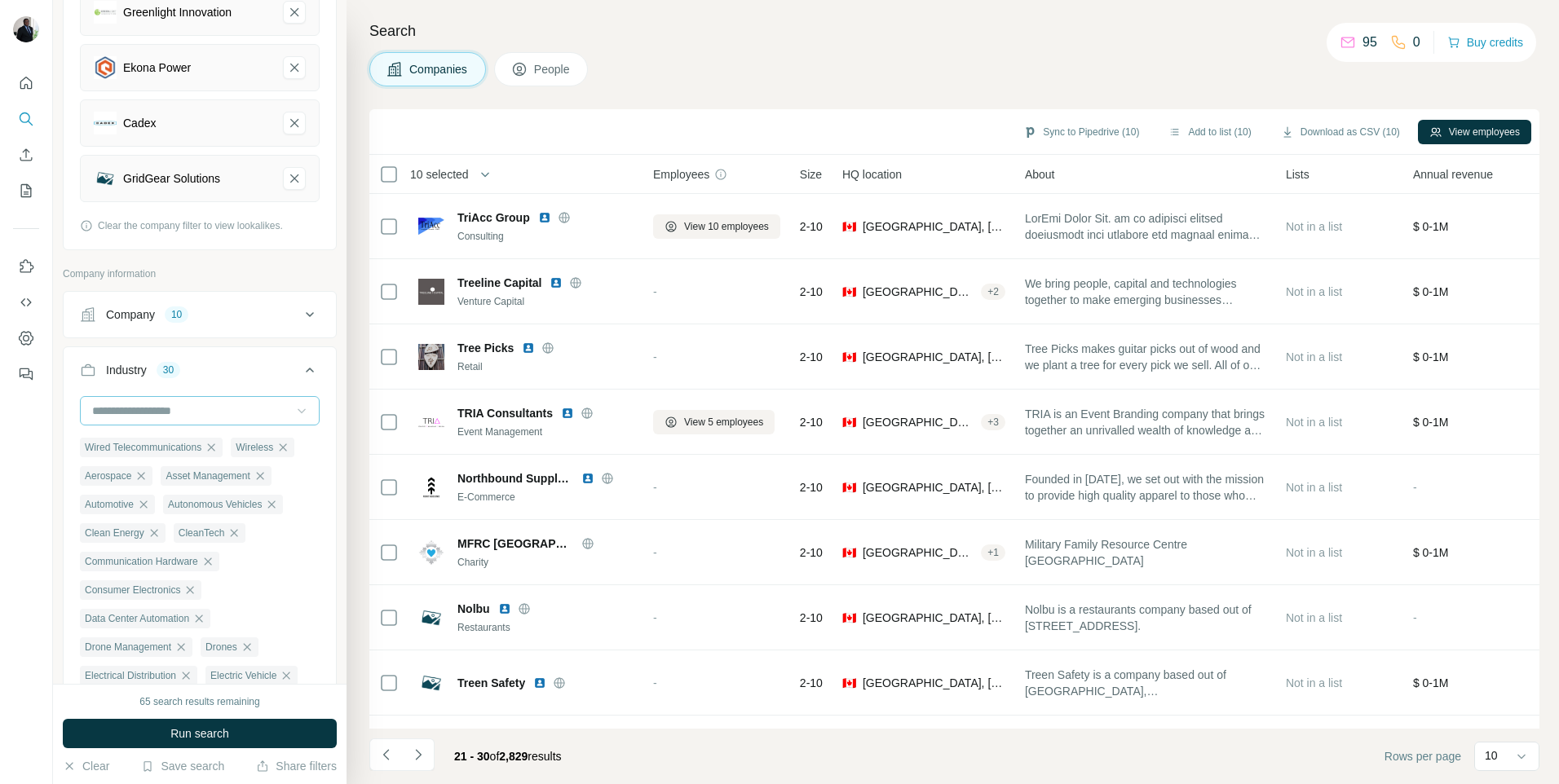
click at [280, 409] on input at bounding box center [191, 410] width 202 height 18
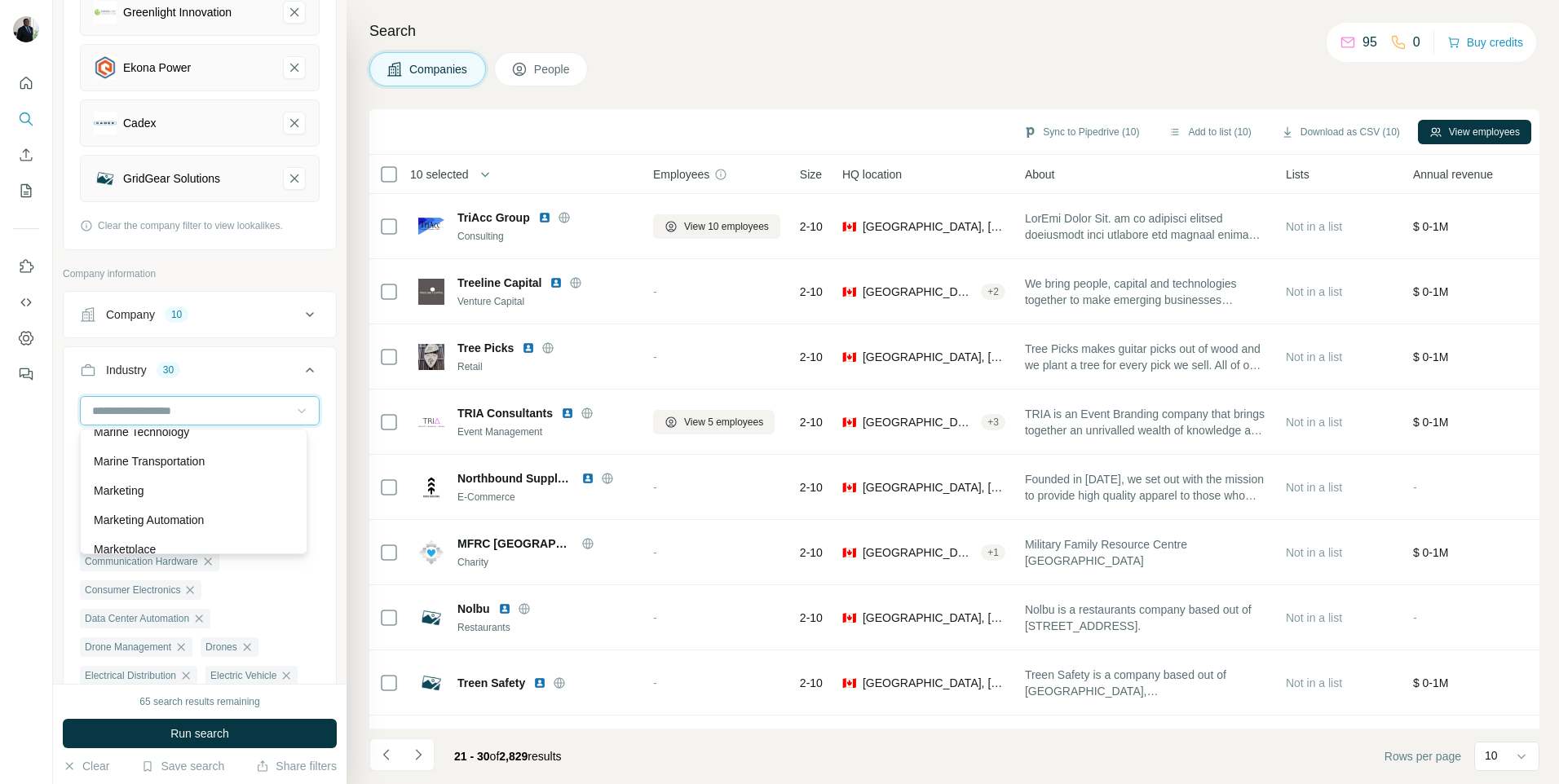
scroll to position [10397, 0]
click at [166, 429] on p "Marine Technology" at bounding box center [141, 421] width 95 height 16
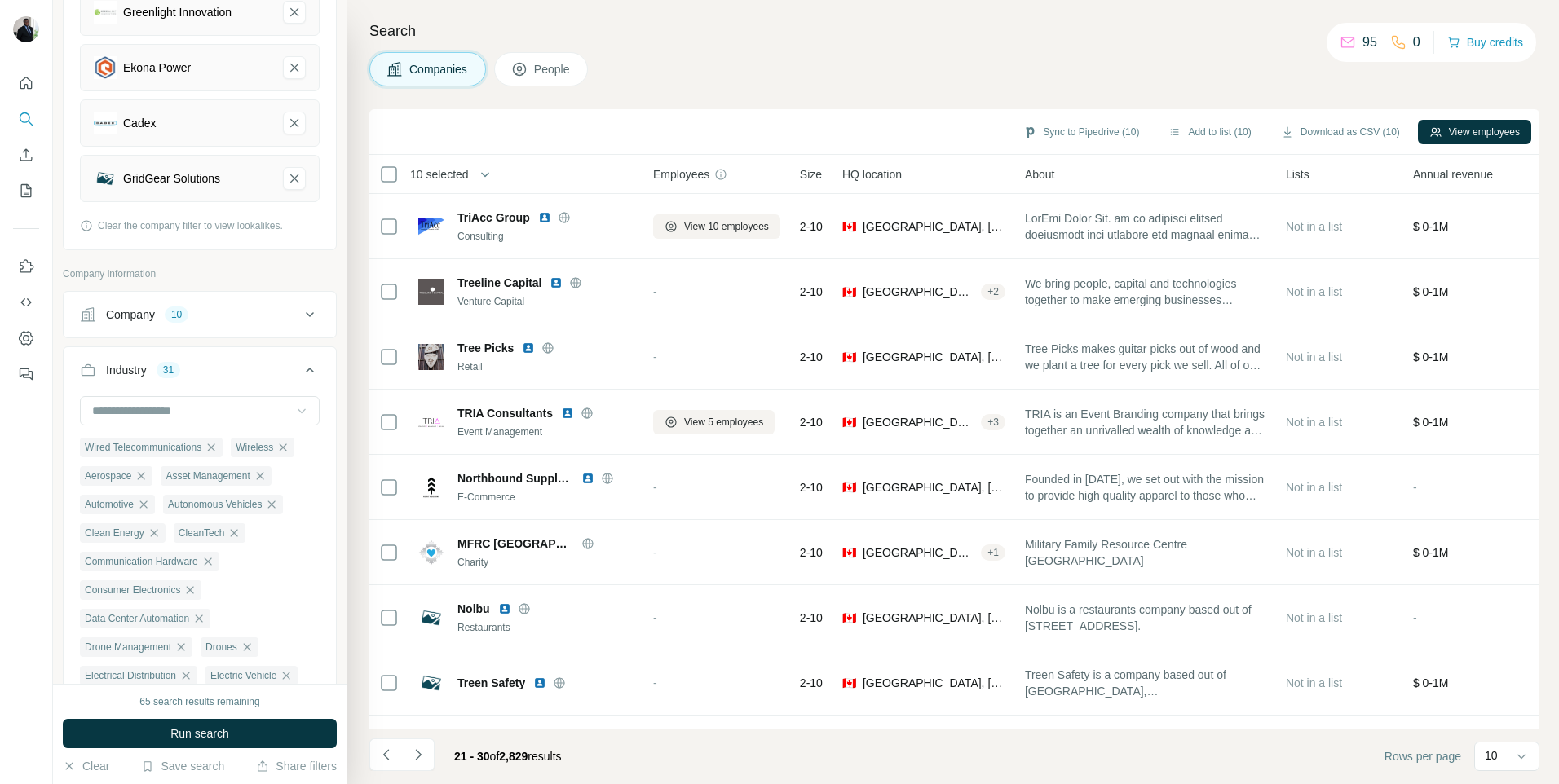
click at [294, 403] on icon at bounding box center [302, 410] width 16 height 16
click at [141, 429] on p "Medical Device" at bounding box center [132, 421] width 78 height 16
click at [294, 412] on icon at bounding box center [302, 410] width 16 height 16
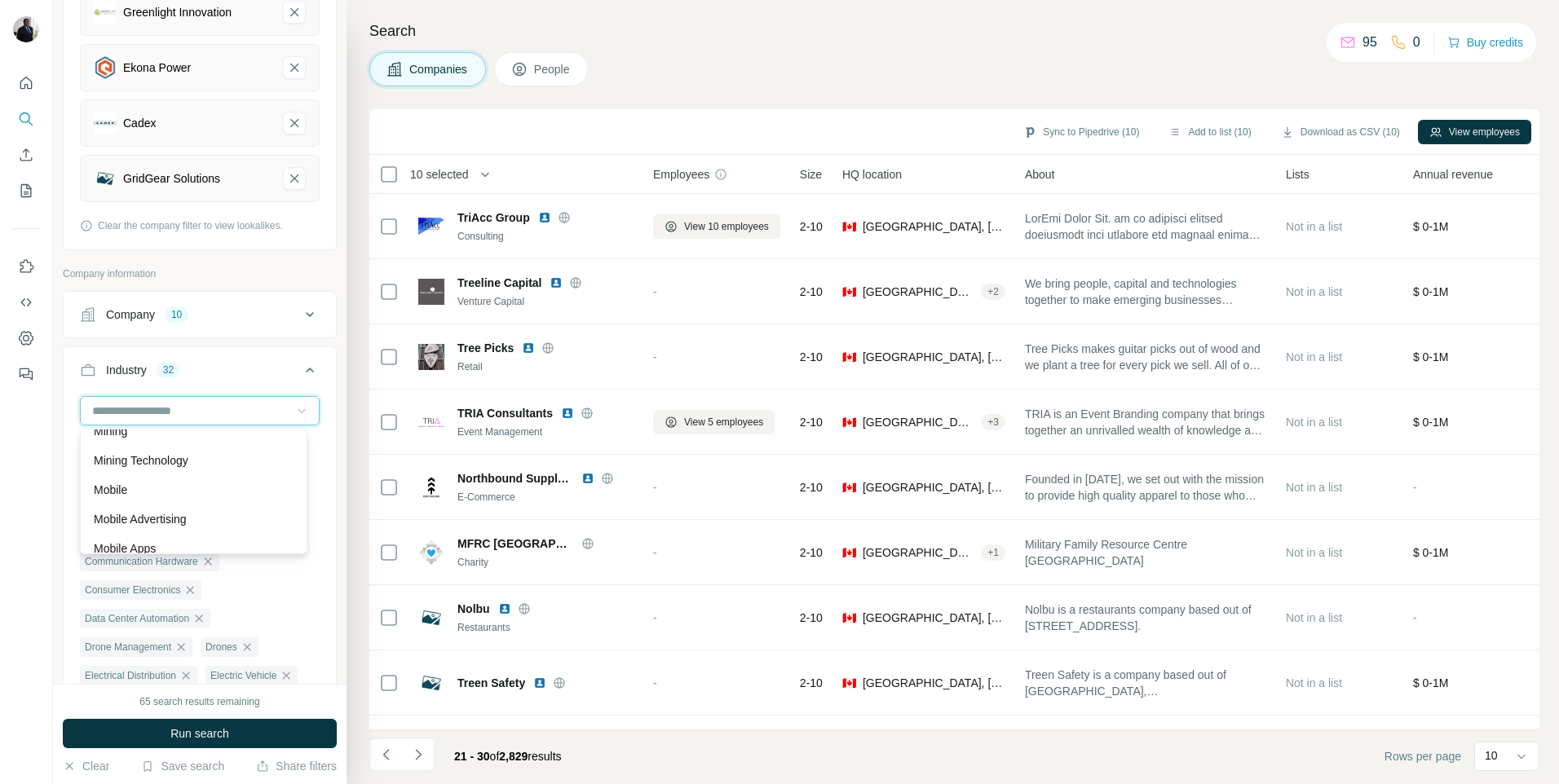
scroll to position [10918, 0]
click at [181, 436] on p "Mining Technology" at bounding box center [141, 427] width 95 height 16
click at [281, 411] on div at bounding box center [200, 410] width 240 height 29
click at [146, 410] on p "Navigation" at bounding box center [121, 401] width 54 height 16
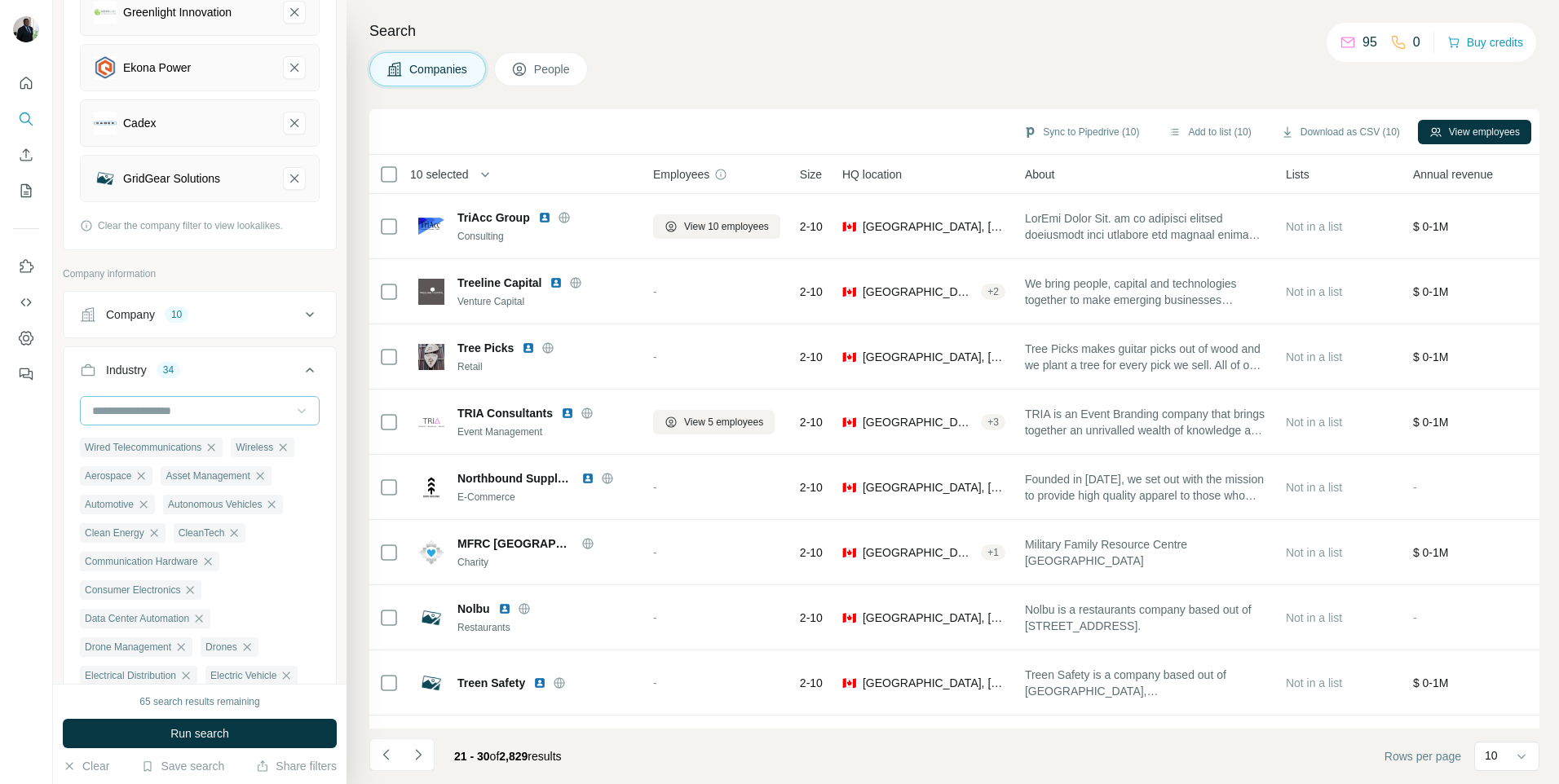
click at [294, 410] on icon at bounding box center [302, 410] width 16 height 16
click at [158, 406] on p "Network Hardware" at bounding box center [141, 398] width 95 height 16
click at [294, 405] on icon at bounding box center [302, 410] width 16 height 16
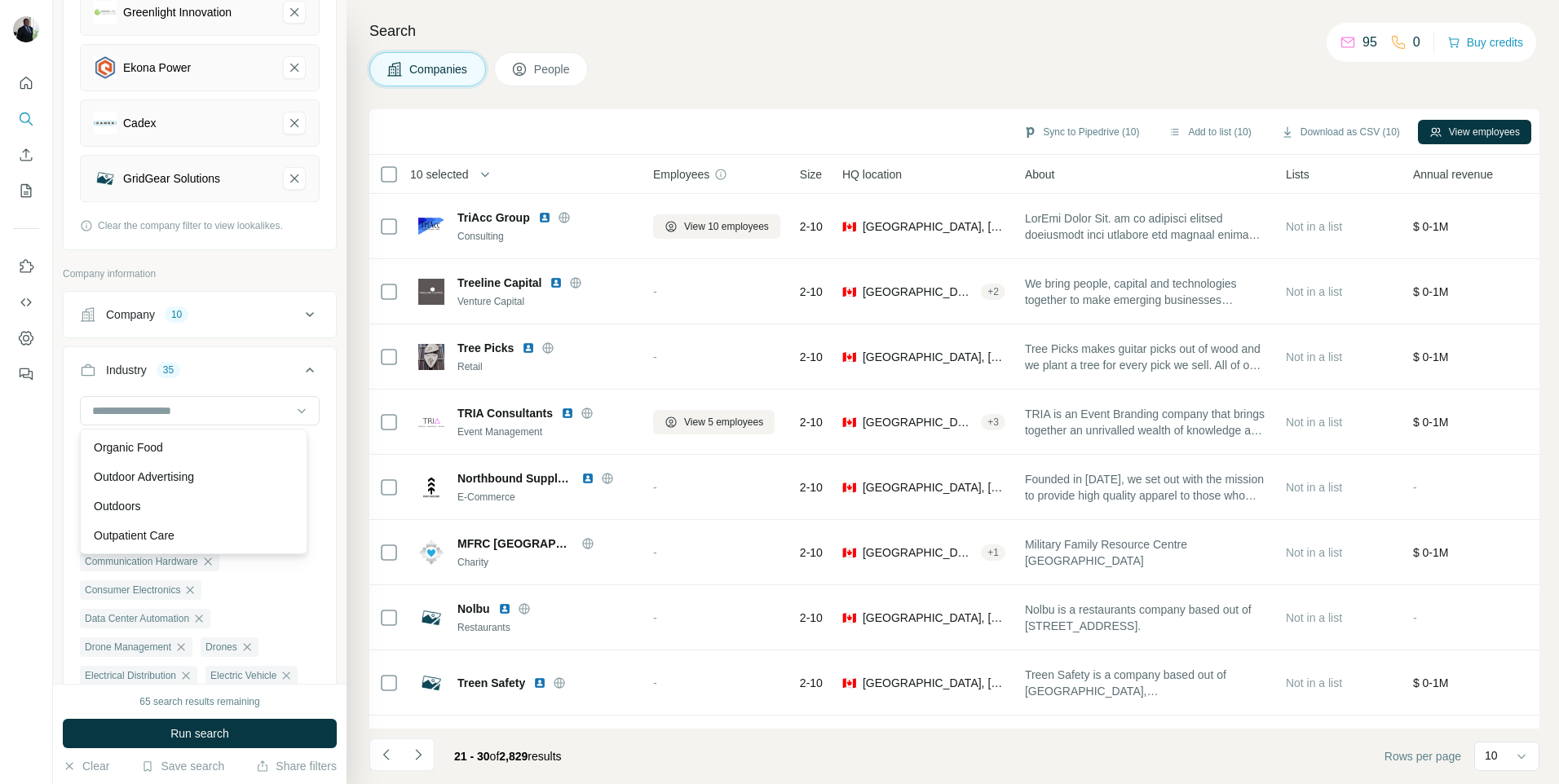
click at [189, 396] on p "Optical Communication" at bounding box center [153, 388] width 118 height 16
click at [294, 409] on icon at bounding box center [302, 410] width 16 height 16
click at [109, 439] on p "PaaS" at bounding box center [108, 431] width 28 height 16
click at [294, 407] on icon at bounding box center [302, 410] width 16 height 16
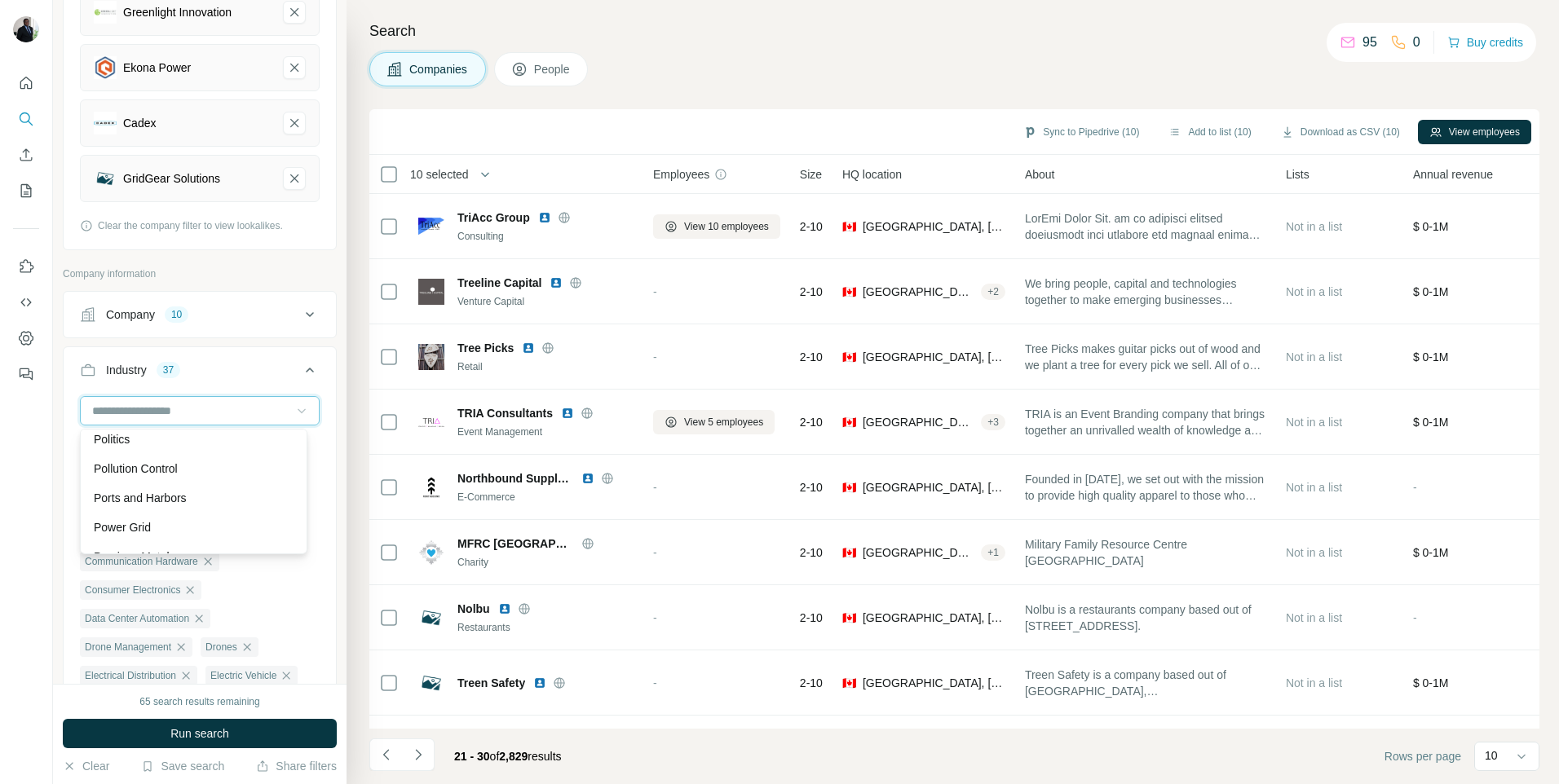
scroll to position [12743, 0]
click at [127, 429] on p "Point of Sale" at bounding box center [126, 421] width 64 height 16
click at [294, 410] on icon at bounding box center [302, 410] width 16 height 16
click at [161, 387] on p "Product Design" at bounding box center [133, 379] width 78 height 16
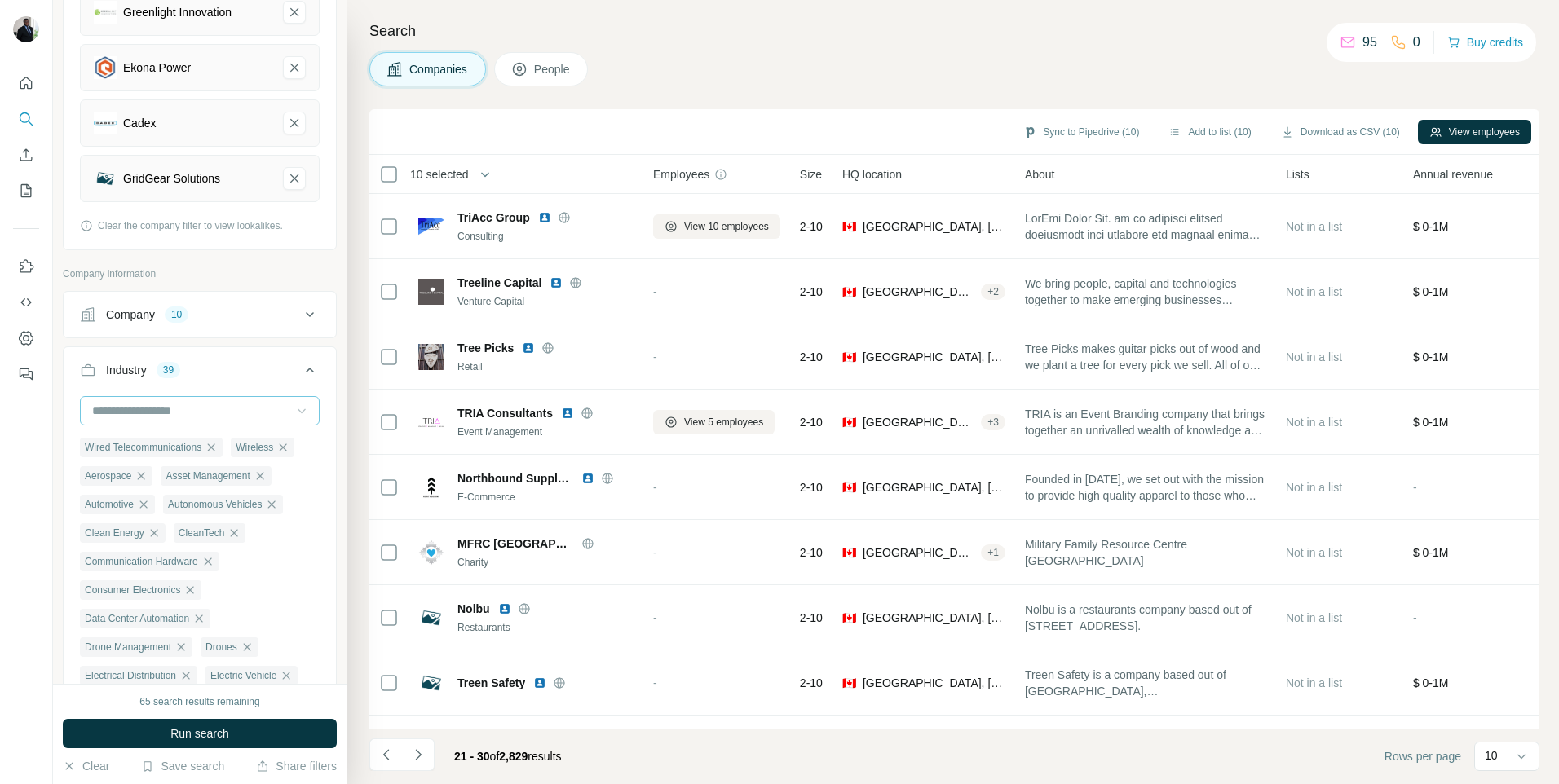
click at [294, 409] on icon at bounding box center [302, 410] width 16 height 16
click at [147, 423] on p "Renewable Energy" at bounding box center [142, 414] width 96 height 16
click at [294, 406] on icon at bounding box center [302, 410] width 16 height 16
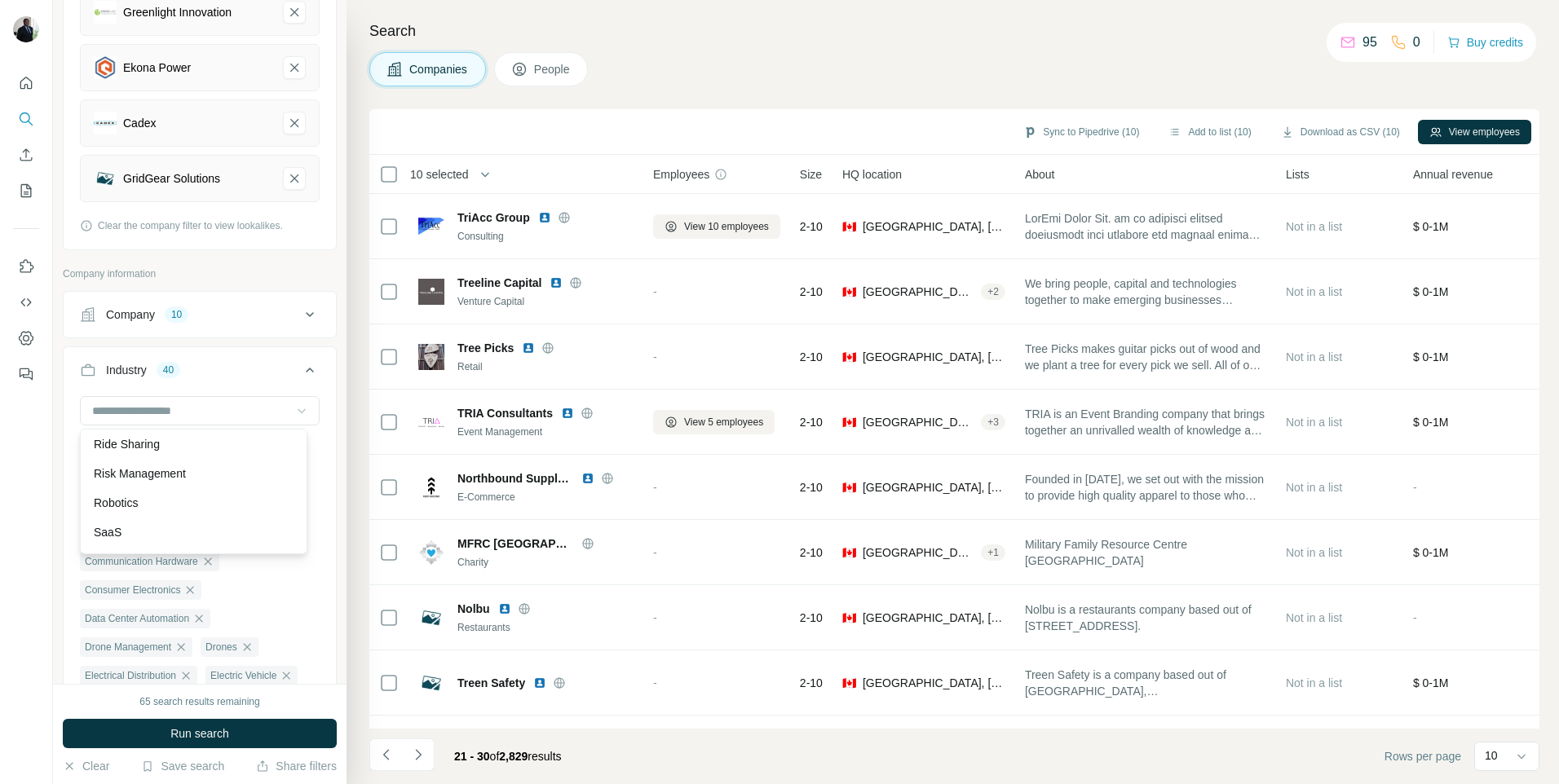
click at [167, 393] on p "Retail Technology" at bounding box center [139, 385] width 90 height 16
click at [294, 410] on icon at bounding box center [302, 410] width 16 height 16
click at [131, 380] on p "Robotics" at bounding box center [116, 372] width 44 height 16
click at [294, 405] on icon at bounding box center [302, 410] width 16 height 16
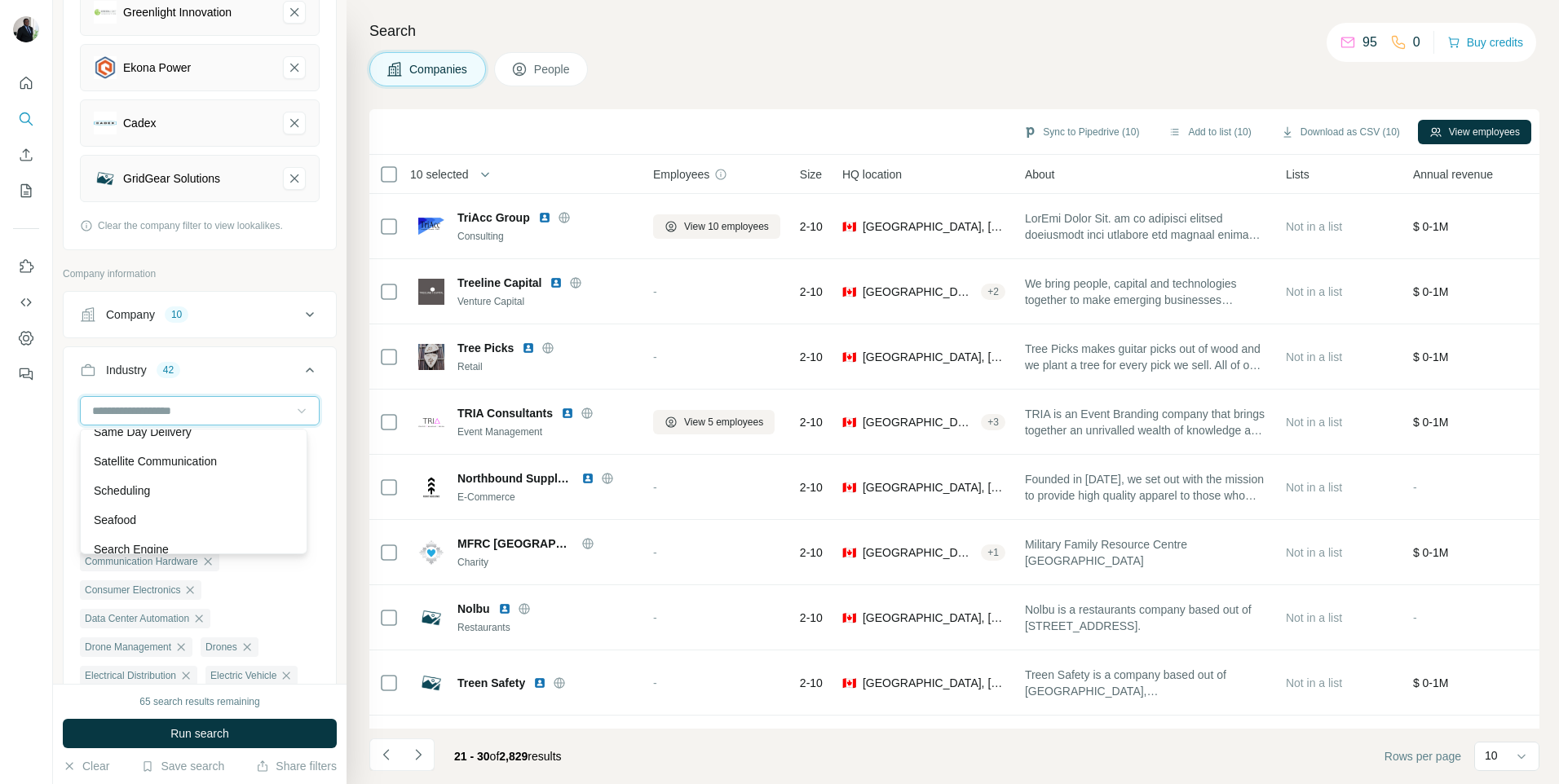
scroll to position [14503, 0]
drag, startPoint x: 195, startPoint y: 512, endPoint x: 331, endPoint y: 510, distance: 136.0
click at [196, 458] on p "Satellite Communication" at bounding box center [155, 450] width 123 height 16
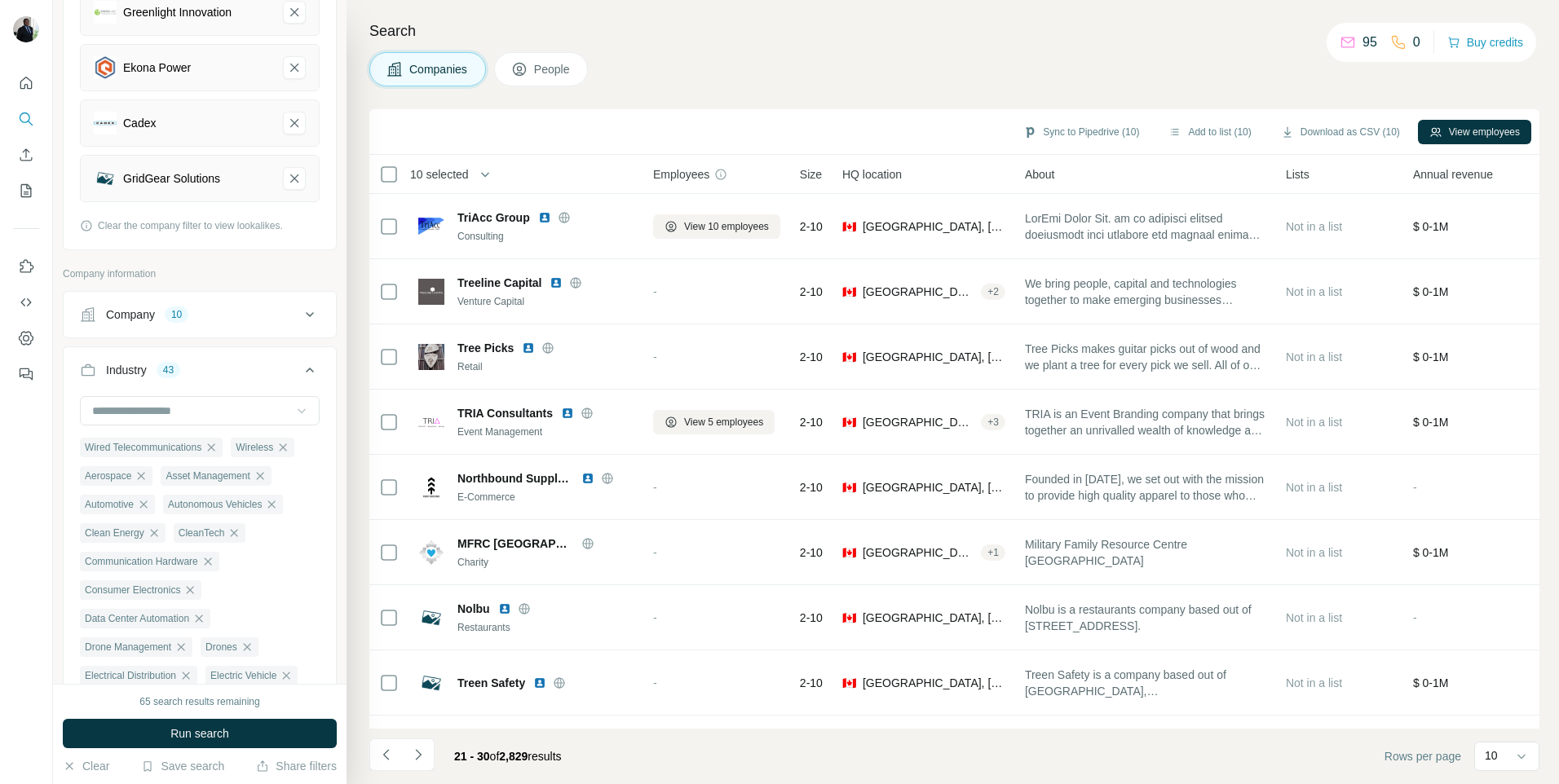
click at [294, 410] on icon at bounding box center [302, 410] width 16 height 16
click at [161, 396] on p "Semiconductor" at bounding box center [131, 388] width 76 height 16
click at [294, 407] on icon at bounding box center [302, 410] width 16 height 16
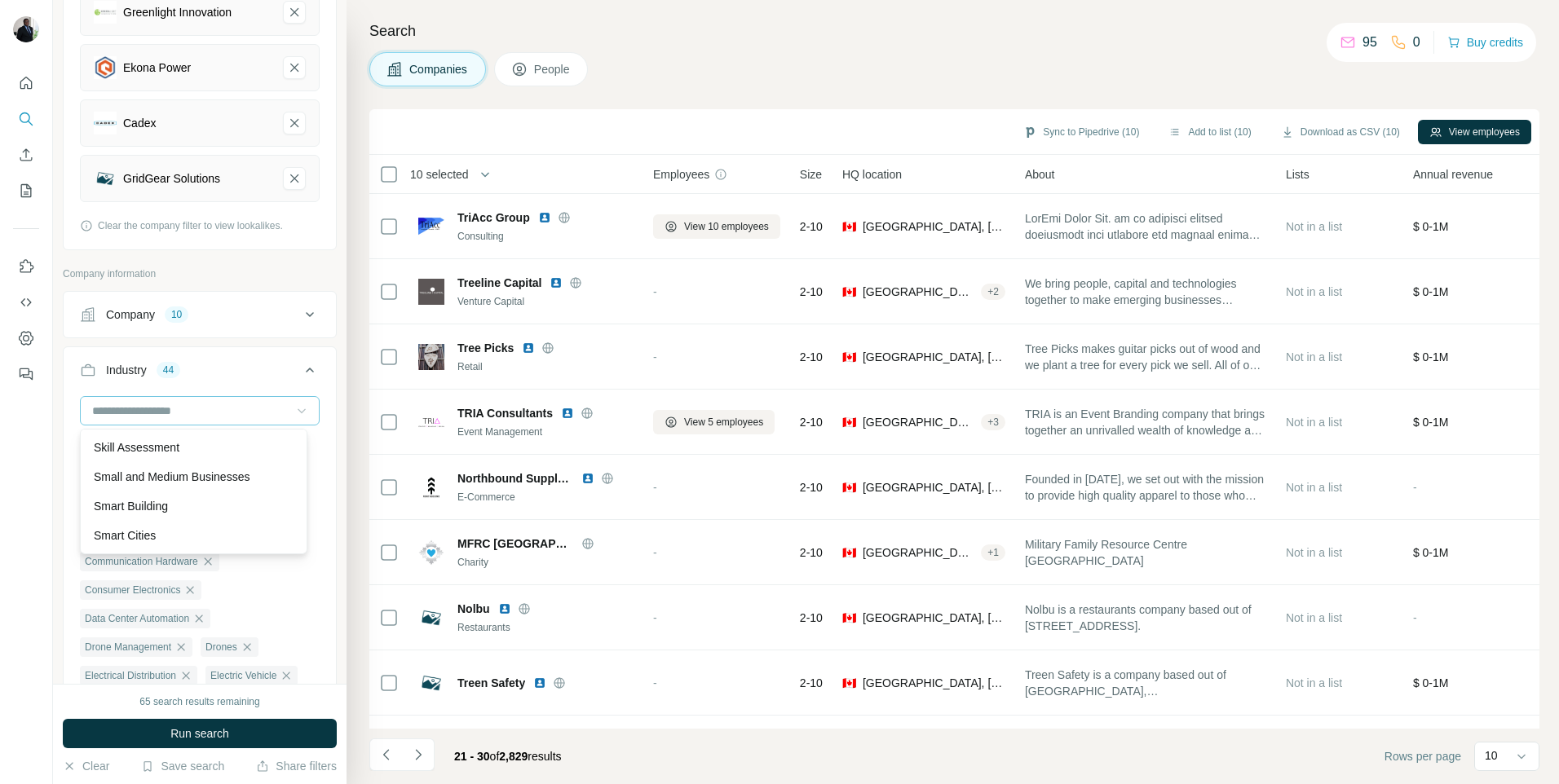
click at [143, 396] on p "Simulation" at bounding box center [120, 388] width 53 height 16
click at [295, 410] on icon at bounding box center [302, 410] width 16 height 16
click at [153, 410] on p "Smart Home" at bounding box center [126, 401] width 64 height 16
click at [294, 409] on icon at bounding box center [302, 410] width 16 height 16
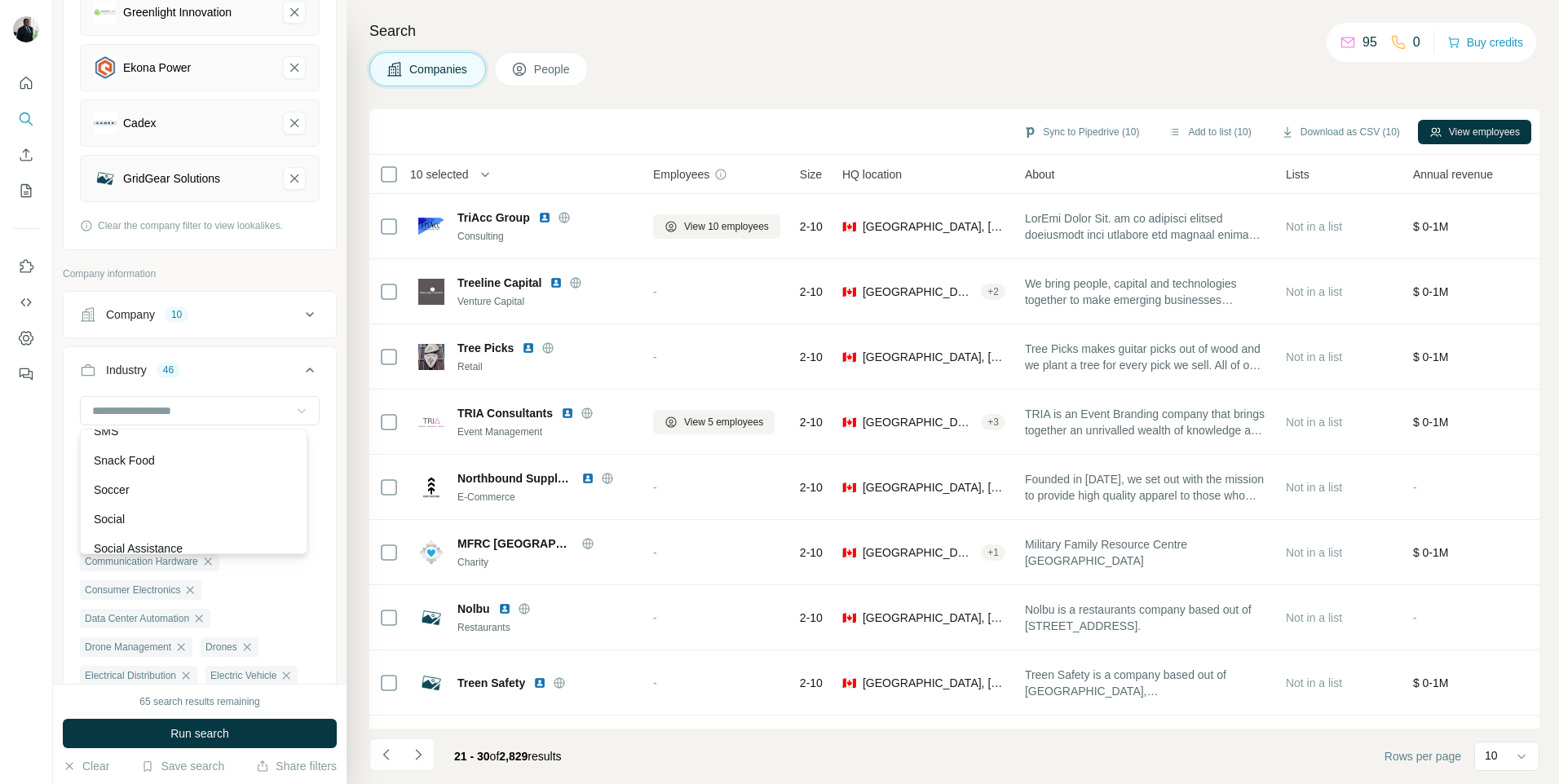
click at [135, 380] on p "Smart Cities" at bounding box center [125, 372] width 62 height 16
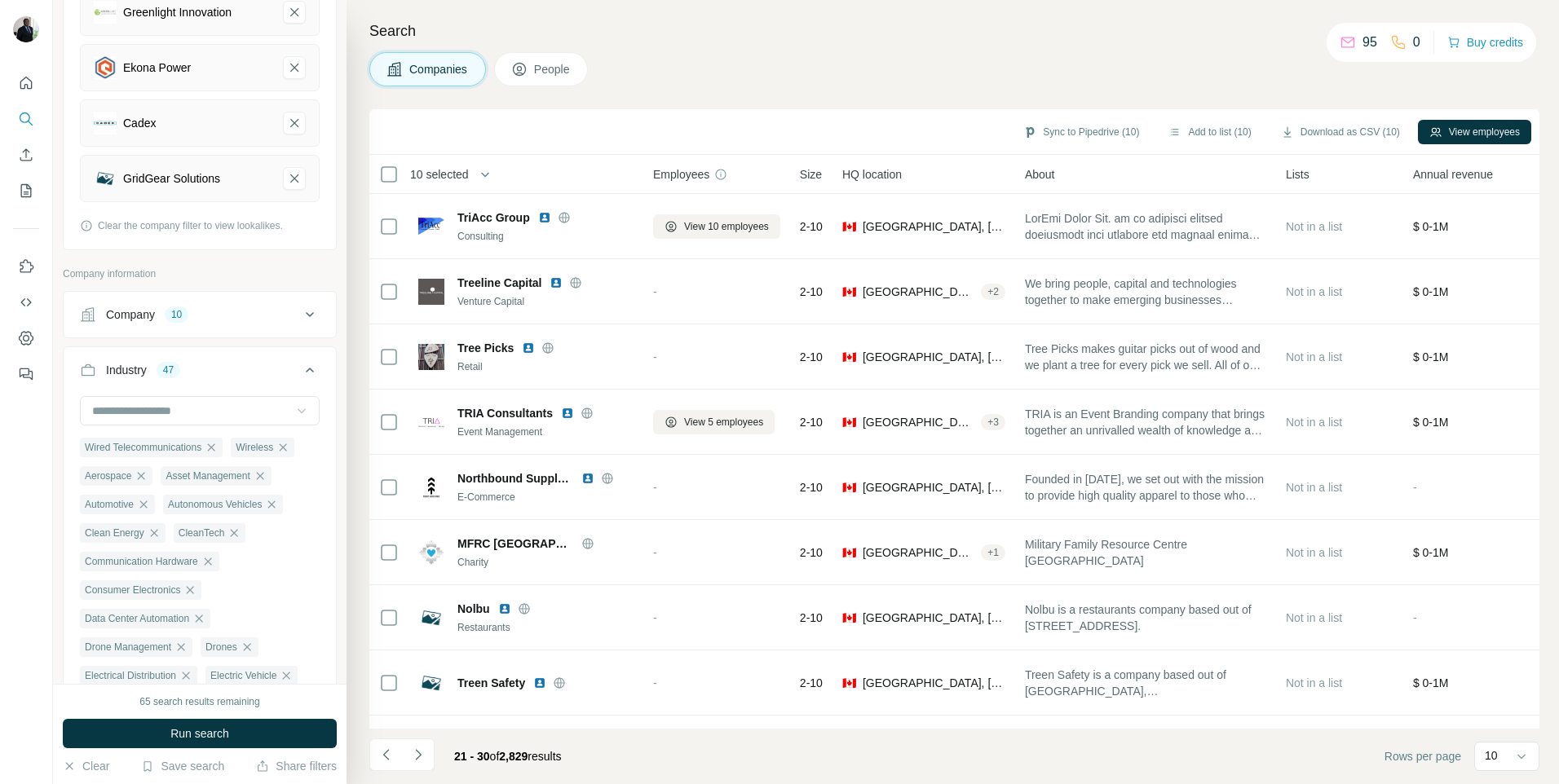
click at [294, 408] on icon at bounding box center [302, 410] width 16 height 16
click at [109, 397] on p "Solar" at bounding box center [107, 389] width 27 height 16
click at [294, 409] on icon at bounding box center [302, 410] width 16 height 16
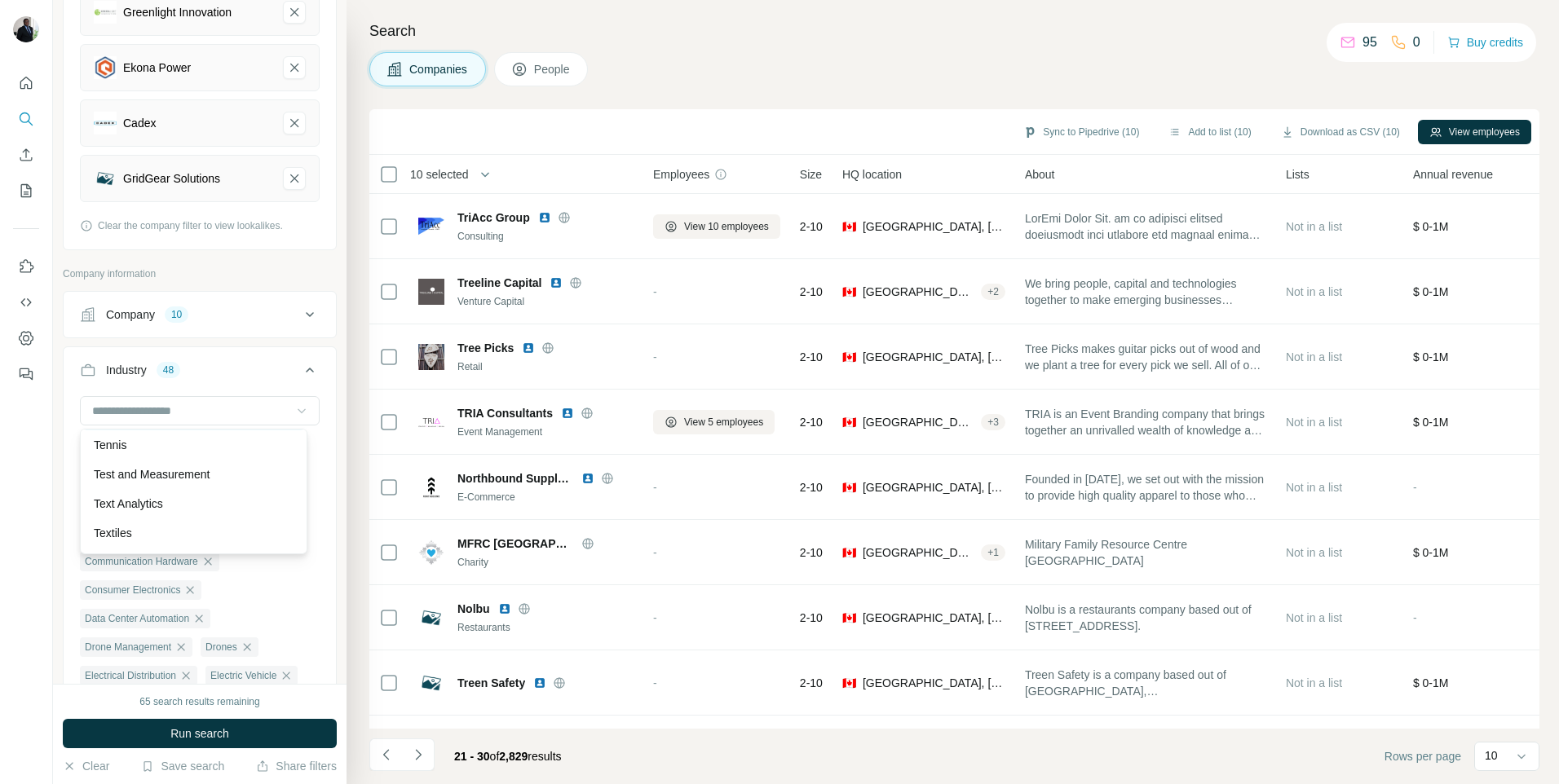
click at [198, 423] on p "Telecommunications" at bounding box center [145, 415] width 104 height 16
click at [298, 409] on icon at bounding box center [302, 411] width 8 height 5
click at [144, 400] on p "Wearables" at bounding box center [121, 392] width 55 height 16
click at [294, 411] on icon at bounding box center [302, 410] width 16 height 16
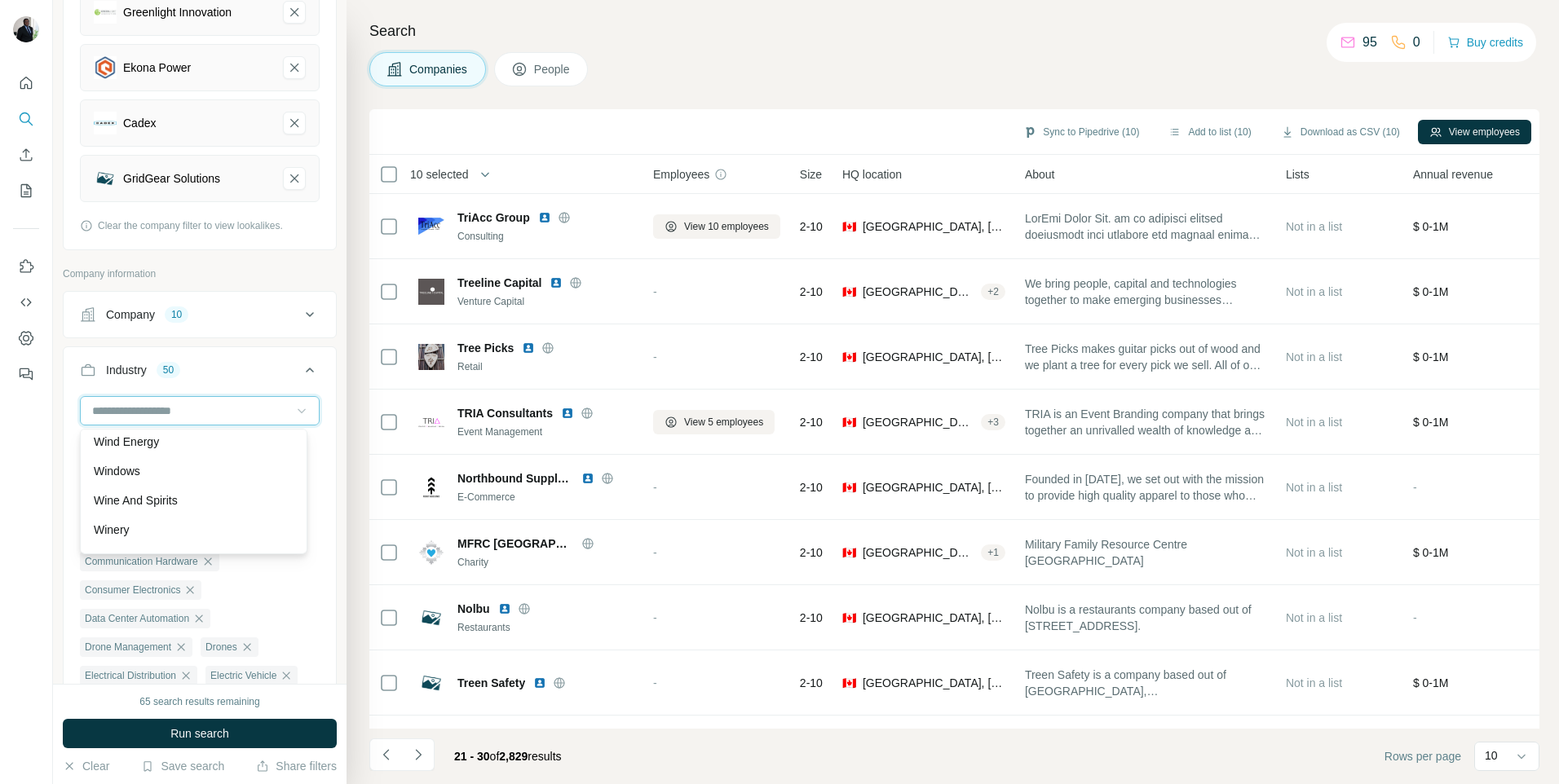
scroll to position [18071, 0]
click at [134, 439] on p "Wind Energy" at bounding box center [127, 431] width 65 height 16
click at [294, 407] on icon at bounding box center [302, 410] width 16 height 16
click at [198, 426] on p "Wired Telecommunications" at bounding box center [162, 418] width 136 height 16
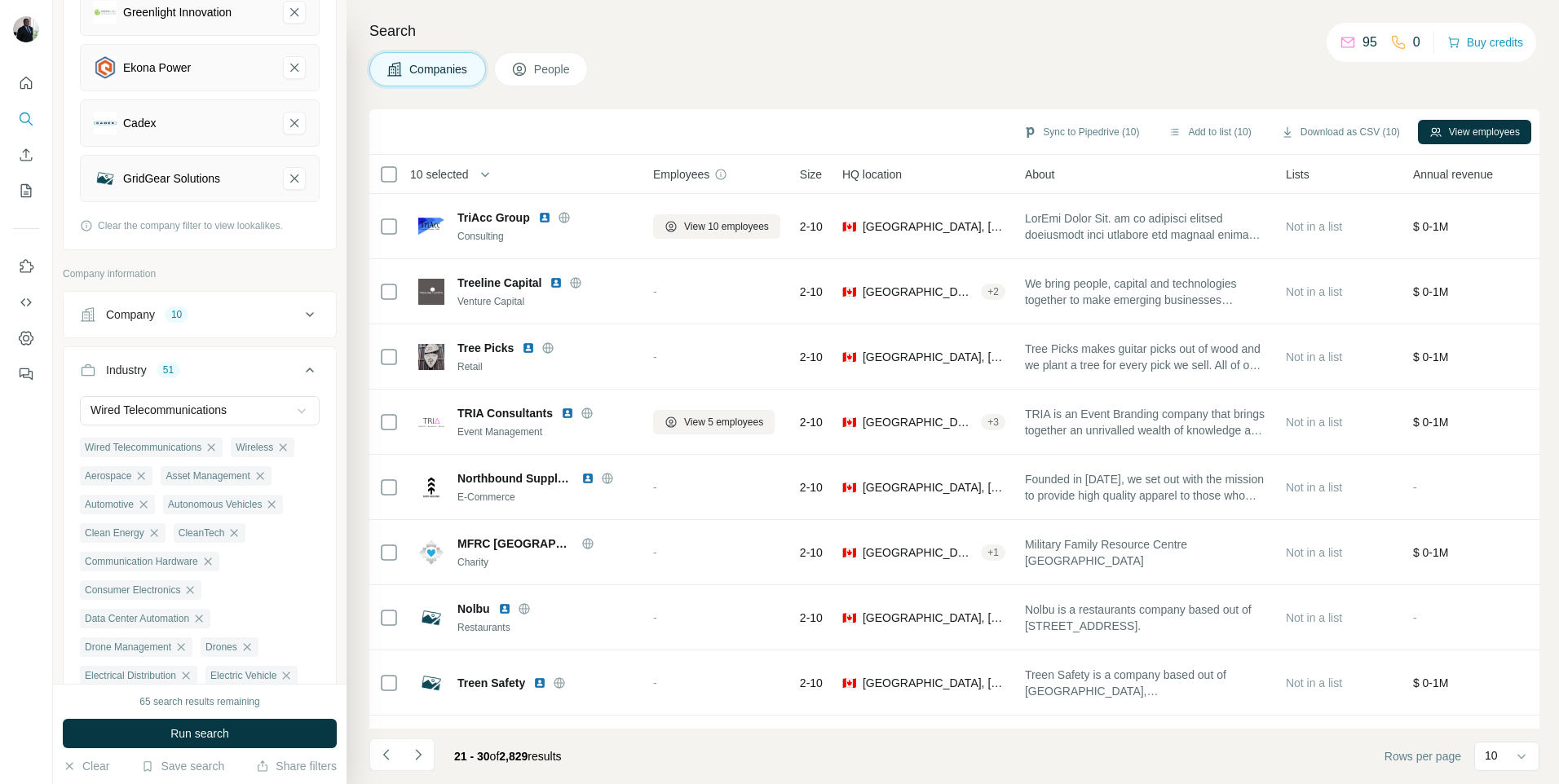
click at [296, 409] on icon at bounding box center [302, 410] width 16 height 16
click at [180, 725] on span "Run search" at bounding box center [200, 733] width 59 height 16
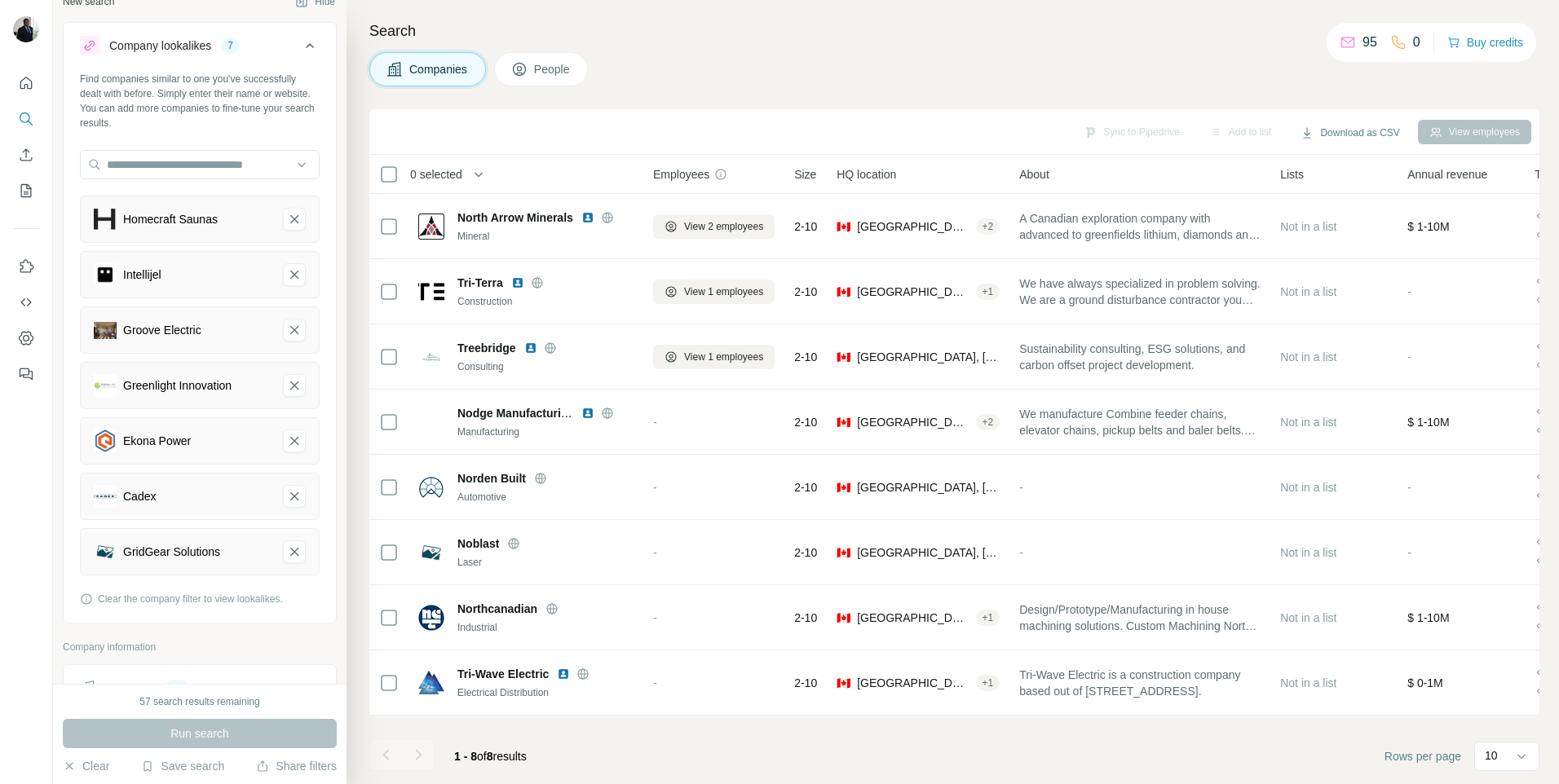
scroll to position [0, 0]
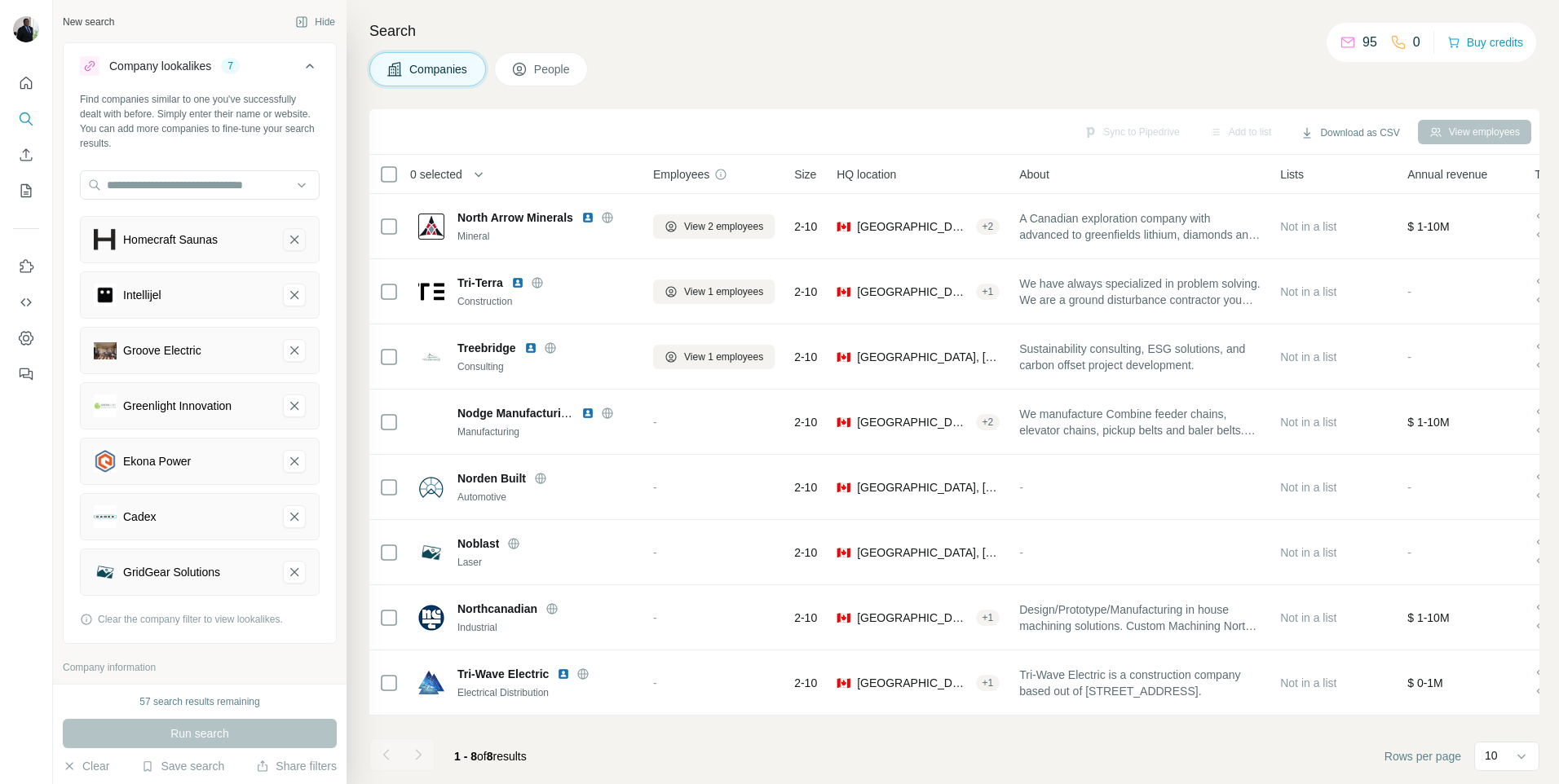
click at [287, 238] on icon "Homecraft Saunas-remove-button" at bounding box center [295, 240] width 15 height 16
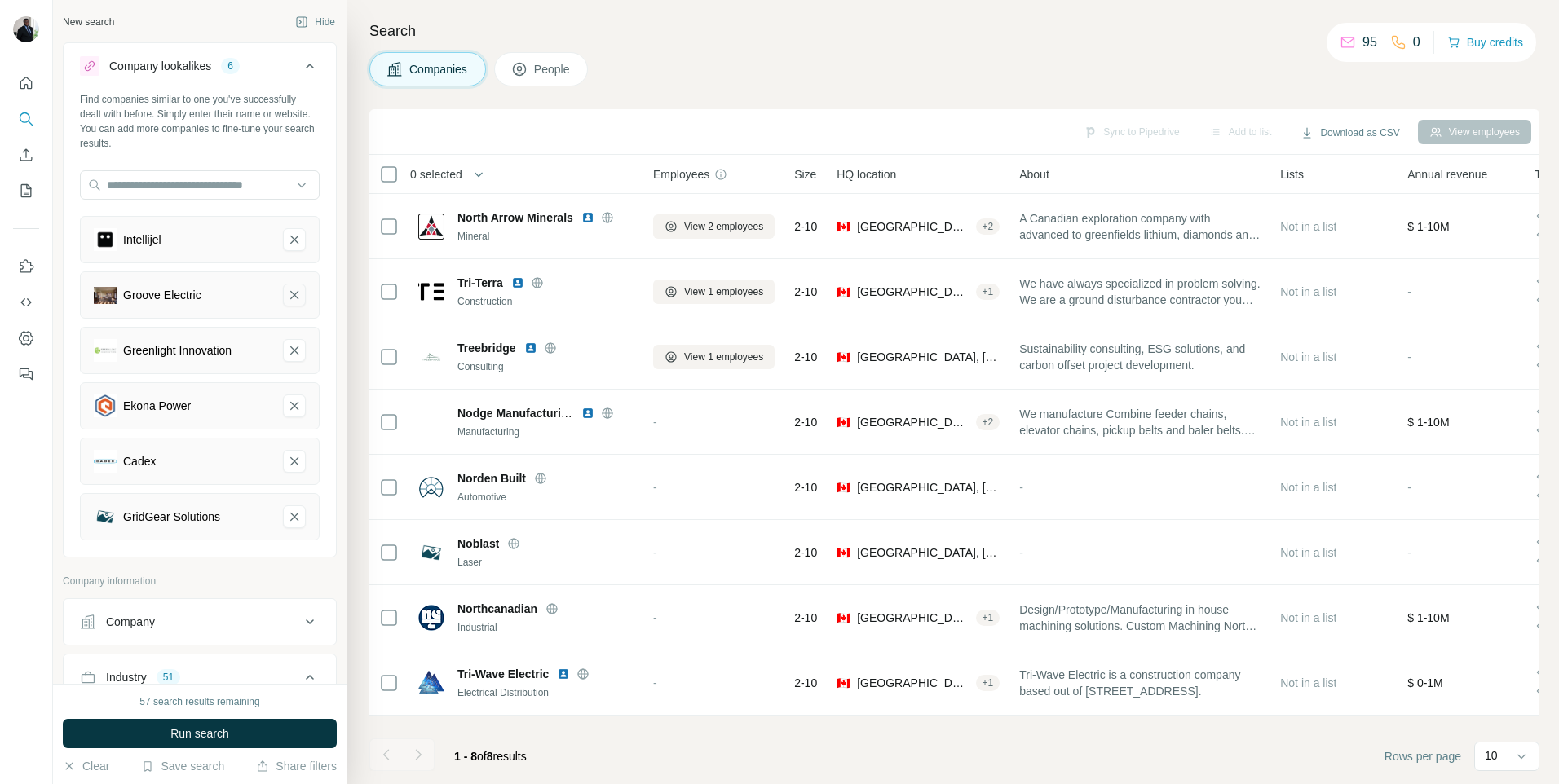
click at [287, 294] on icon "Groove Electric-remove-button" at bounding box center [295, 295] width 15 height 16
click at [291, 239] on icon "Intellijel-remove-button" at bounding box center [295, 240] width 8 height 8
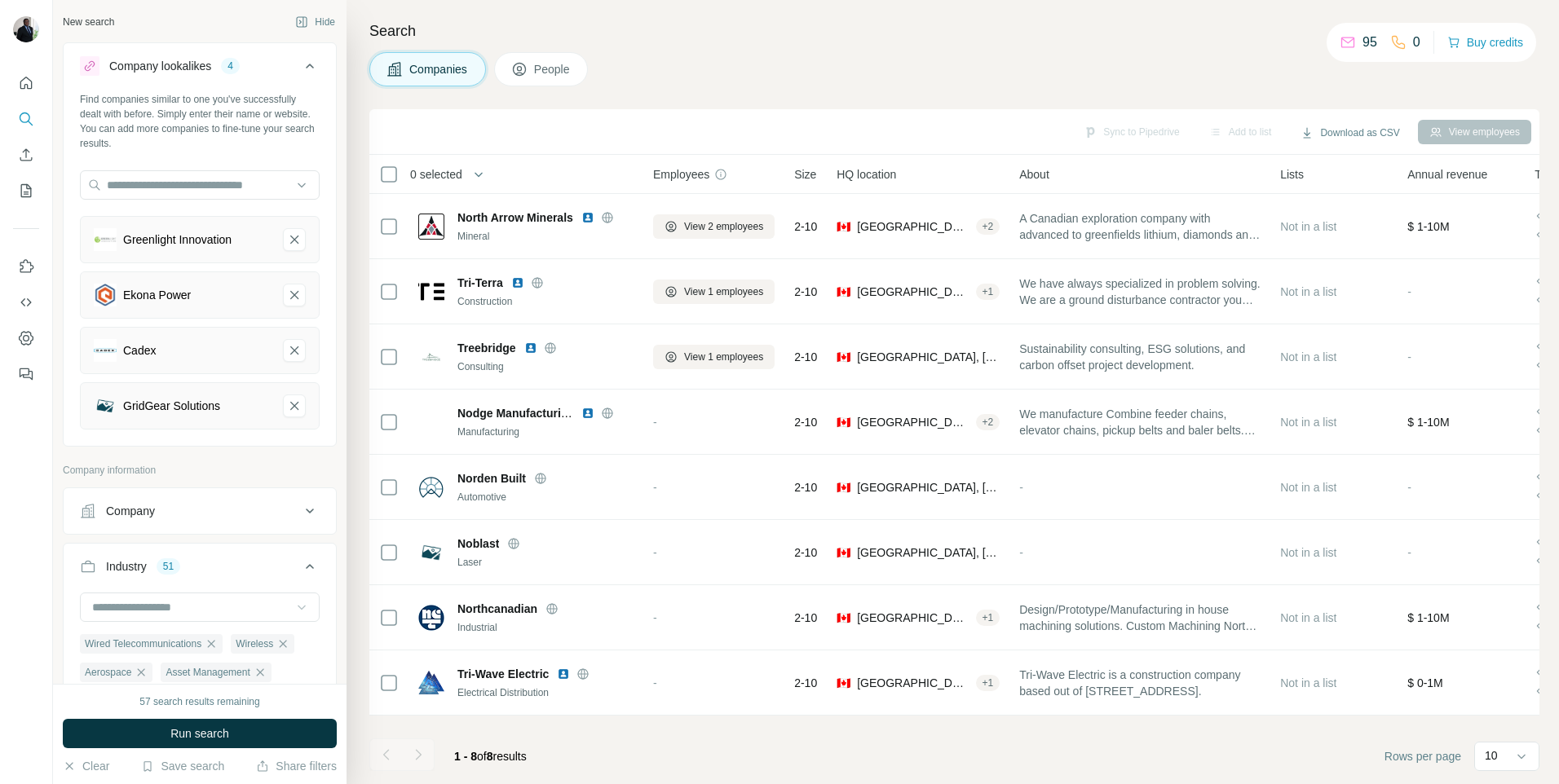
click at [291, 239] on icon "Greenlight Innovation-remove-button" at bounding box center [295, 240] width 8 height 8
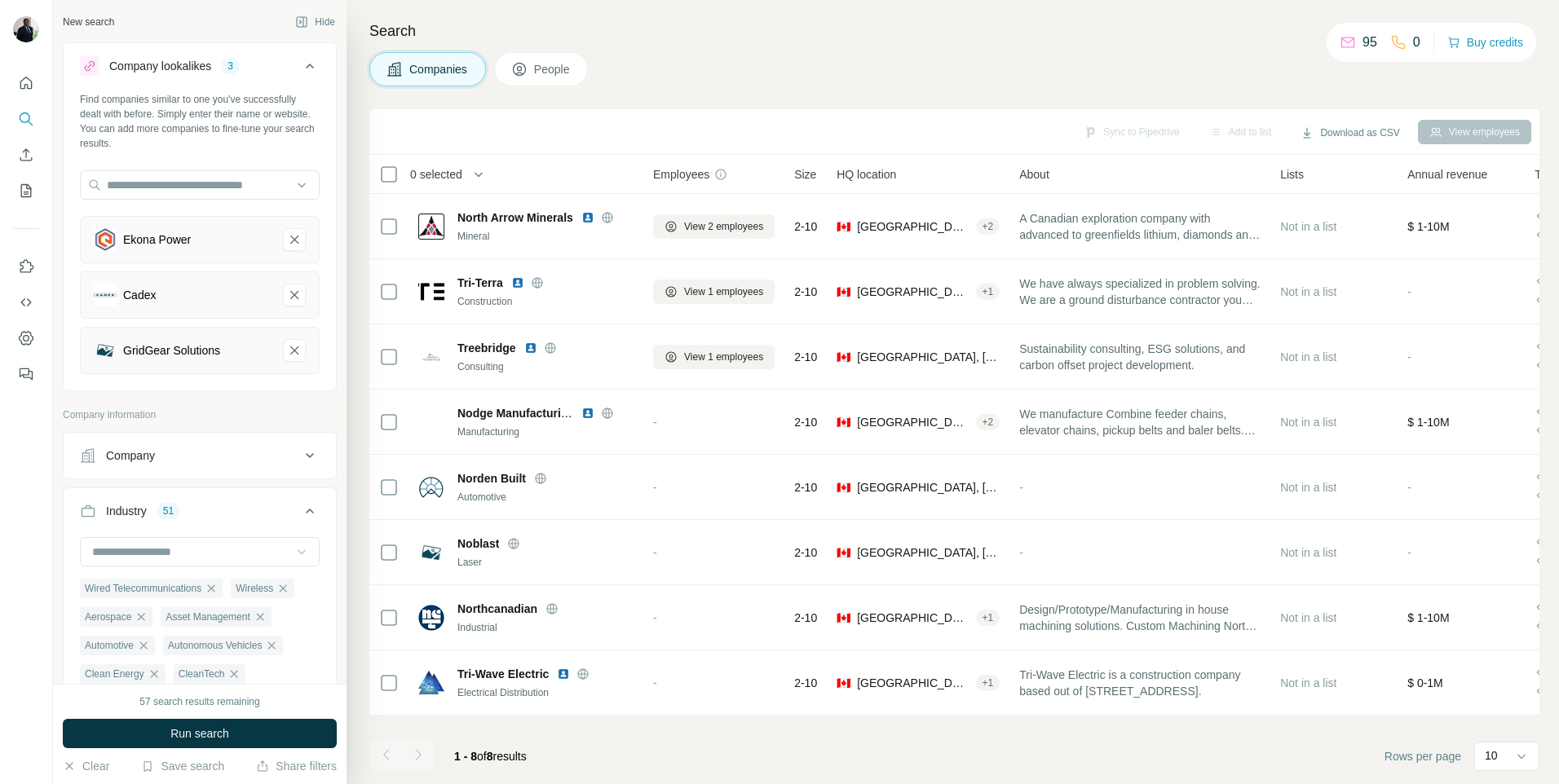
click at [291, 239] on icon "Ekona Power-remove-button" at bounding box center [295, 240] width 8 height 8
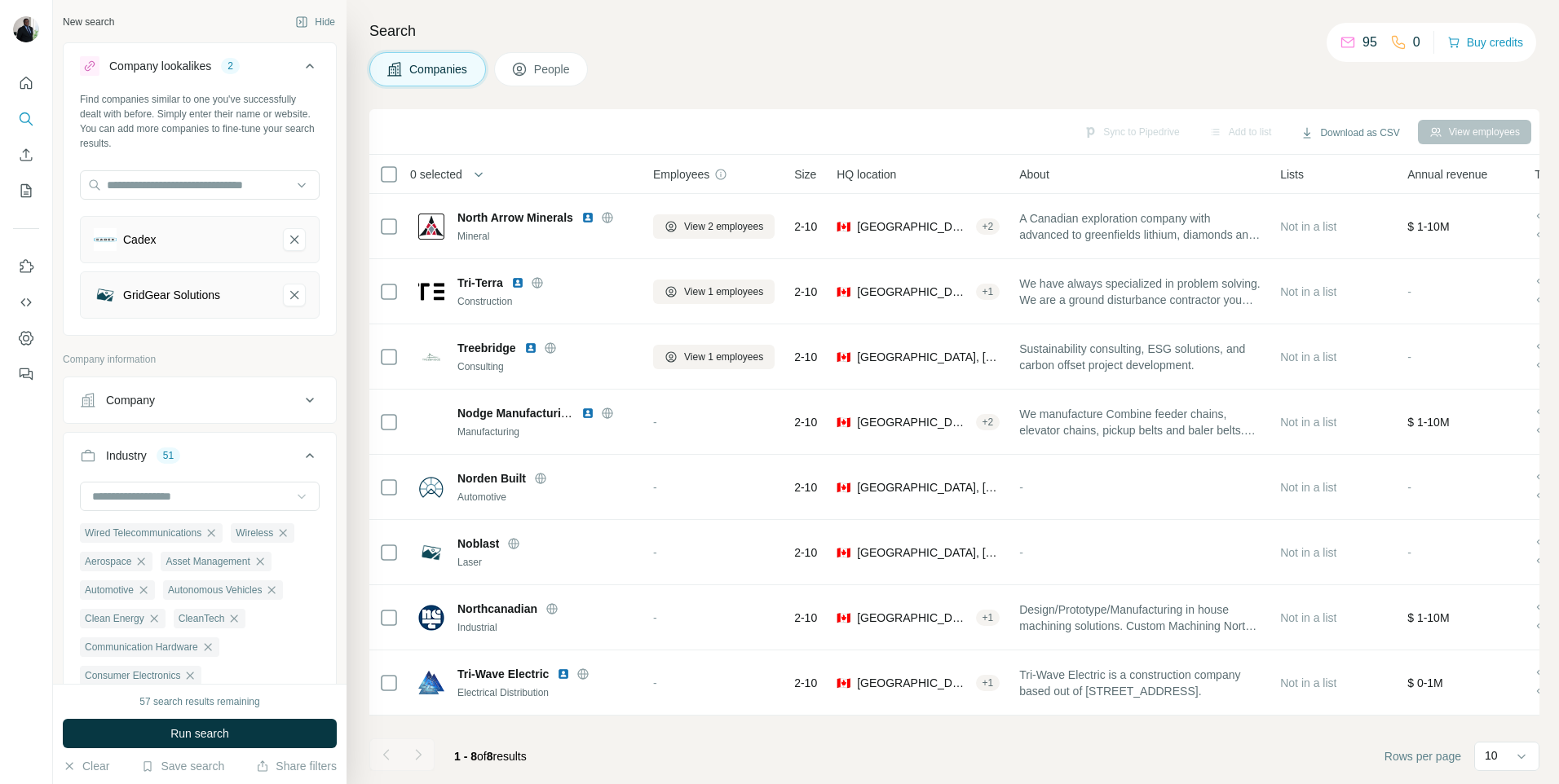
click at [291, 239] on icon "Cadex-remove-button" at bounding box center [295, 240] width 8 height 8
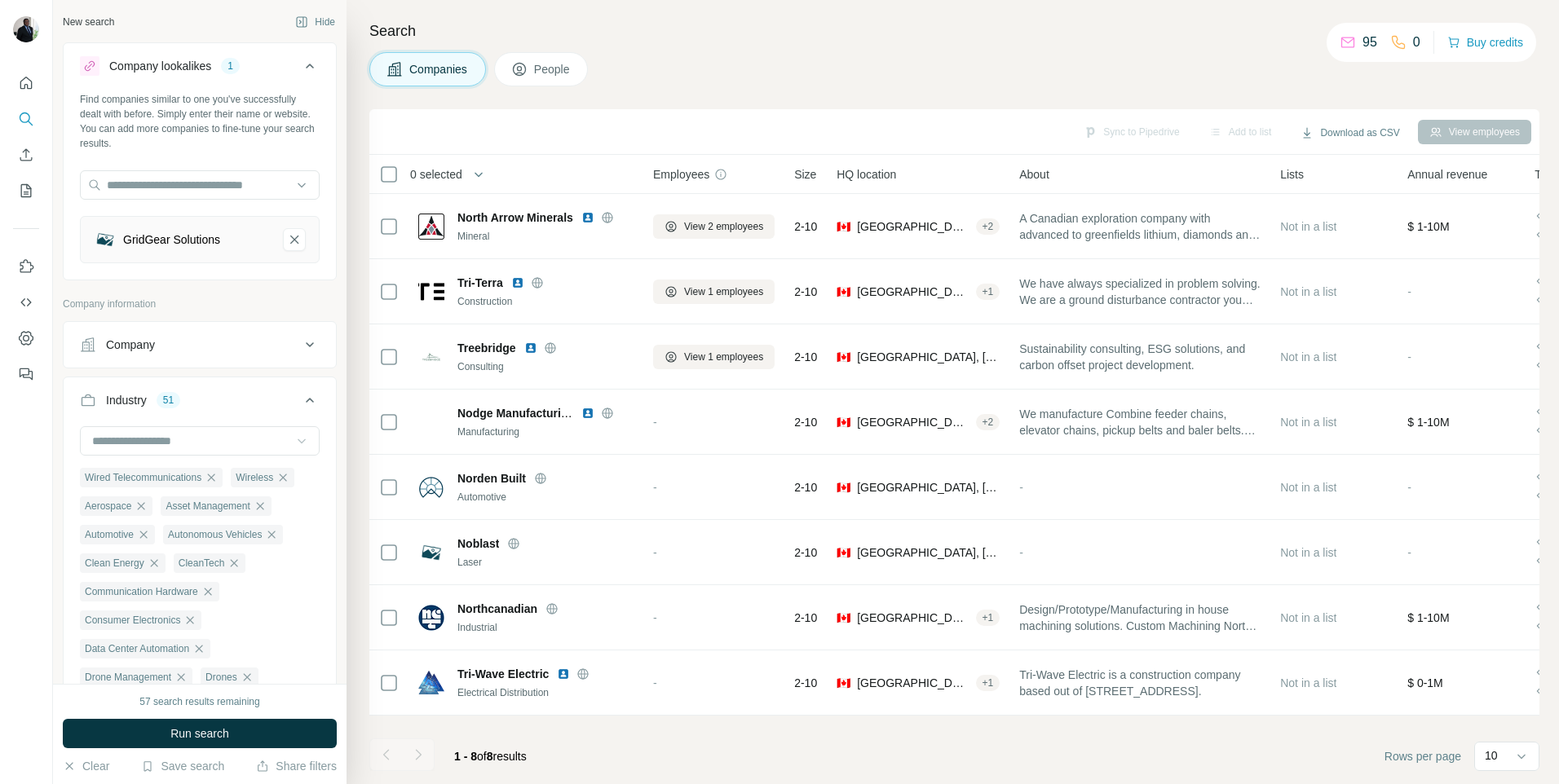
click at [291, 239] on icon "GridGear Solutions-remove-button" at bounding box center [295, 240] width 8 height 8
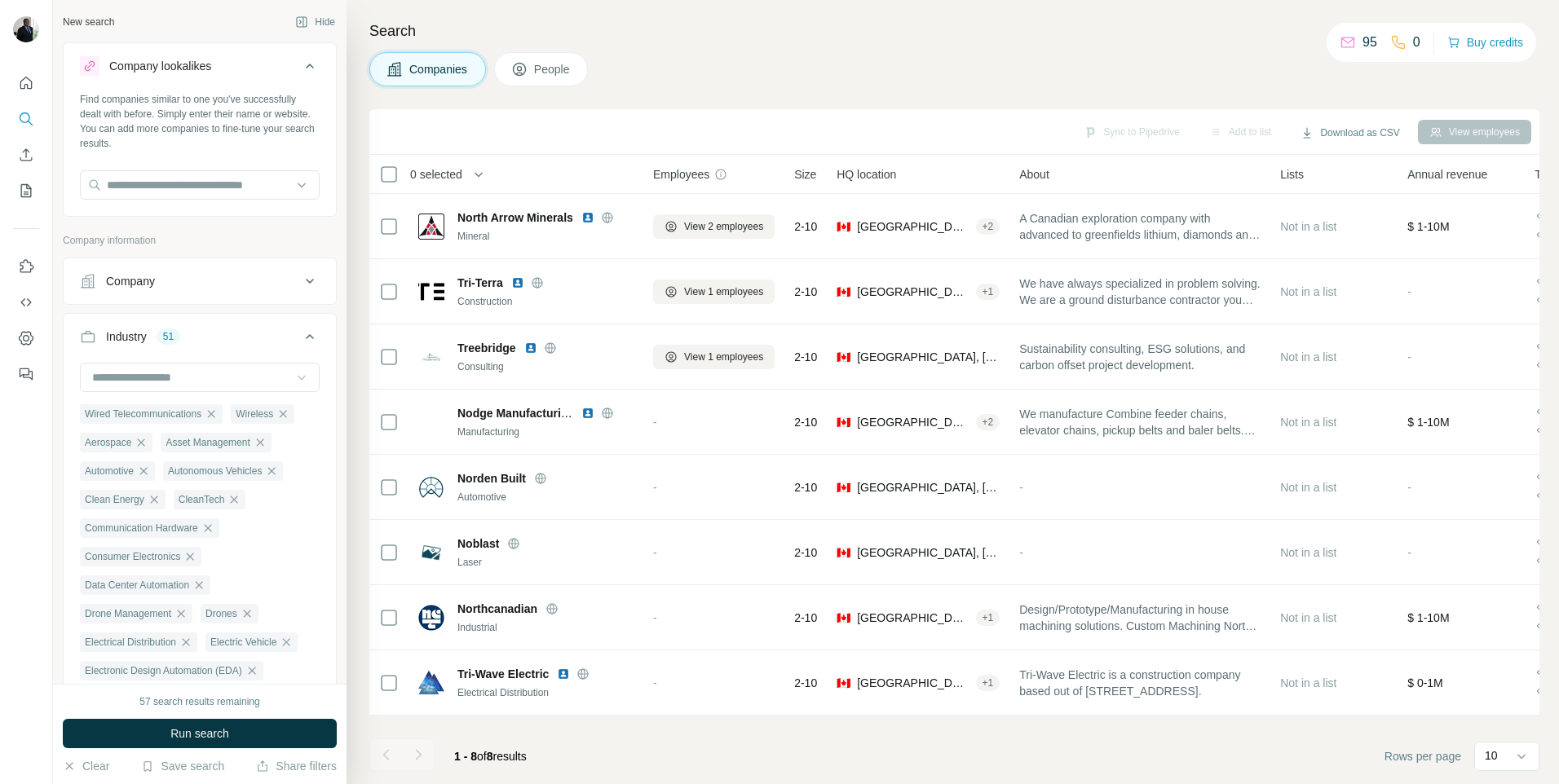
click at [306, 281] on icon at bounding box center [310, 281] width 8 height 5
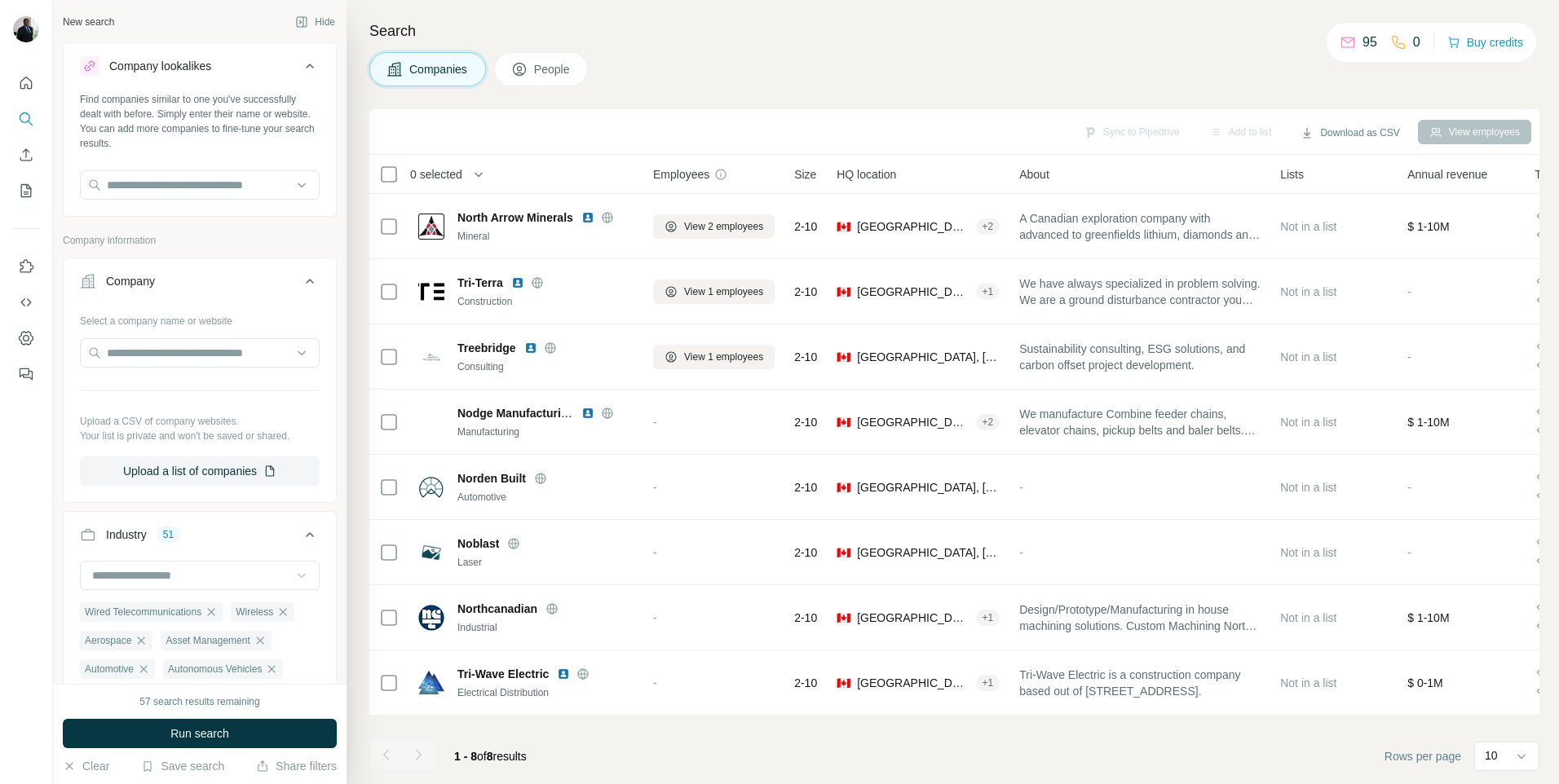
click at [306, 281] on icon at bounding box center [310, 281] width 8 height 5
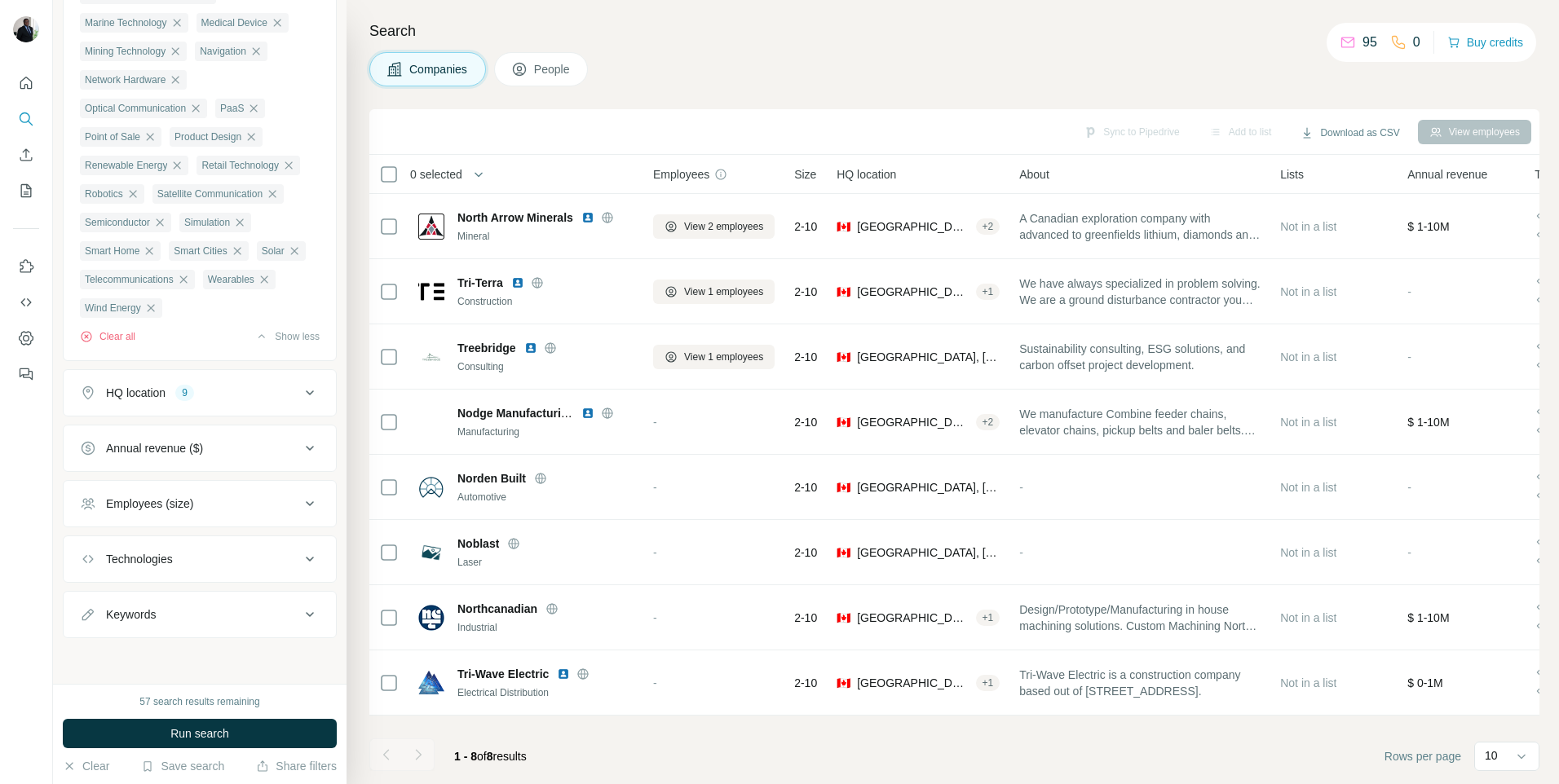
scroll to position [1016, 0]
click at [300, 501] on icon at bounding box center [310, 503] width 20 height 20
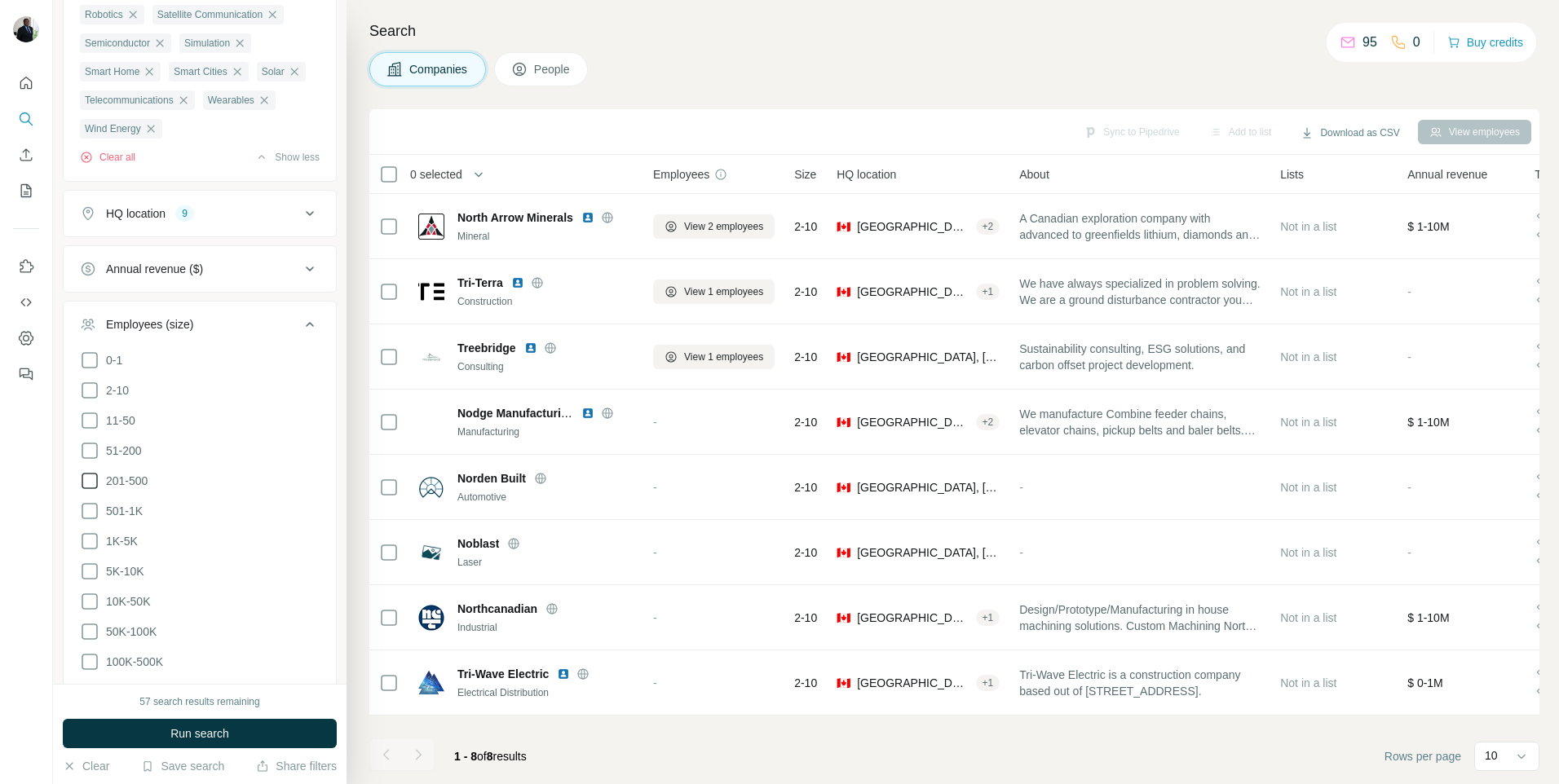
scroll to position [1097, 0]
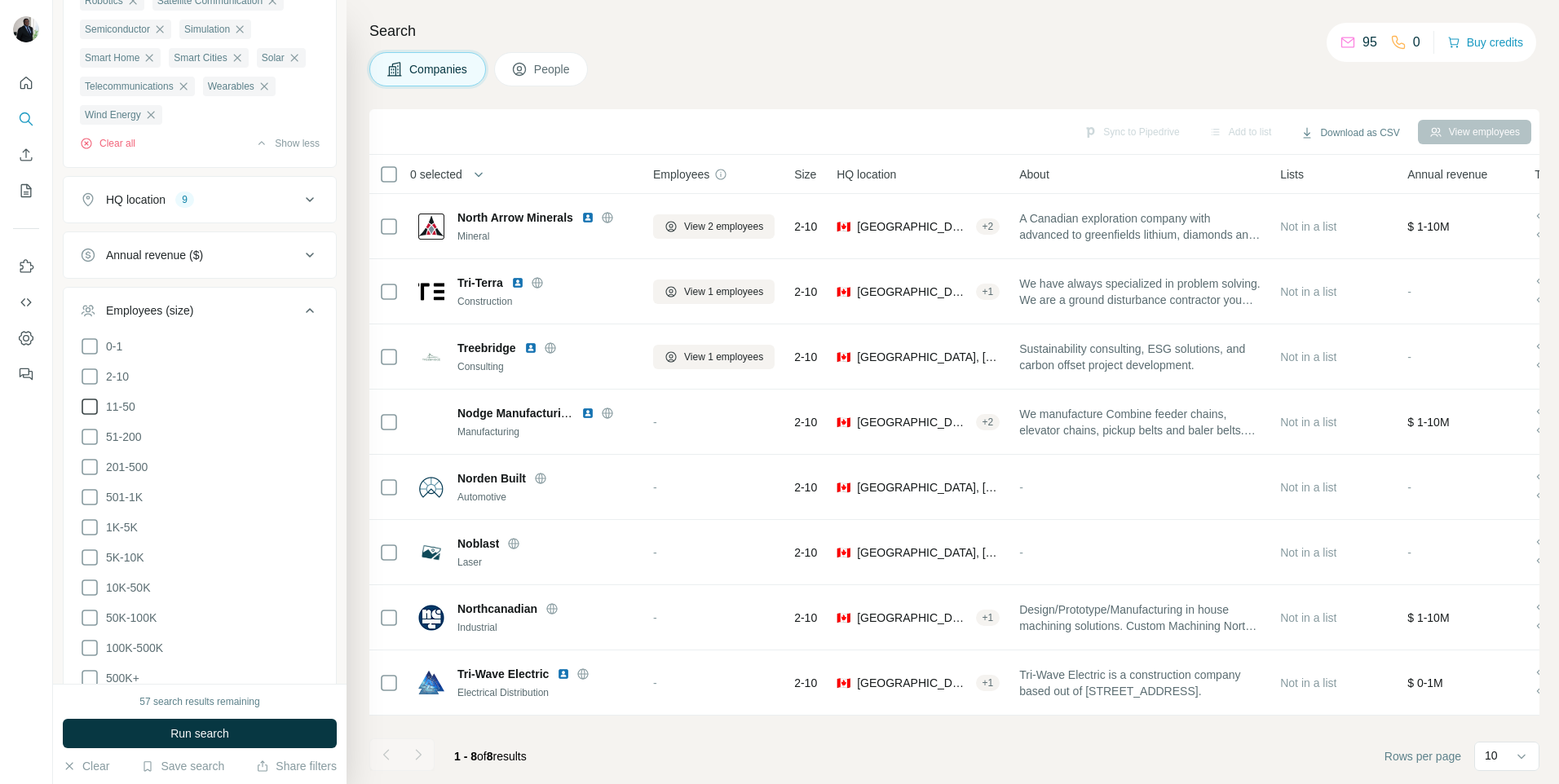
click at [93, 416] on icon at bounding box center [90, 406] width 20 height 20
click at [91, 446] on icon at bounding box center [90, 436] width 20 height 20
click at [91, 476] on icon at bounding box center [90, 467] width 20 height 20
click at [91, 386] on icon at bounding box center [90, 376] width 20 height 20
click at [87, 507] on icon at bounding box center [90, 497] width 20 height 20
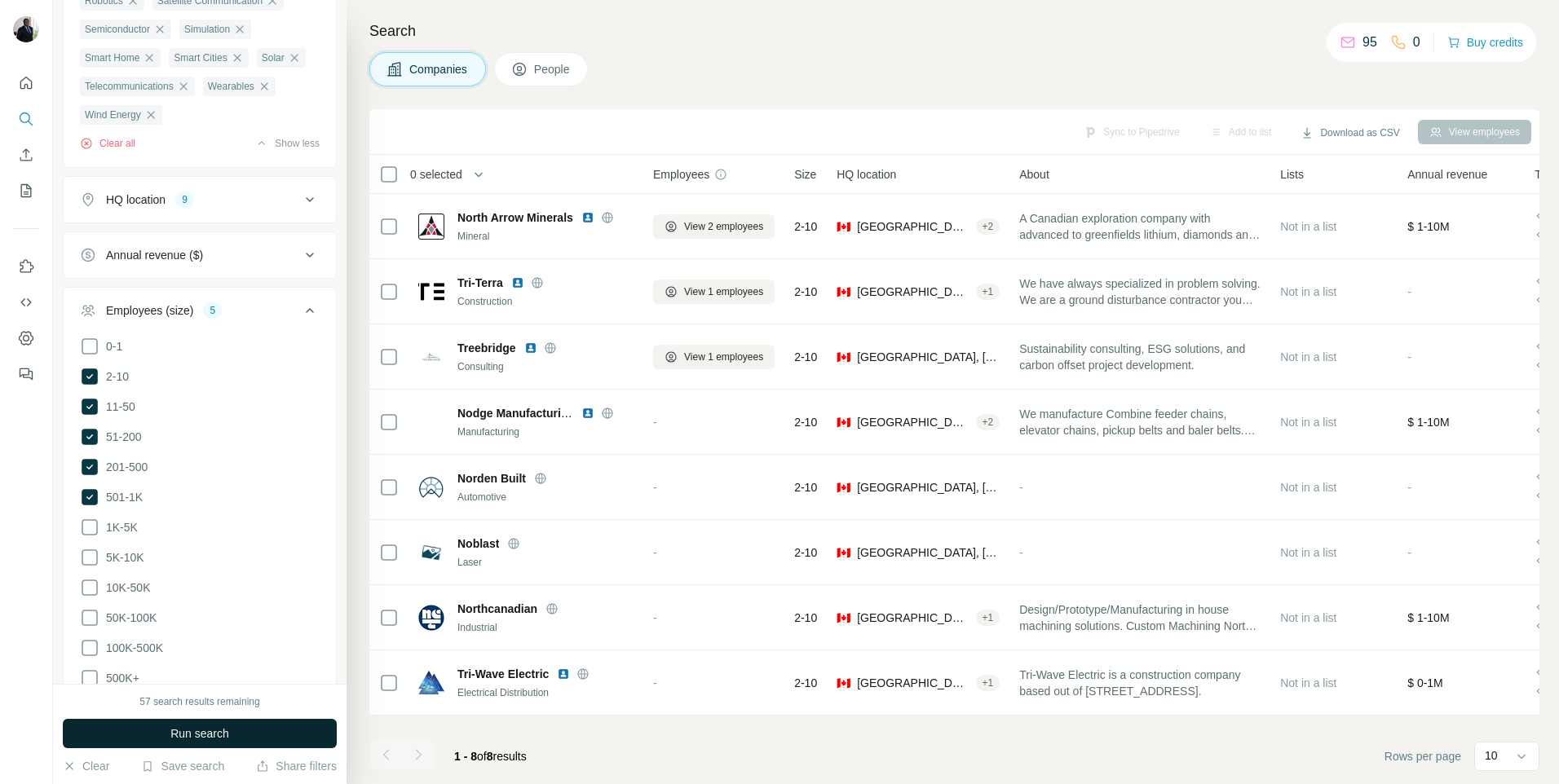
click at [200, 738] on span "Run search" at bounding box center [200, 733] width 59 height 16
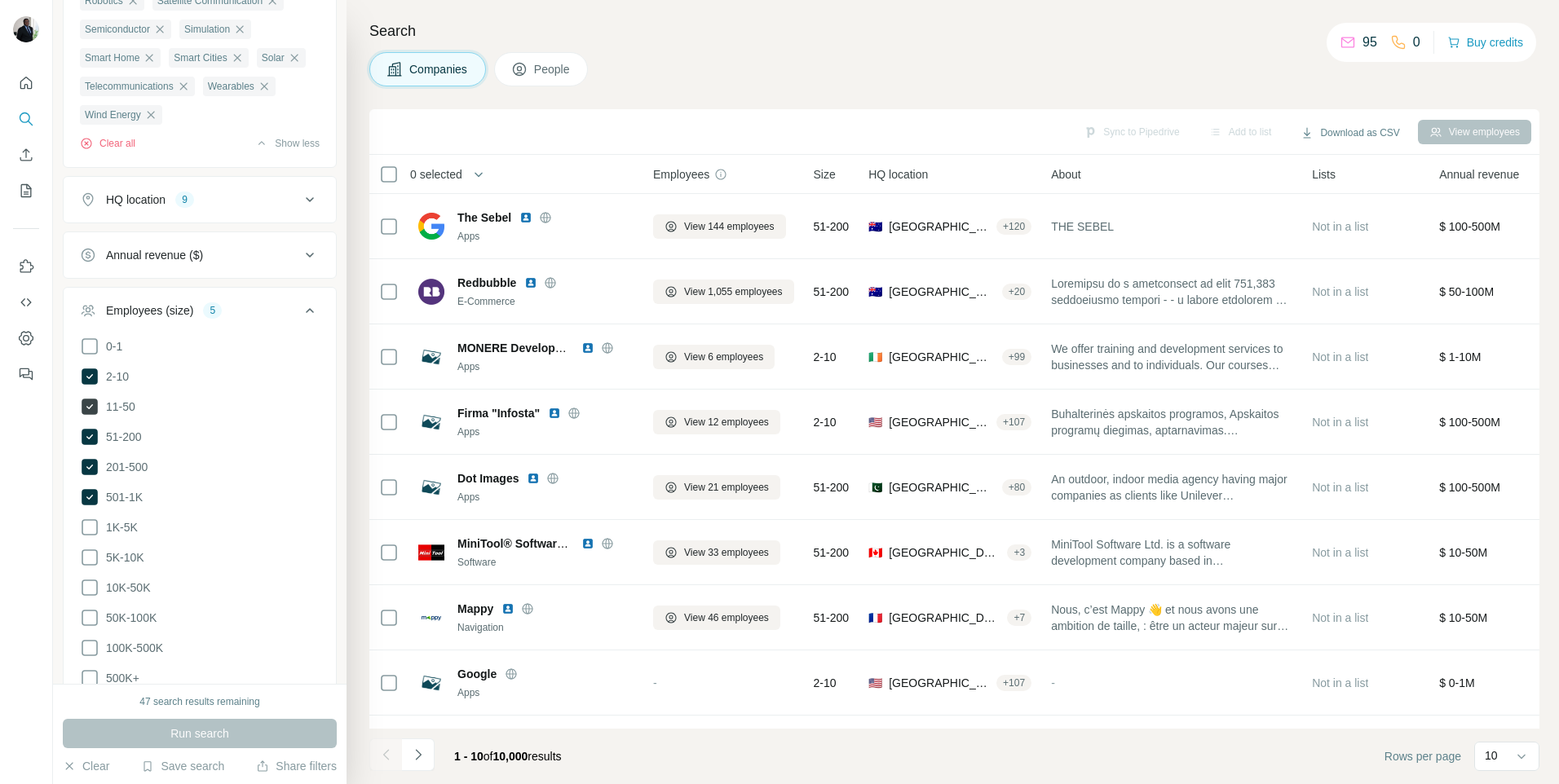
scroll to position [126, 0]
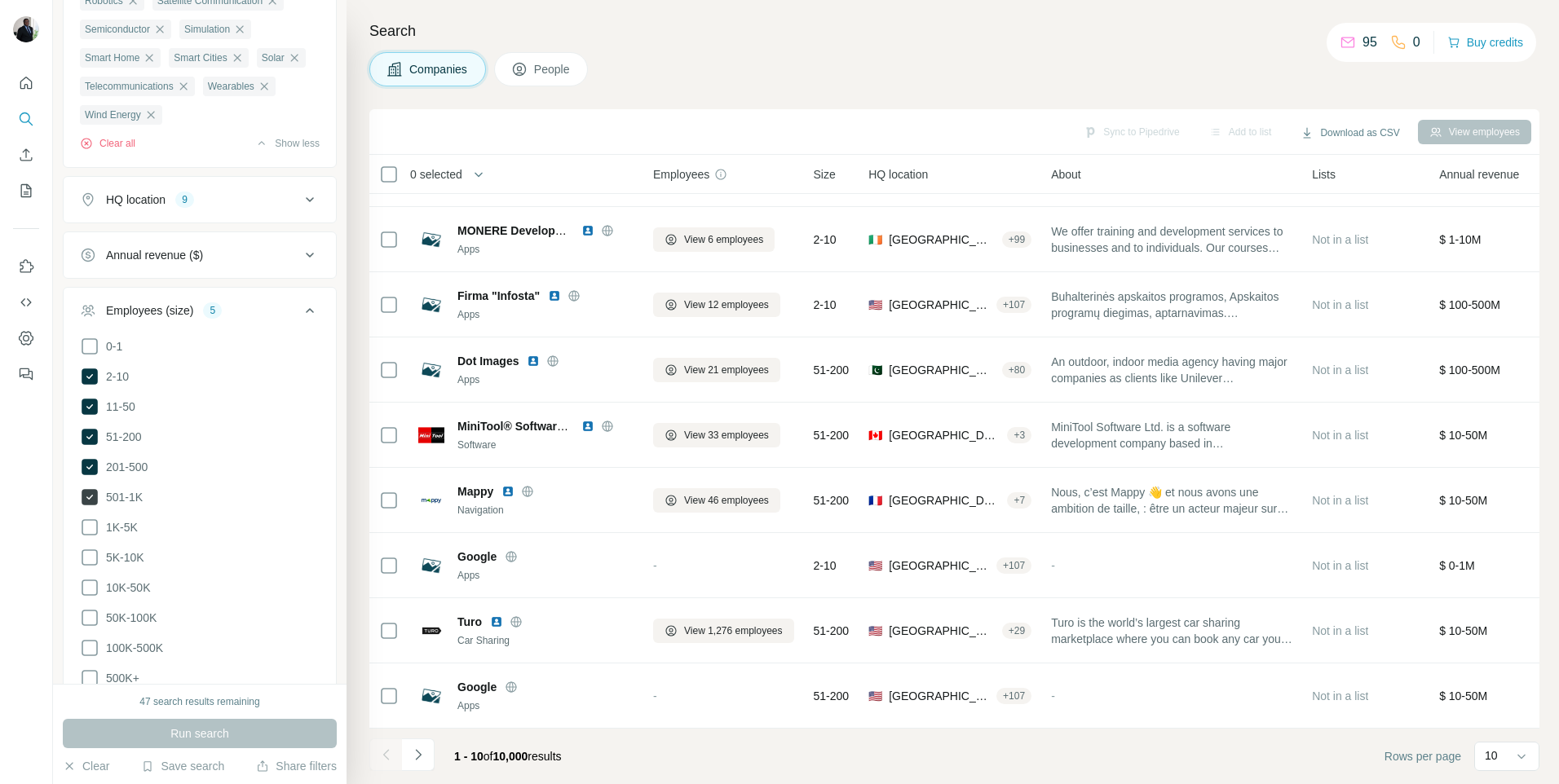
click at [89, 505] on icon at bounding box center [90, 497] width 16 height 16
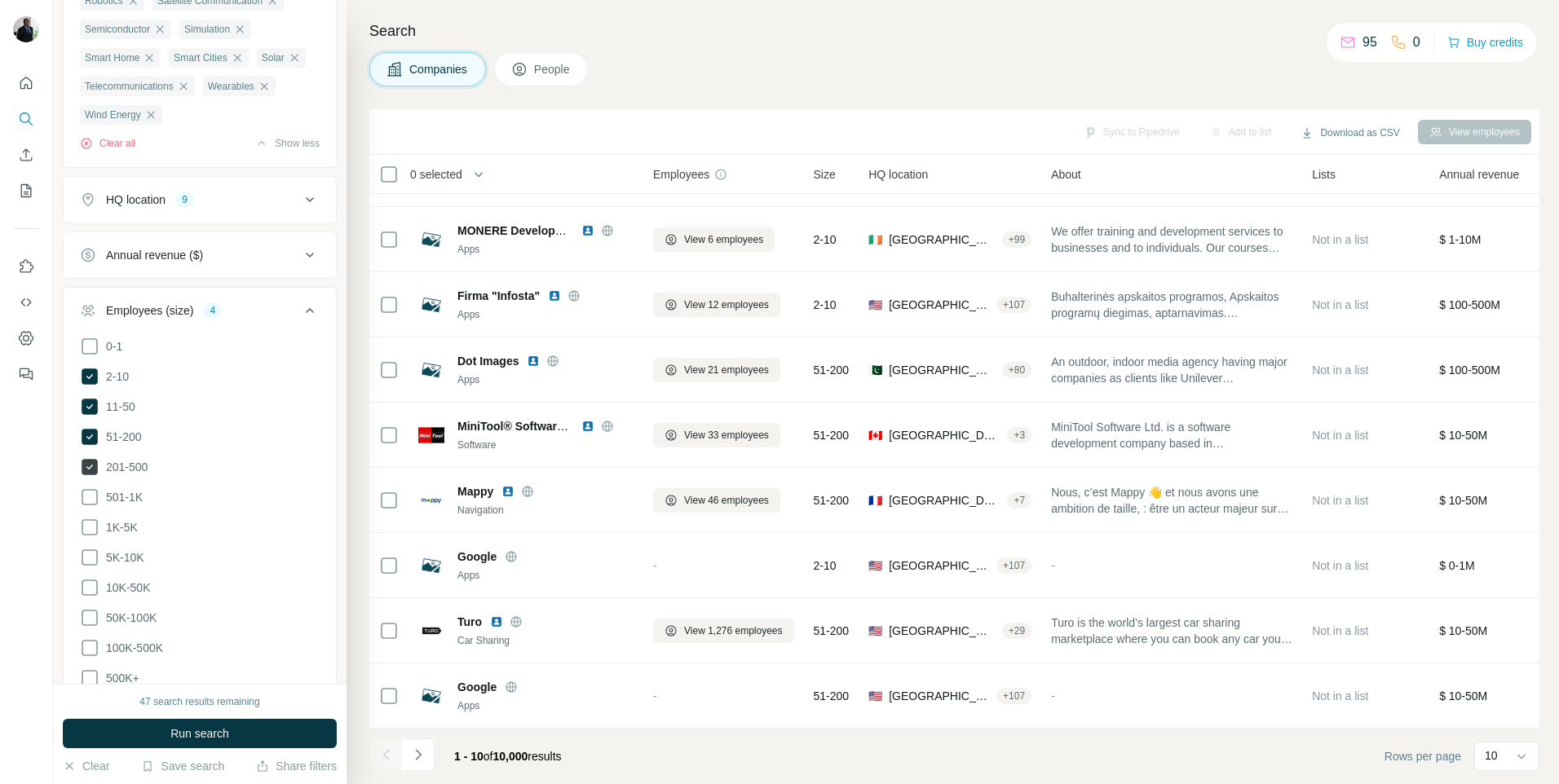
click at [91, 469] on icon at bounding box center [90, 467] width 7 height 5
click at [95, 384] on icon at bounding box center [90, 376] width 16 height 16
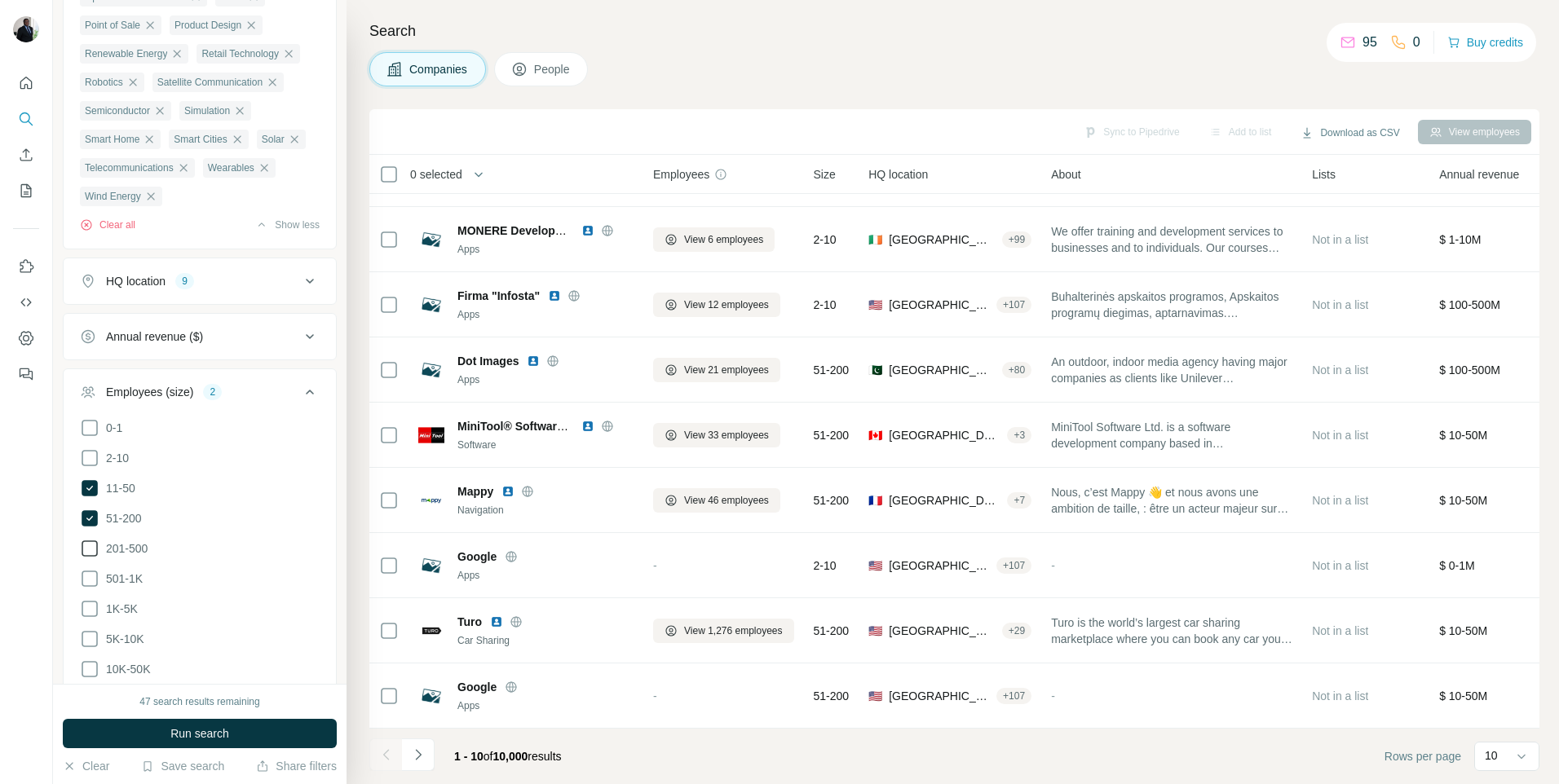
scroll to position [935, 0]
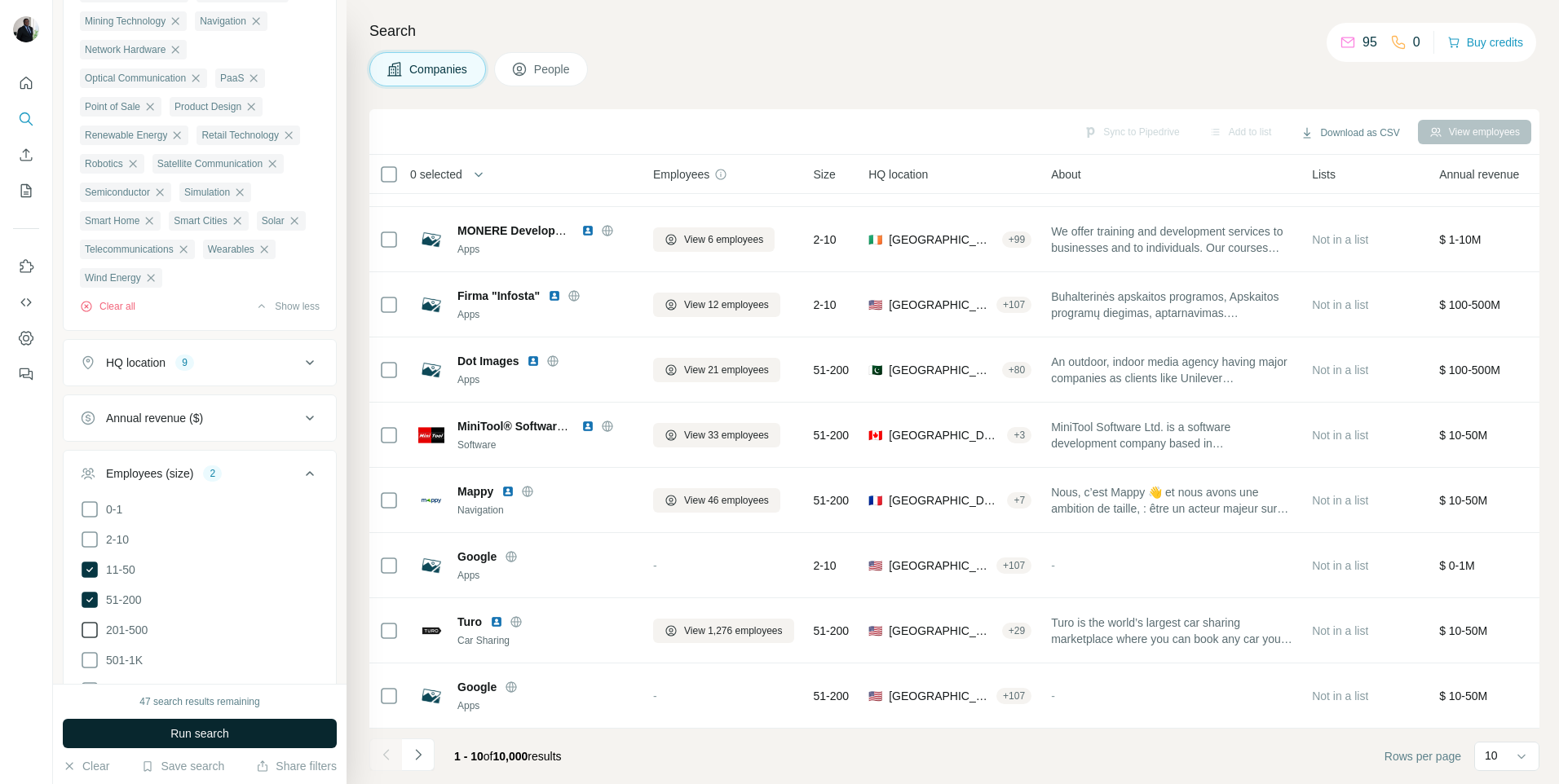
click at [241, 738] on button "Run search" at bounding box center [200, 733] width 274 height 29
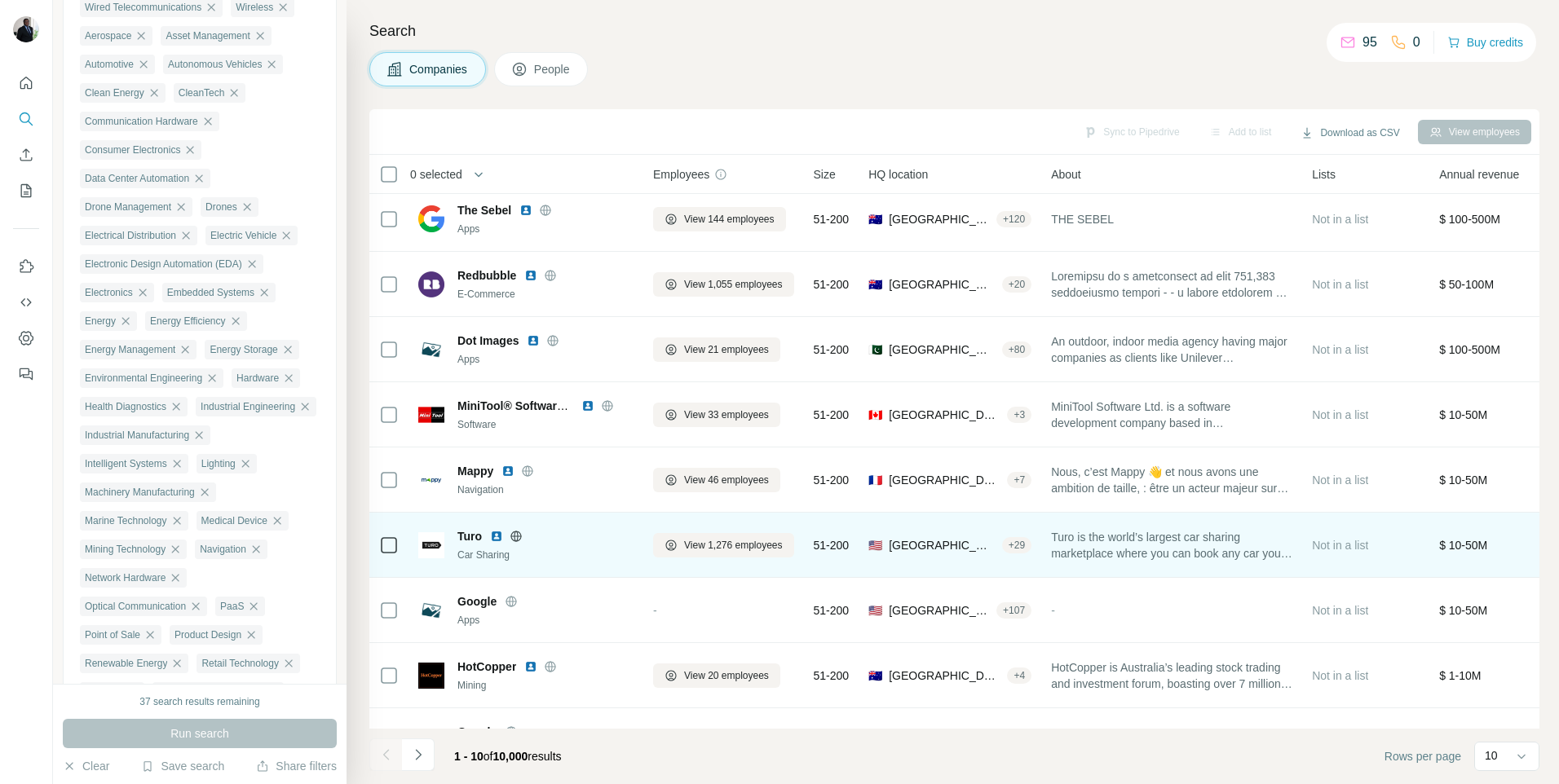
scroll to position [0, 0]
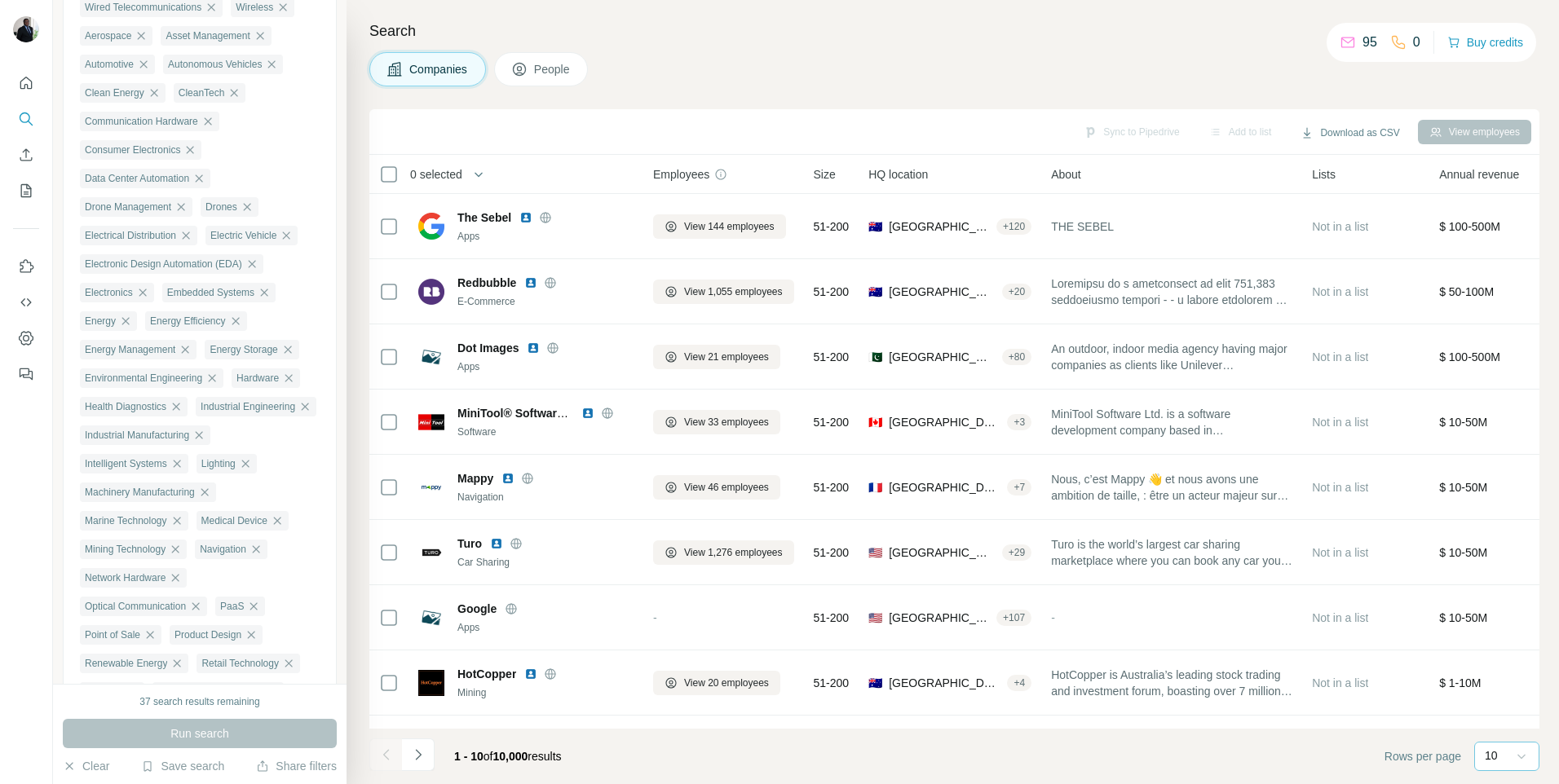
click at [1523, 750] on icon at bounding box center [1521, 756] width 16 height 16
click at [1499, 631] on p "60" at bounding box center [1495, 631] width 13 height 16
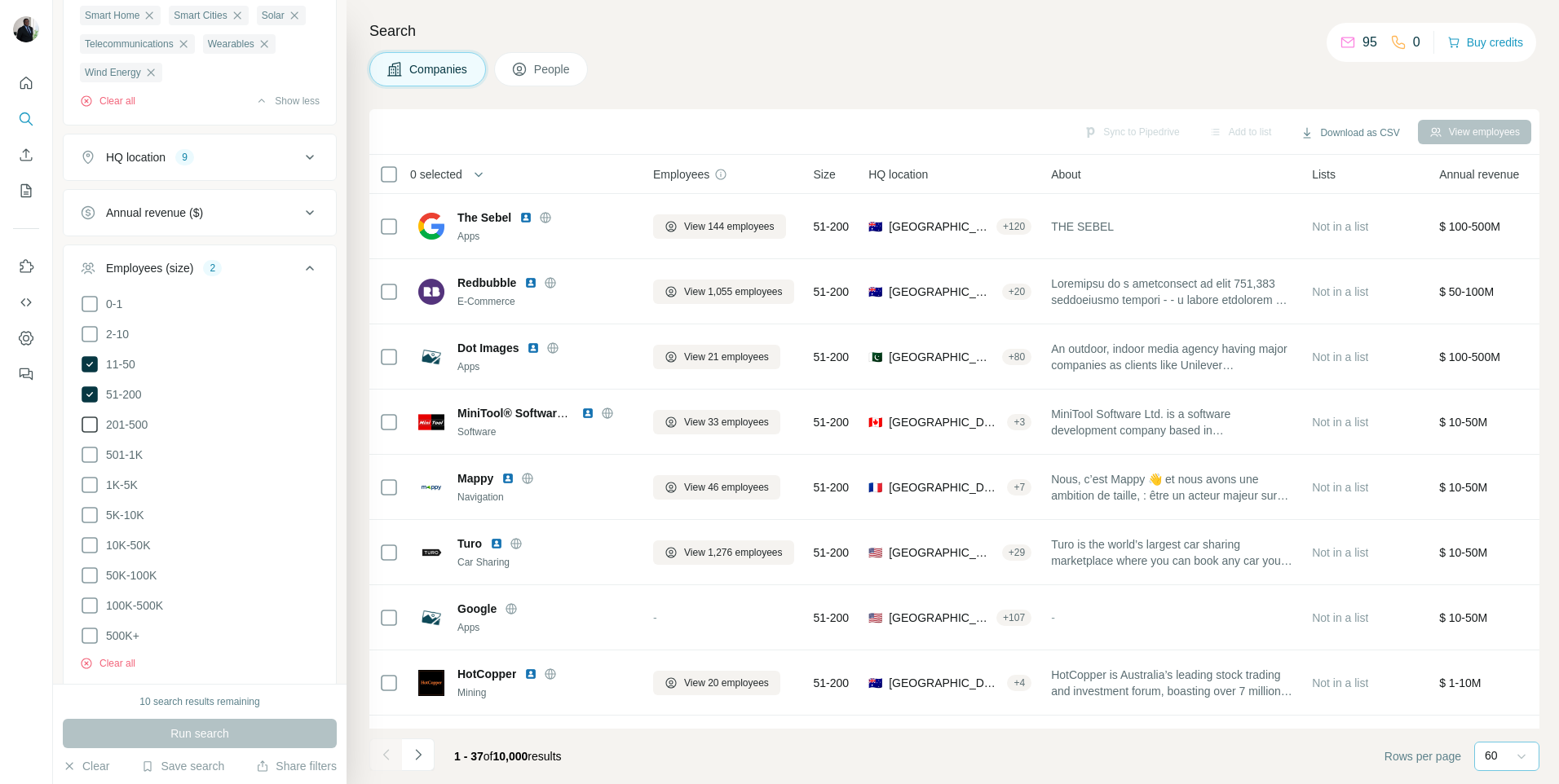
scroll to position [1221, 0]
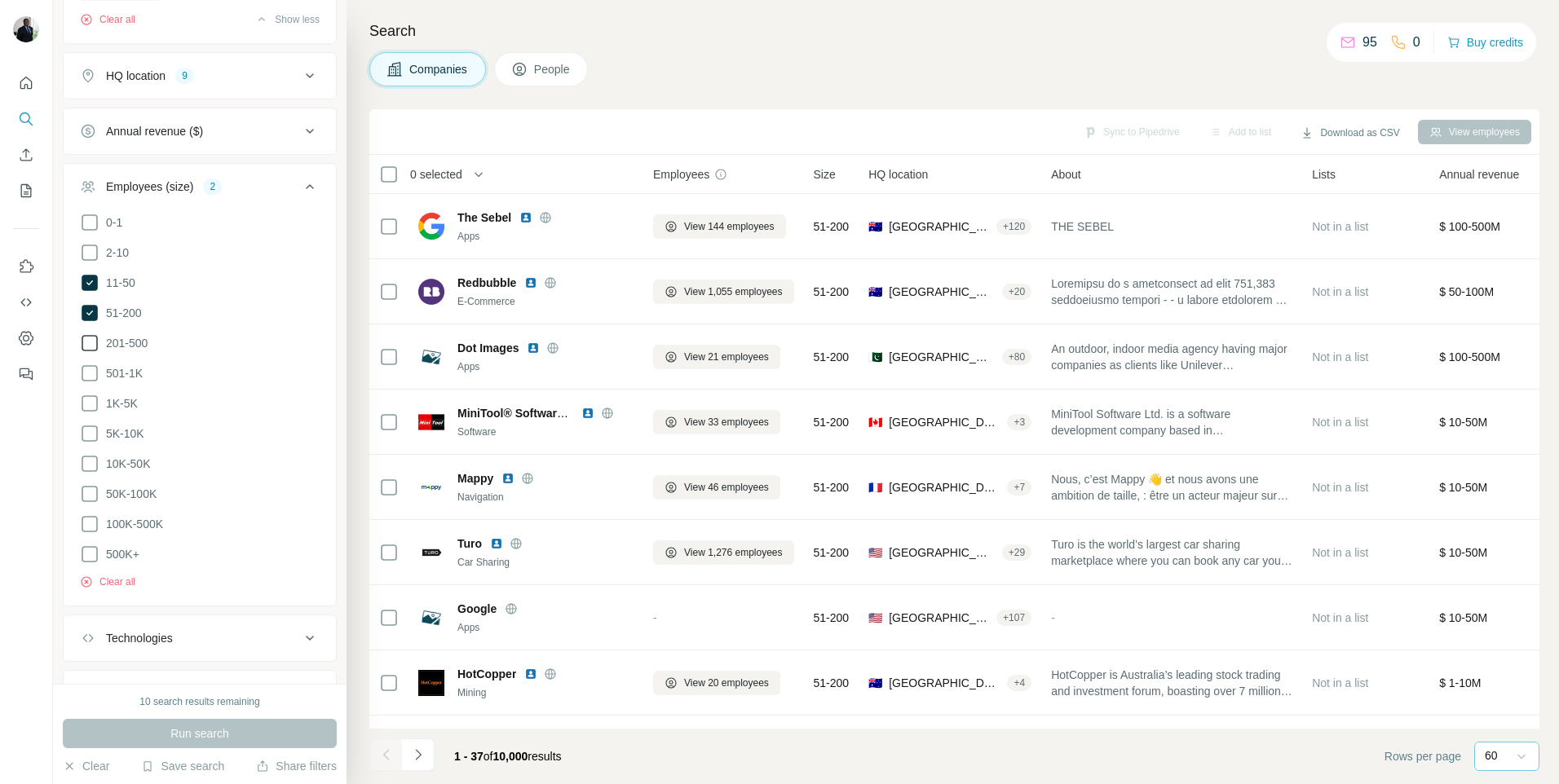
click at [300, 86] on icon at bounding box center [310, 76] width 20 height 20
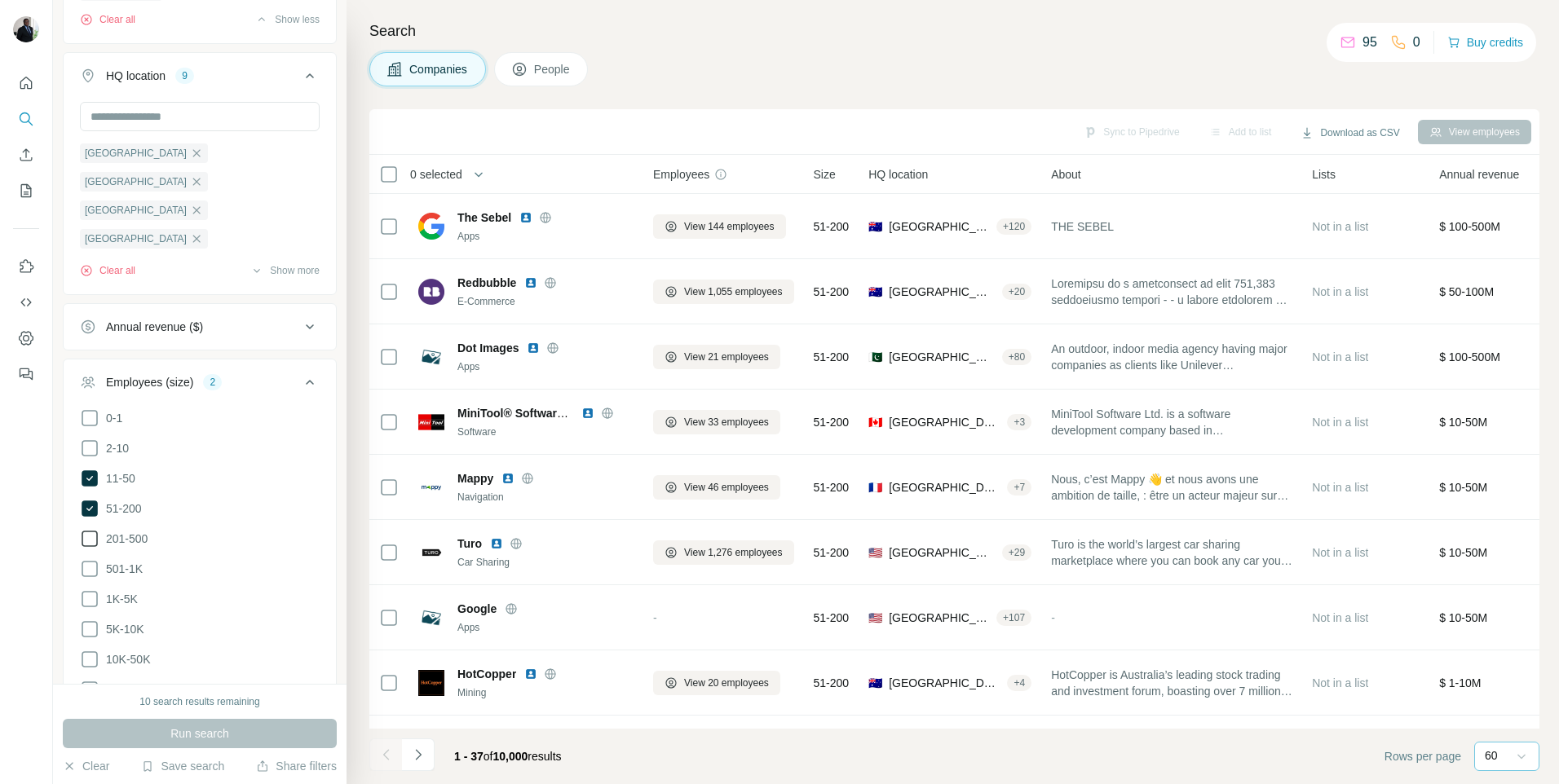
click at [189, 334] on div "[PERSON_NAME][GEOGRAPHIC_DATA]" at bounding box center [184, 325] width 209 height 20
click at [183, 131] on input "text" at bounding box center [200, 117] width 240 height 29
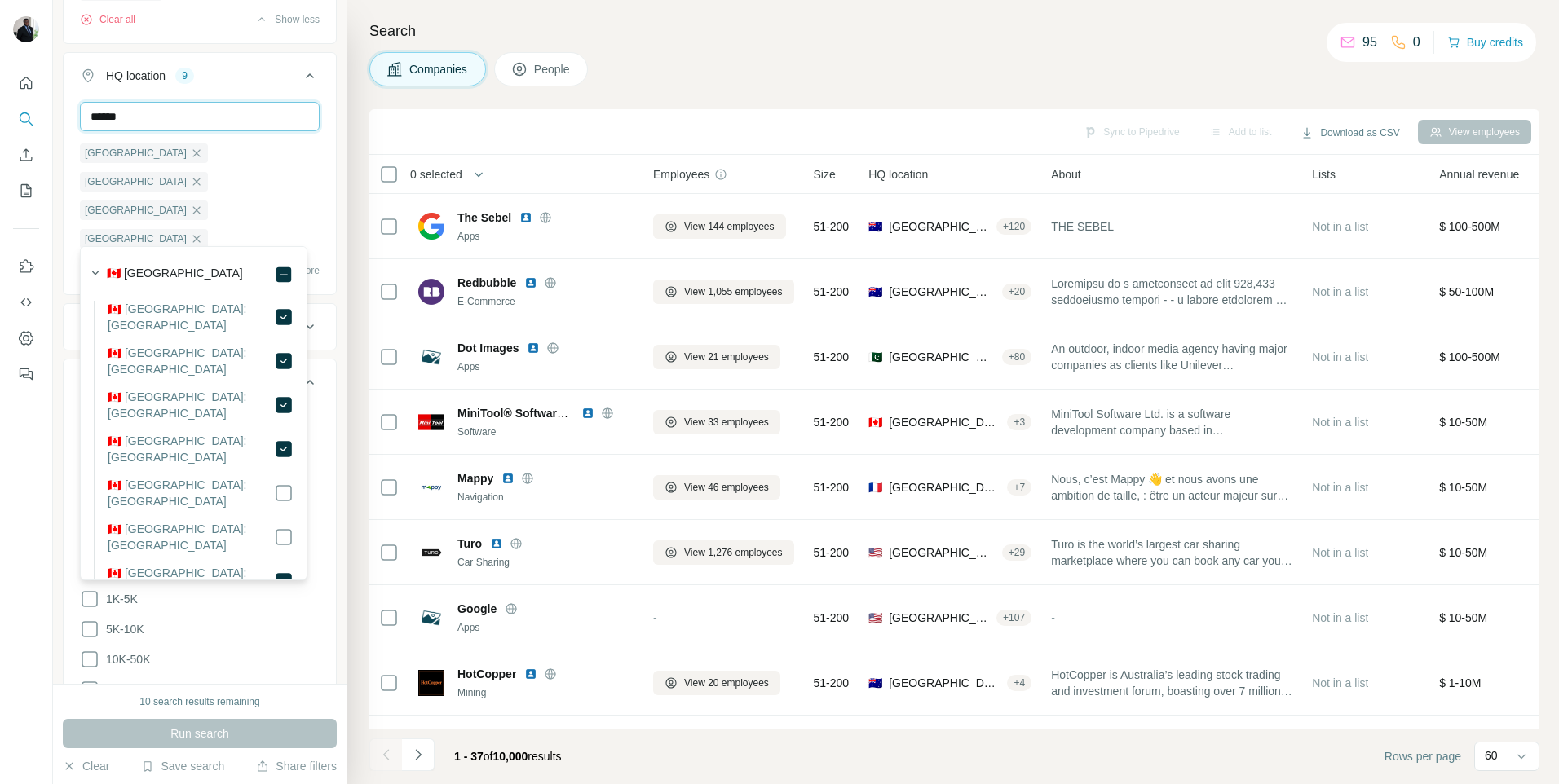
drag, startPoint x: 150, startPoint y: 232, endPoint x: 48, endPoint y: 226, distance: 102.2
click at [50, 226] on div "New search Hide Company lookalikes Find companies similar to one you've success…" at bounding box center [780, 392] width 1559 height 784
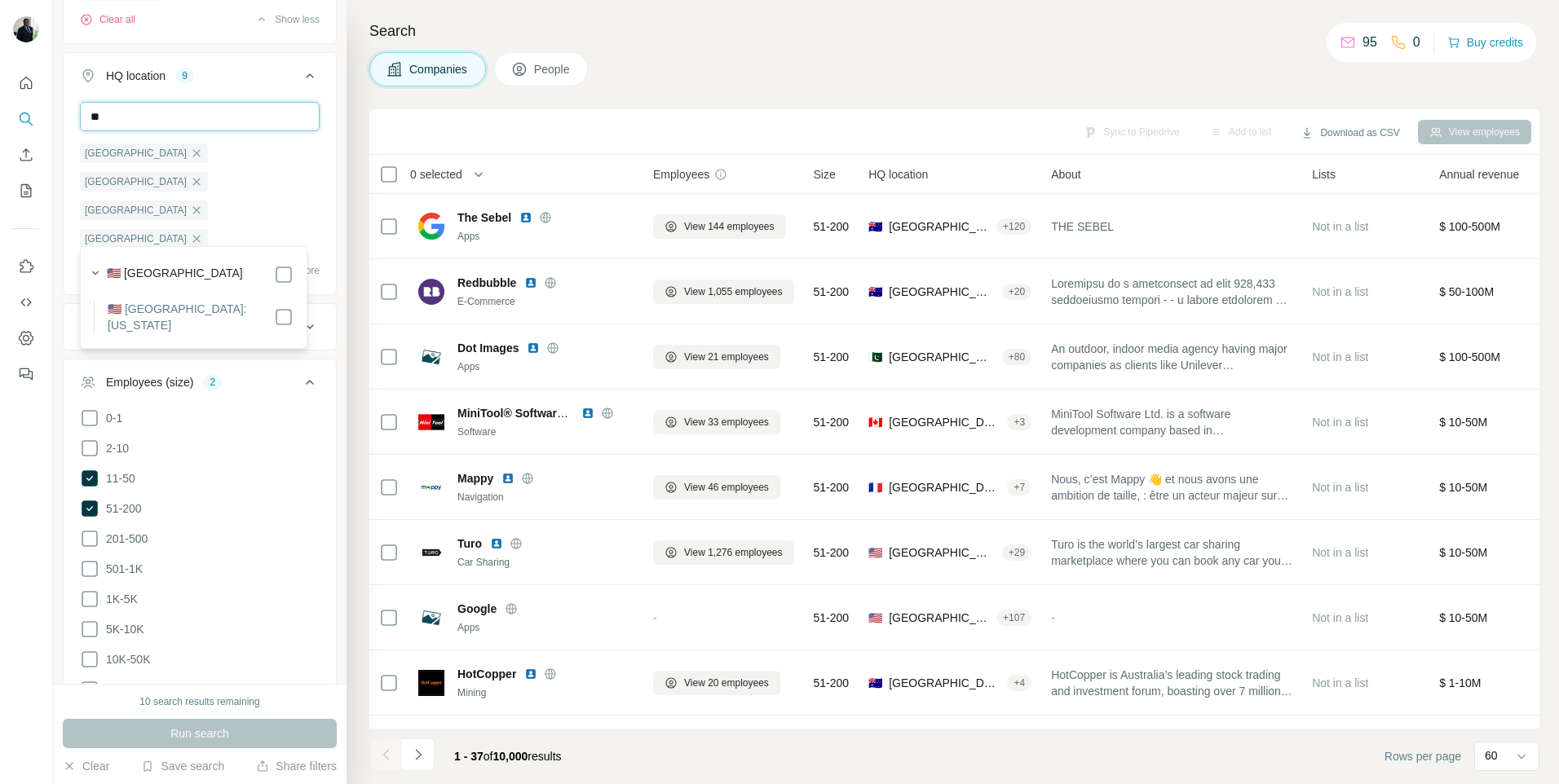
type input "*"
click at [142, 131] on input "**********" at bounding box center [200, 117] width 240 height 29
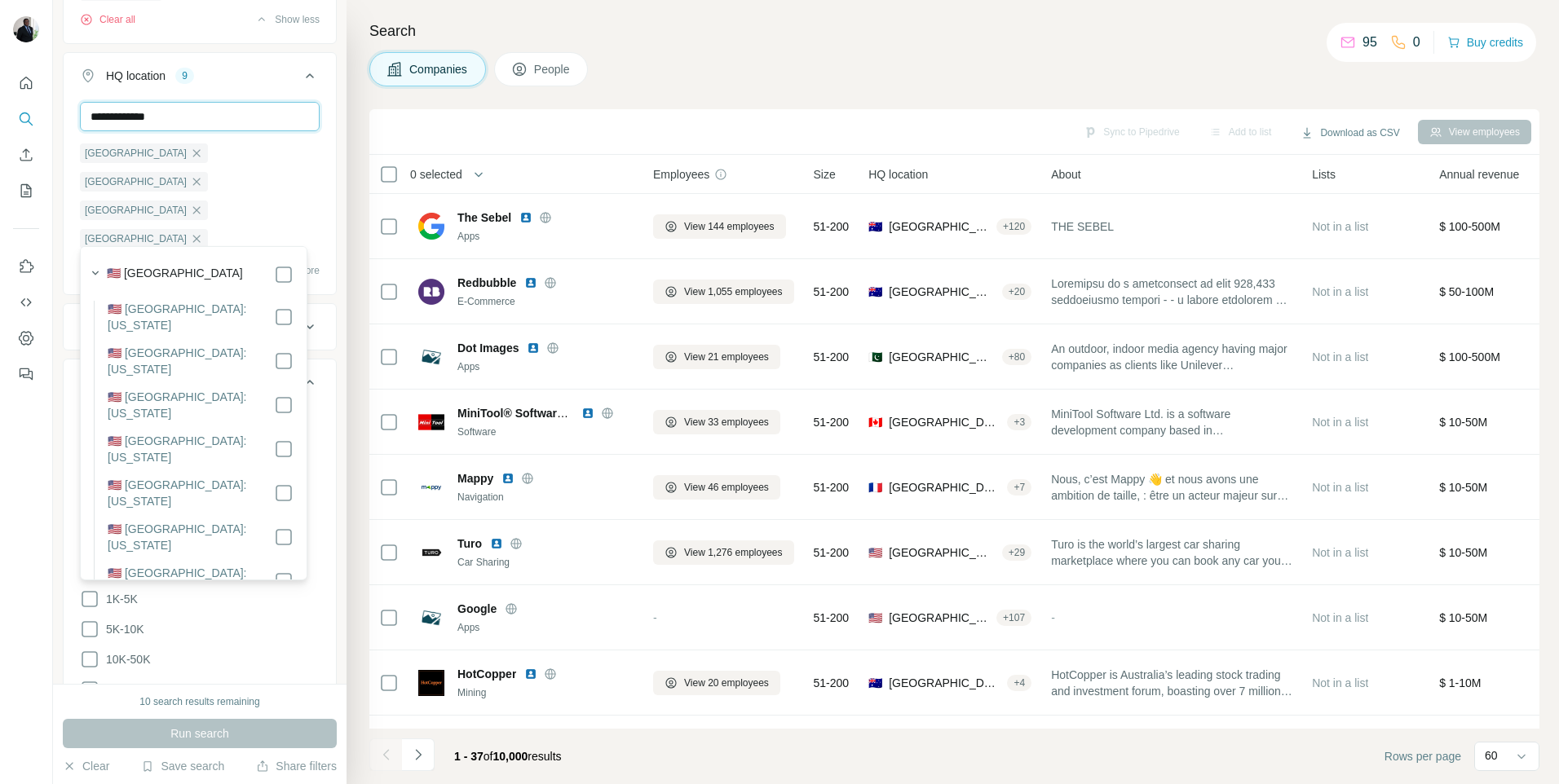
type input "**********"
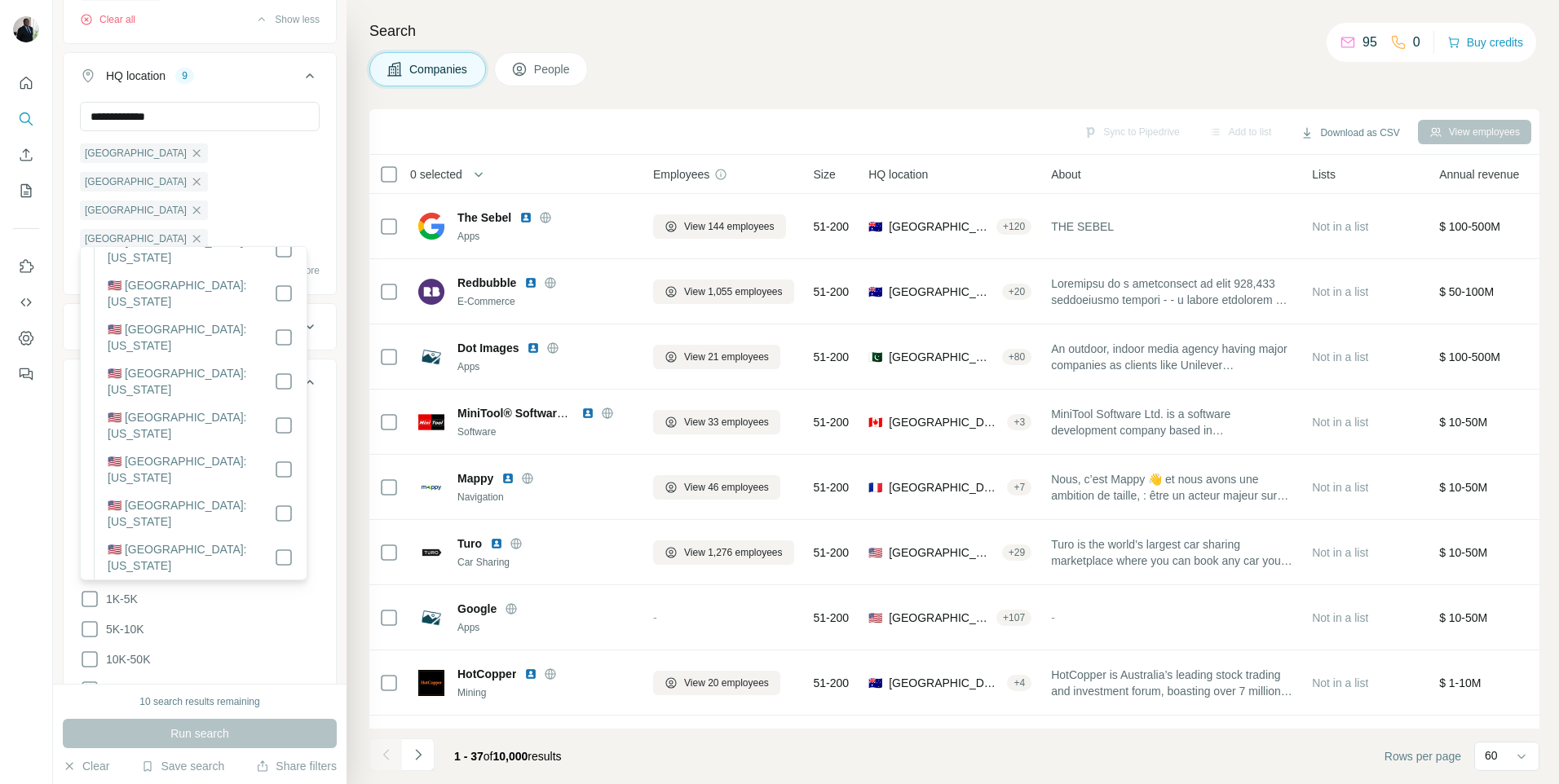
scroll to position [1608, 0]
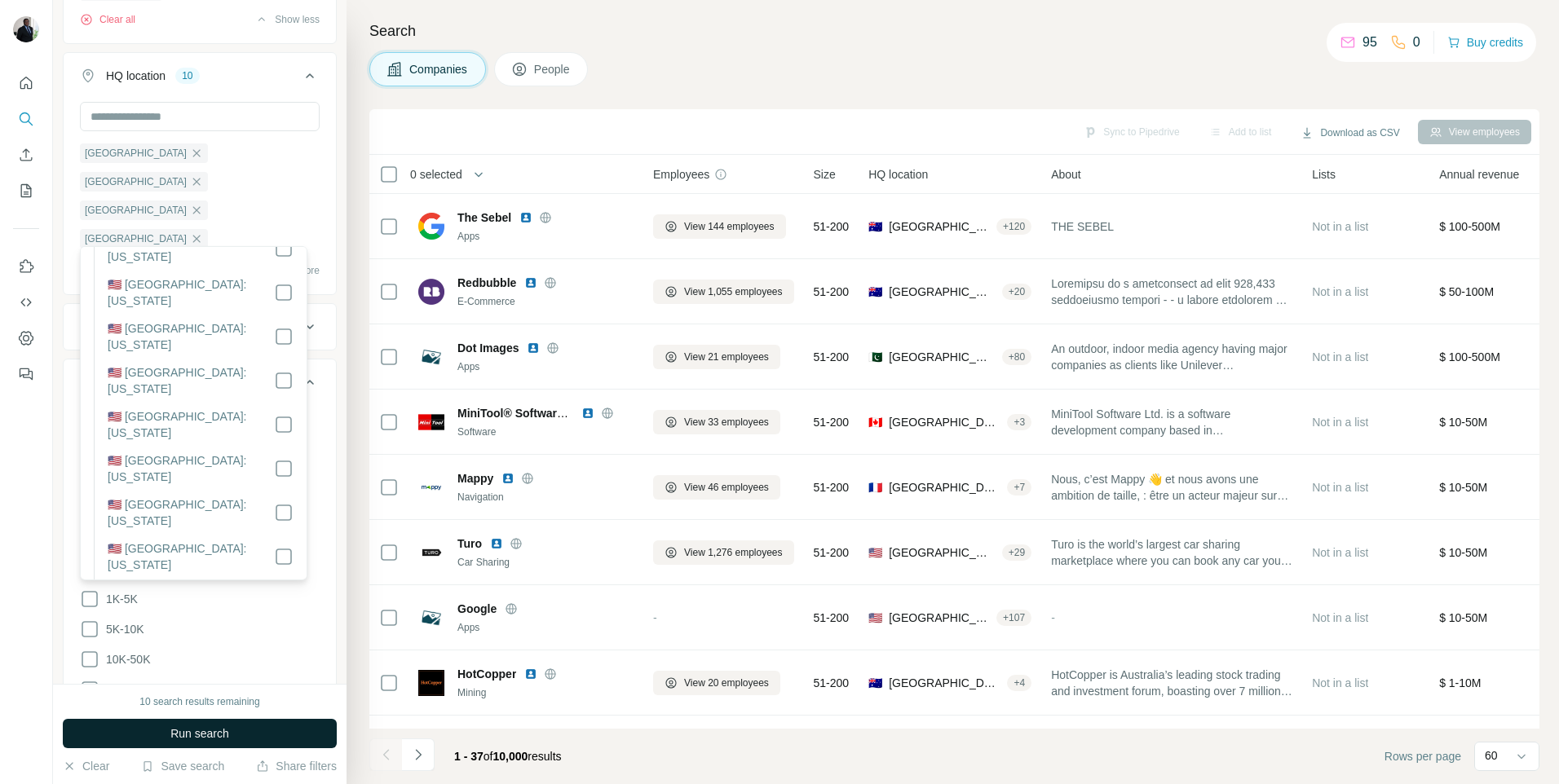
click at [229, 737] on span "Run search" at bounding box center [200, 733] width 59 height 16
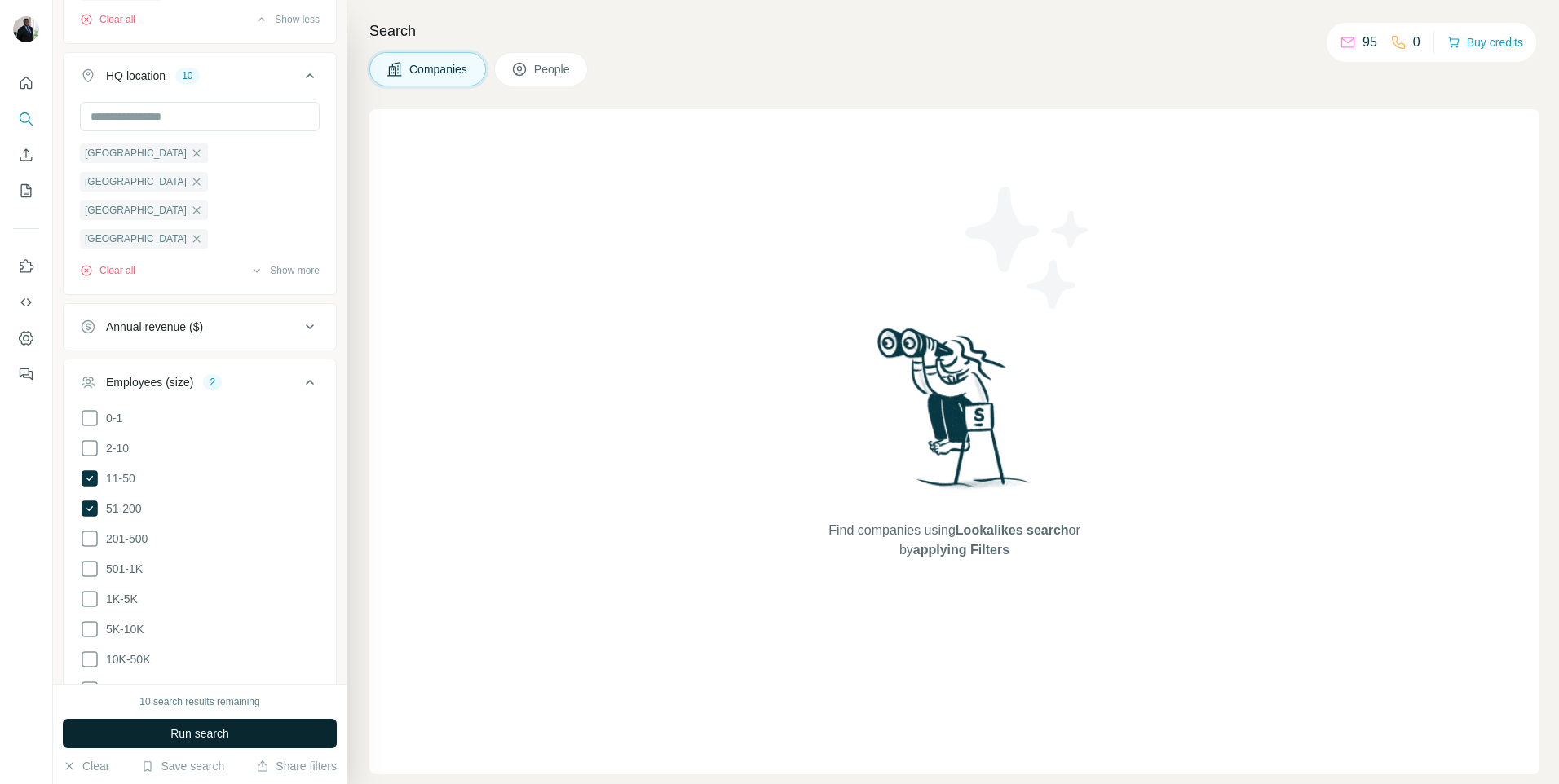
click at [185, 732] on span "Run search" at bounding box center [200, 733] width 59 height 16
